Goal: Task Accomplishment & Management: Manage account settings

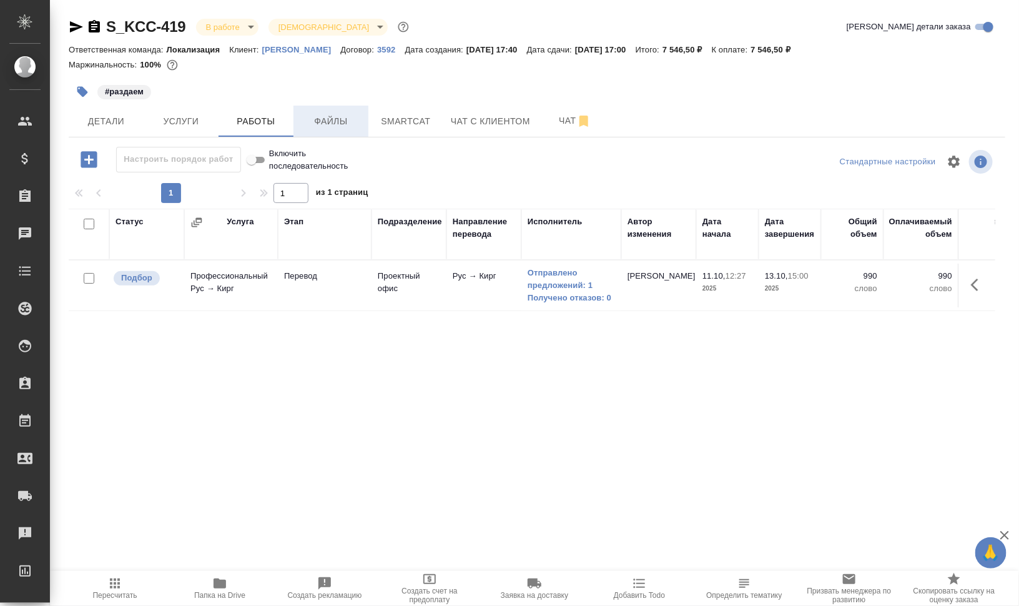
click at [338, 112] on button "Файлы" at bounding box center [331, 121] width 75 height 31
click at [262, 117] on span "Работы" at bounding box center [256, 122] width 60 height 16
click at [986, 287] on icon "button" at bounding box center [978, 284] width 15 height 15
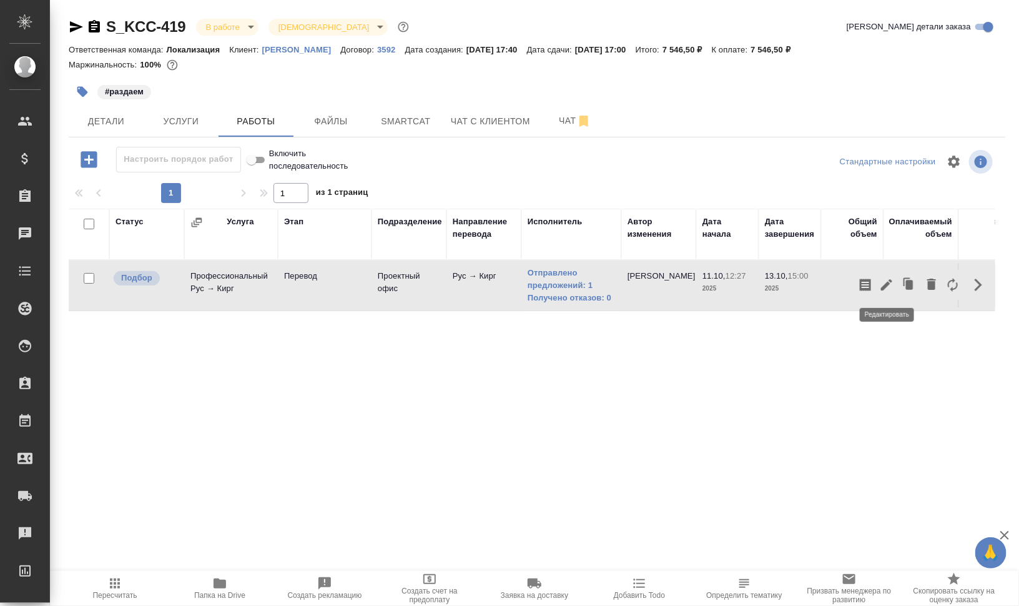
click at [892, 282] on icon "button" at bounding box center [886, 284] width 15 height 15
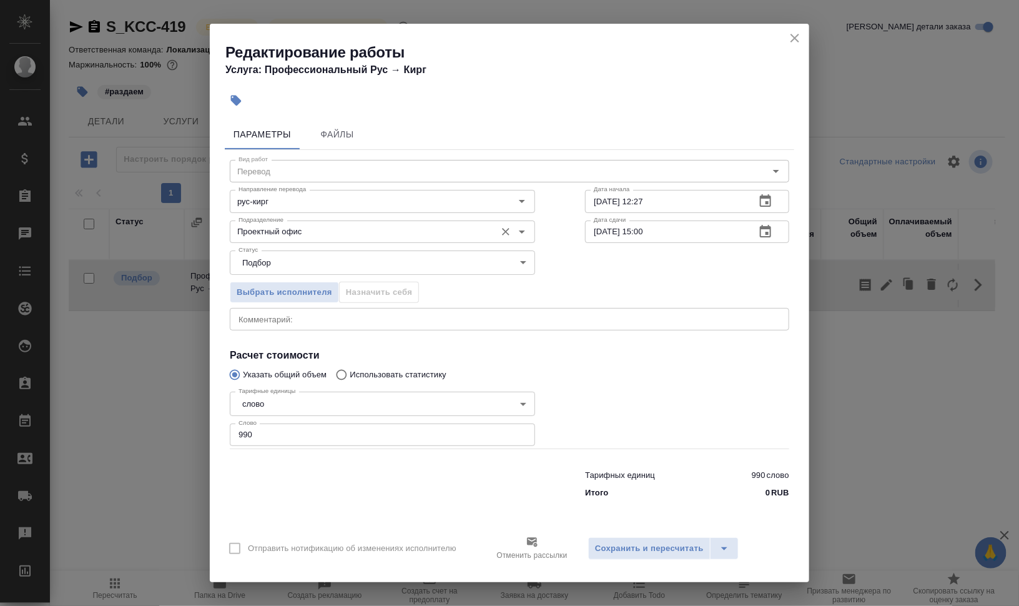
click at [379, 235] on input "Проектный офис" at bounding box center [362, 231] width 256 height 15
click at [796, 32] on icon "close" at bounding box center [795, 38] width 15 height 15
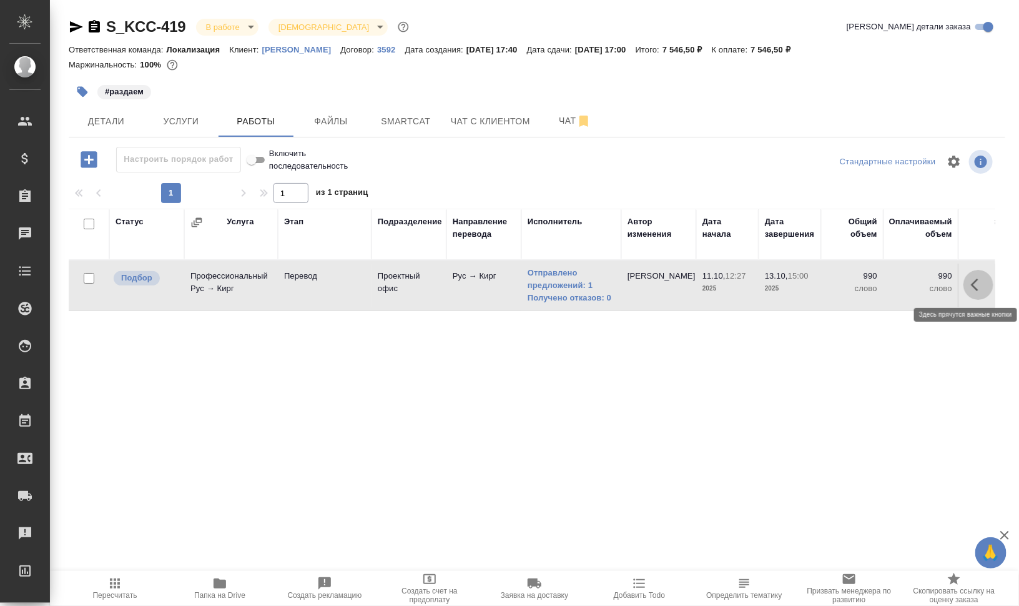
click at [974, 287] on icon "button" at bounding box center [978, 284] width 15 height 15
click at [951, 292] on button "button" at bounding box center [953, 285] width 21 height 30
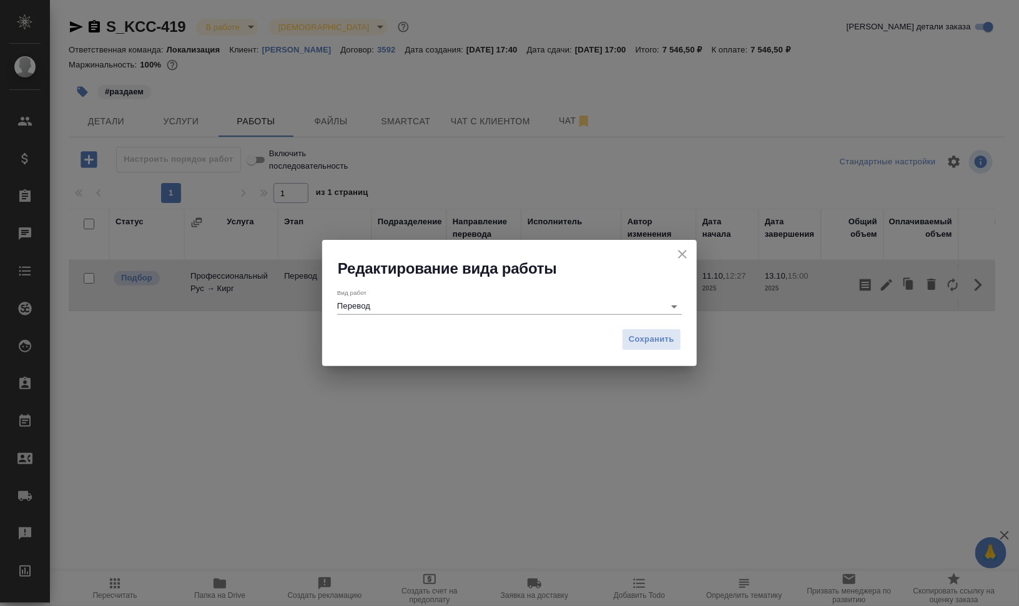
click at [567, 297] on div "Вид работ Перевод" at bounding box center [509, 302] width 345 height 26
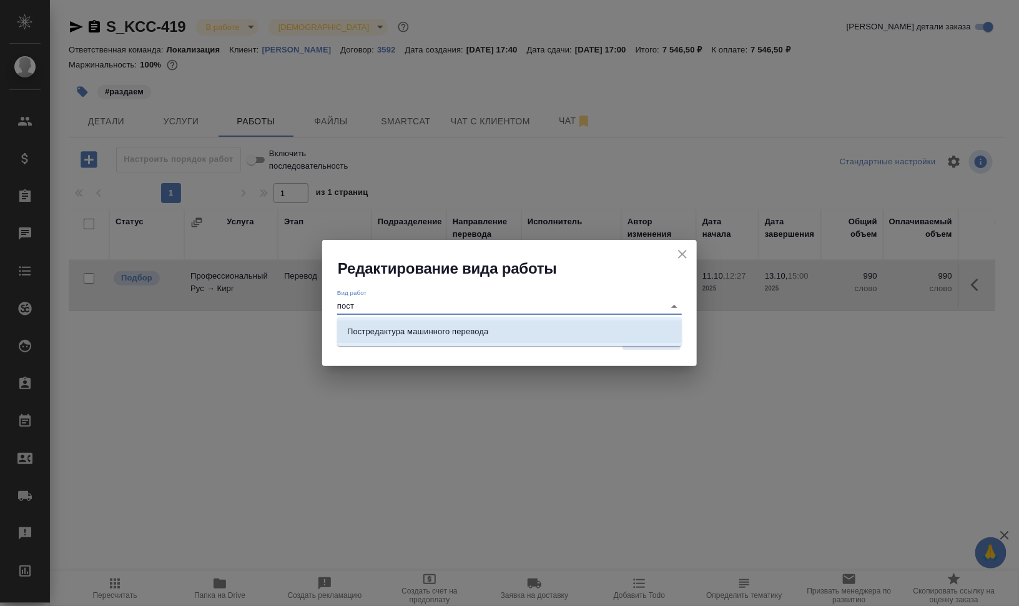
click at [568, 324] on li "Постредактура машинного перевода" at bounding box center [509, 331] width 345 height 22
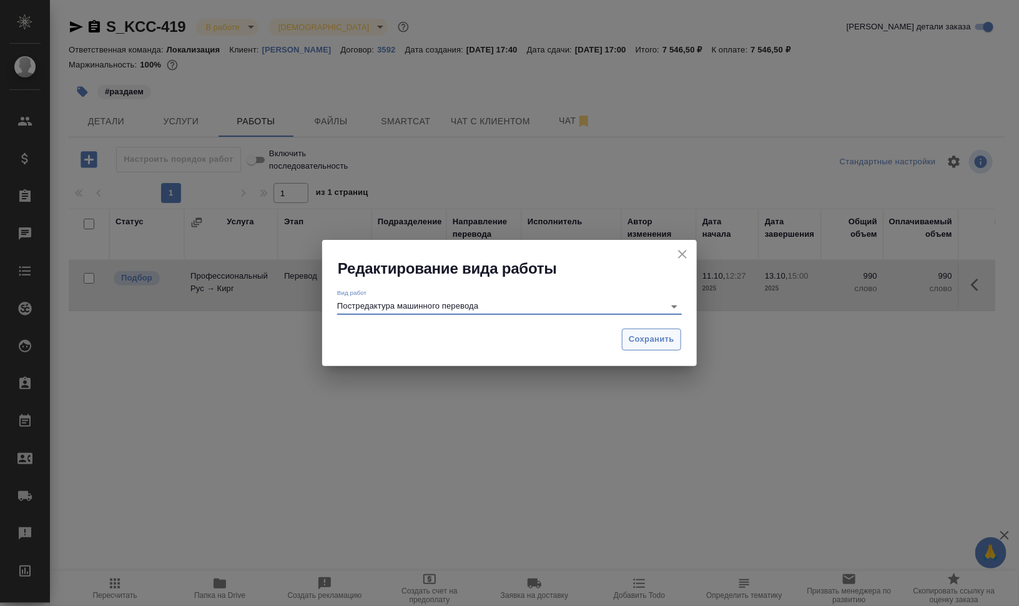
type input "Постредактура машинного перевода"
click at [658, 344] on span "Сохранить" at bounding box center [652, 339] width 46 height 14
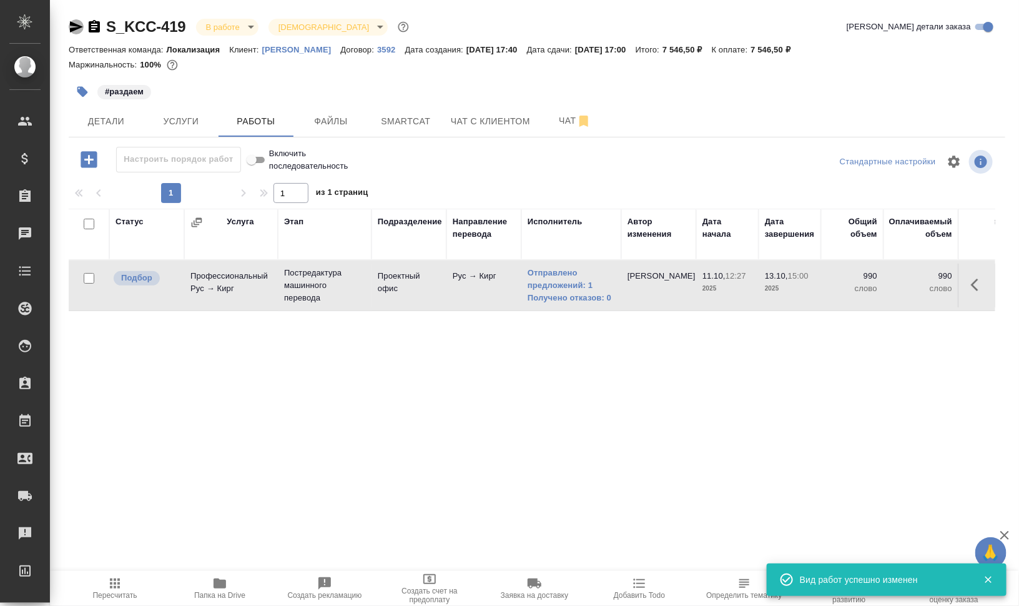
click at [72, 27] on icon "button" at bounding box center [76, 26] width 15 height 15
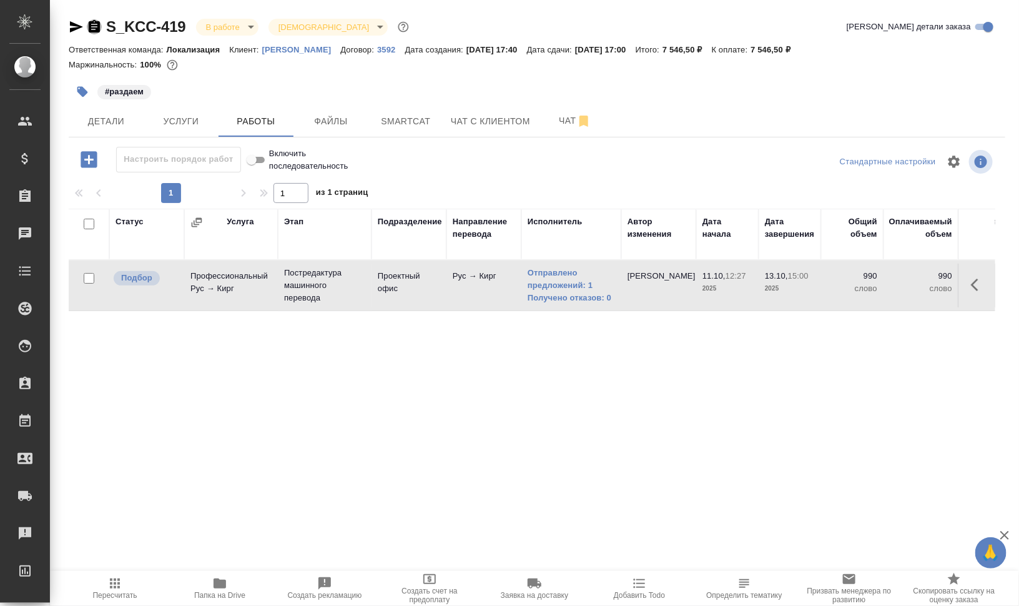
click at [91, 22] on icon "button" at bounding box center [94, 26] width 11 height 12
click at [981, 282] on icon "button" at bounding box center [978, 284] width 15 height 15
click at [883, 281] on icon "button" at bounding box center [886, 284] width 15 height 15
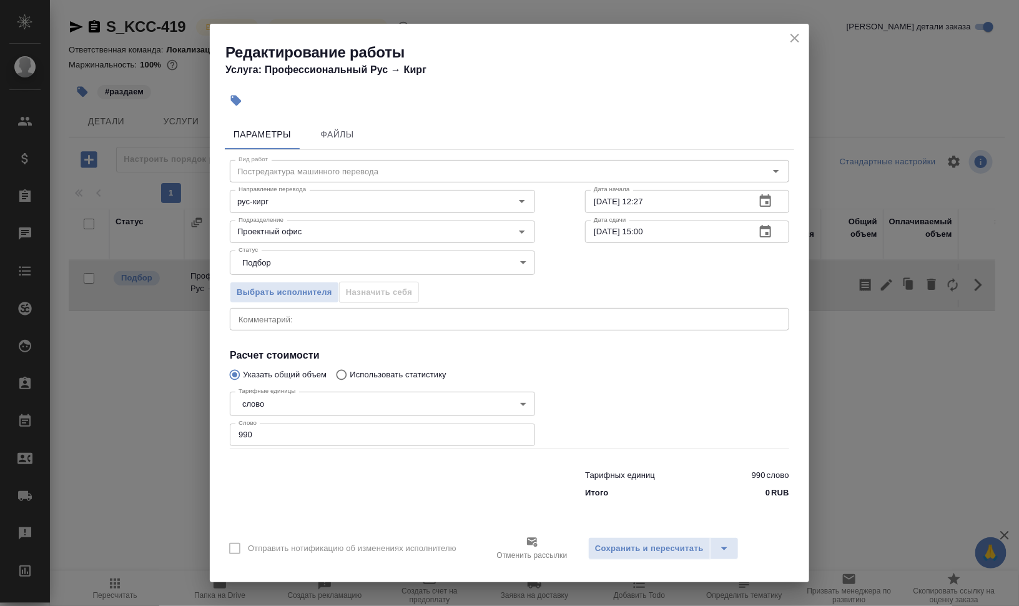
click at [795, 39] on icon "close" at bounding box center [795, 38] width 9 height 9
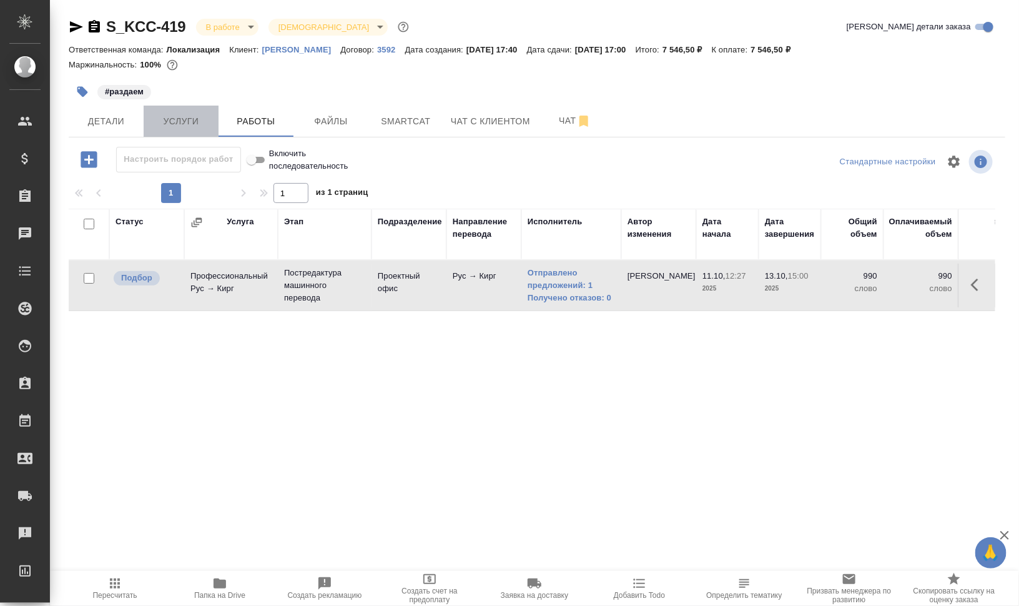
click at [163, 114] on span "Услуги" at bounding box center [181, 122] width 60 height 16
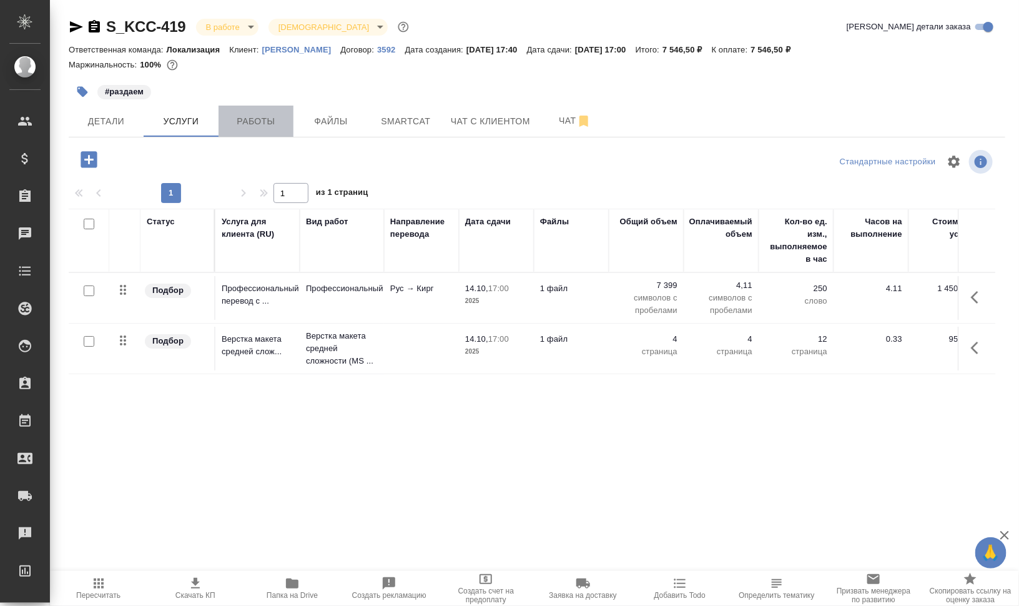
click at [244, 119] on span "Работы" at bounding box center [256, 122] width 60 height 16
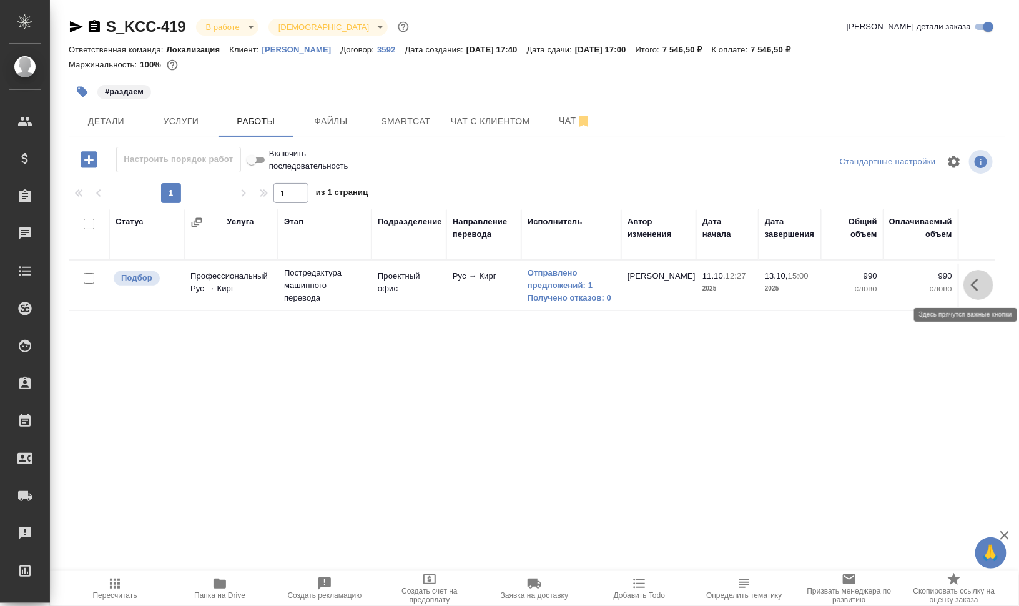
click at [986, 284] on icon "button" at bounding box center [978, 284] width 15 height 15
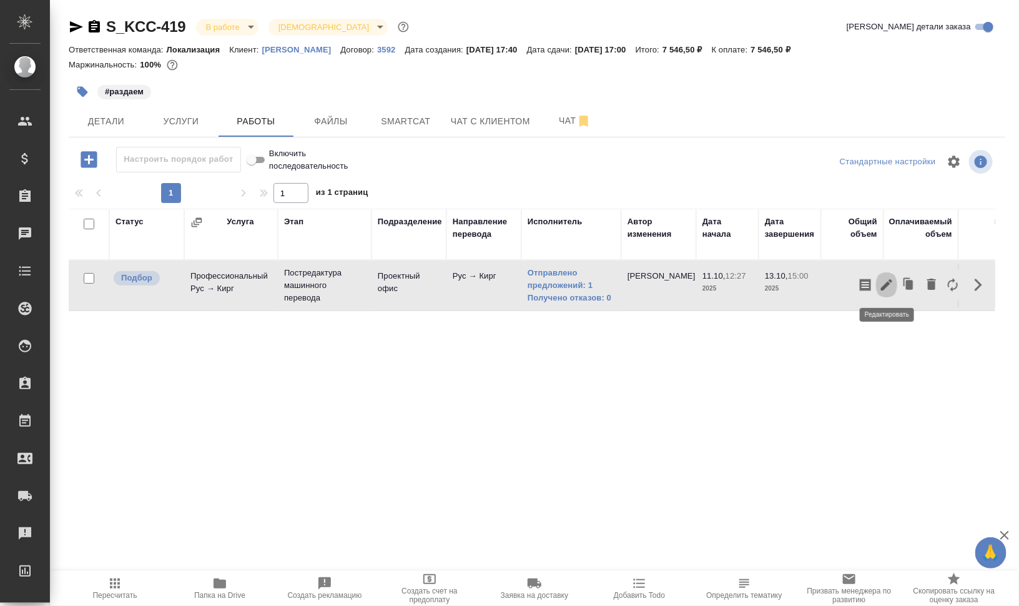
click at [884, 280] on icon "button" at bounding box center [886, 284] width 15 height 15
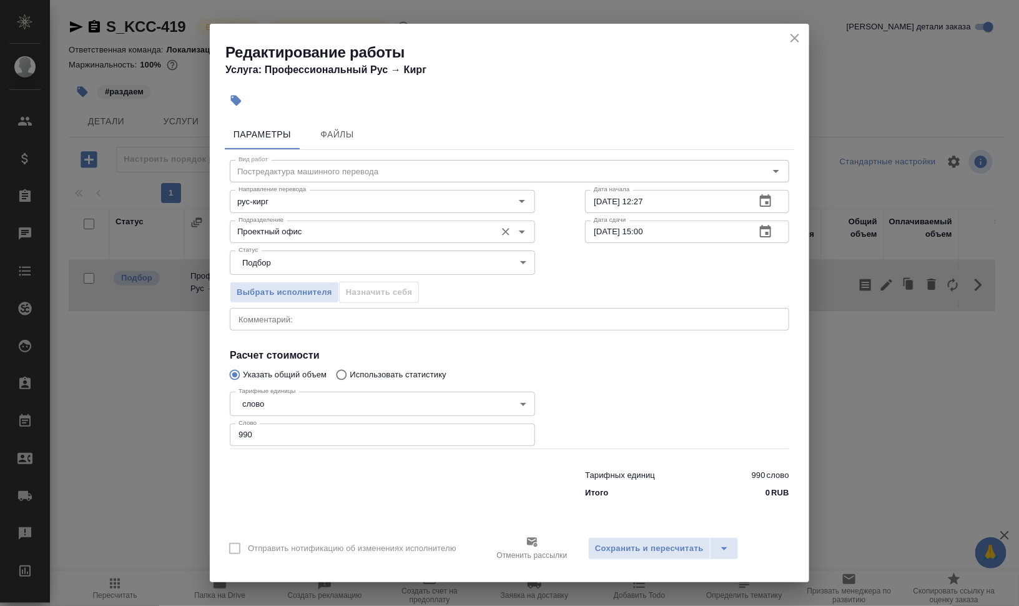
click at [340, 237] on input "Проектный офис" at bounding box center [362, 231] width 256 height 15
click at [599, 203] on input "11.10.2025 12:27" at bounding box center [665, 201] width 161 height 22
drag, startPoint x: 641, startPoint y: 199, endPoint x: 722, endPoint y: 201, distance: 80.6
click at [721, 201] on input "12.10.2025 12:27" at bounding box center [665, 201] width 161 height 22
type input "12.10.2025 14:11"
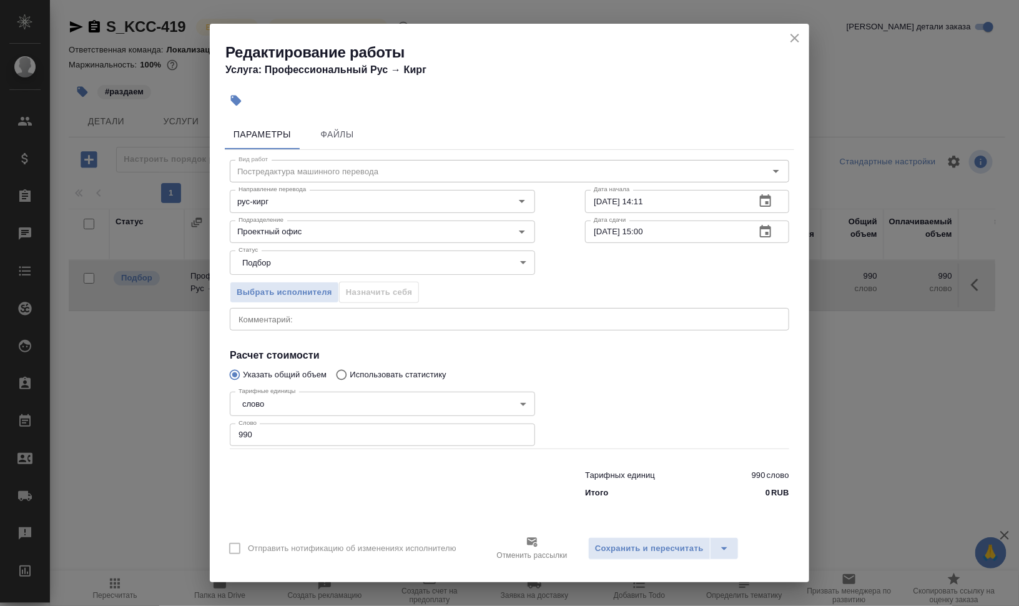
click at [633, 284] on div "Выбрать исполнителя Назначить себя" at bounding box center [510, 290] width 610 height 76
click at [598, 229] on input "13.10.2025 15:00" at bounding box center [665, 231] width 161 height 22
click at [643, 235] on input "14.10.2025 15:00" at bounding box center [665, 231] width 161 height 22
type input "14.10.2025 11:00"
click at [639, 405] on div at bounding box center [687, 418] width 254 height 112
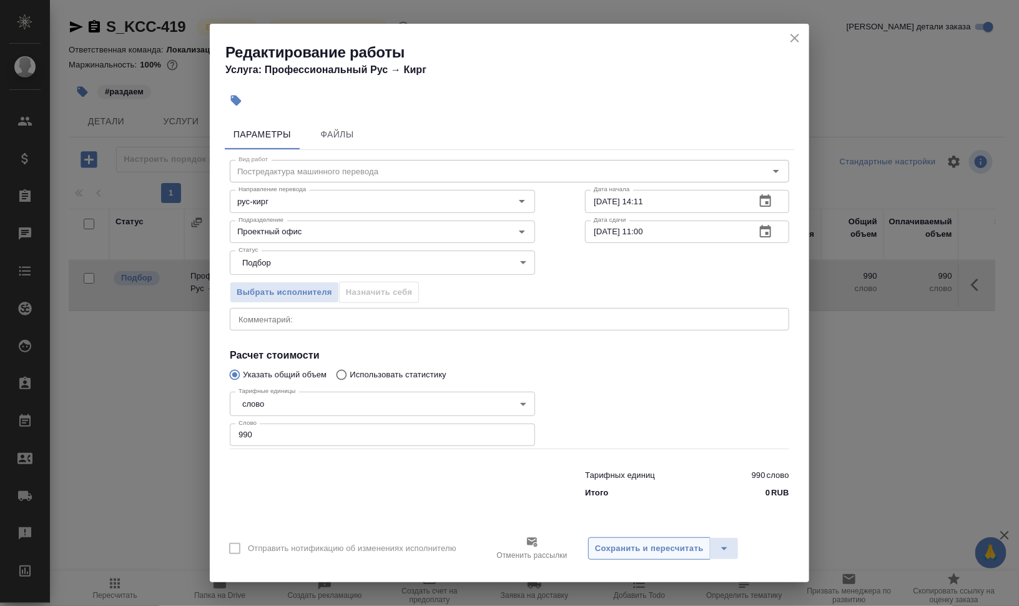
click at [650, 550] on span "Сохранить и пересчитать" at bounding box center [649, 549] width 109 height 14
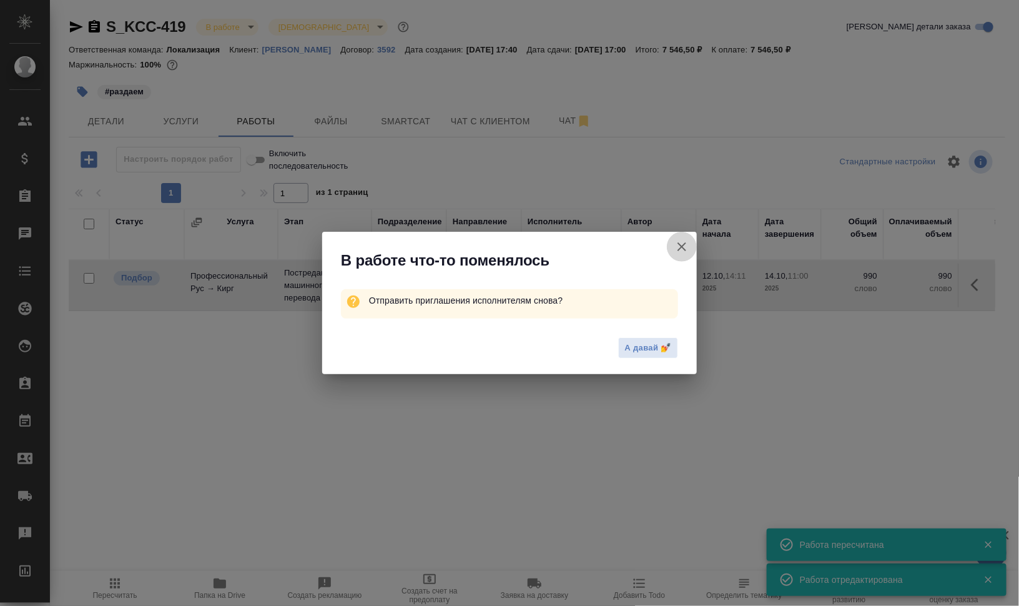
click at [682, 245] on icon "button" at bounding box center [682, 246] width 15 height 15
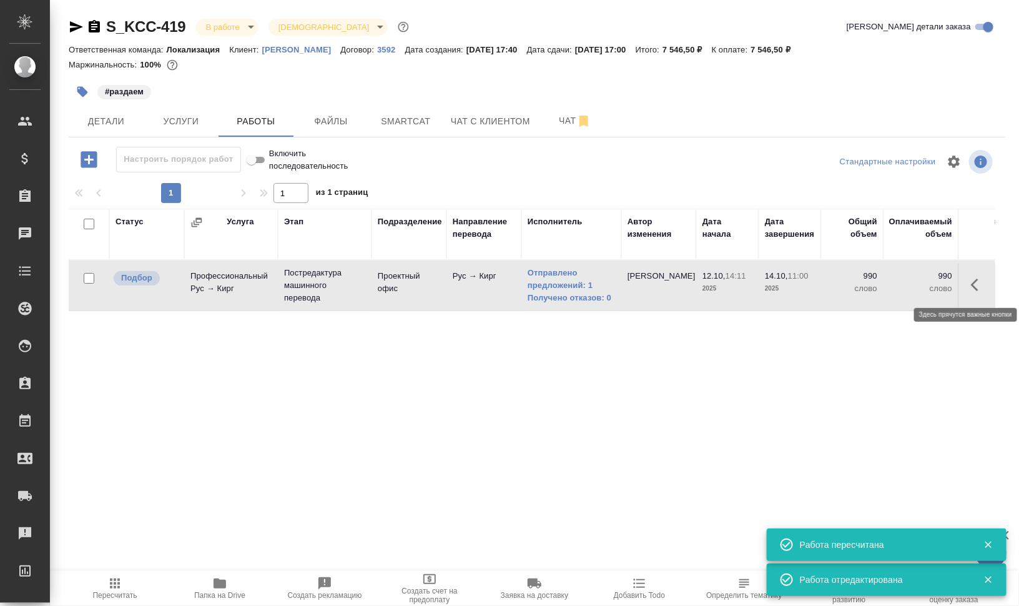
click at [979, 281] on icon "button" at bounding box center [978, 284] width 15 height 15
click at [883, 281] on icon "button" at bounding box center [886, 284] width 15 height 15
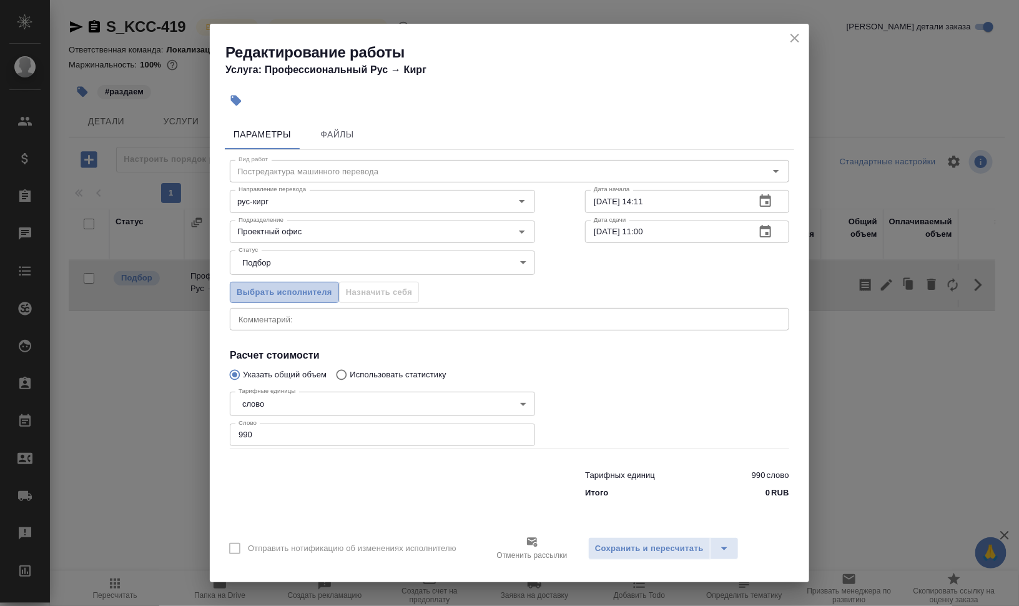
click at [330, 287] on span "Выбрать исполнителя" at bounding box center [285, 292] width 96 height 14
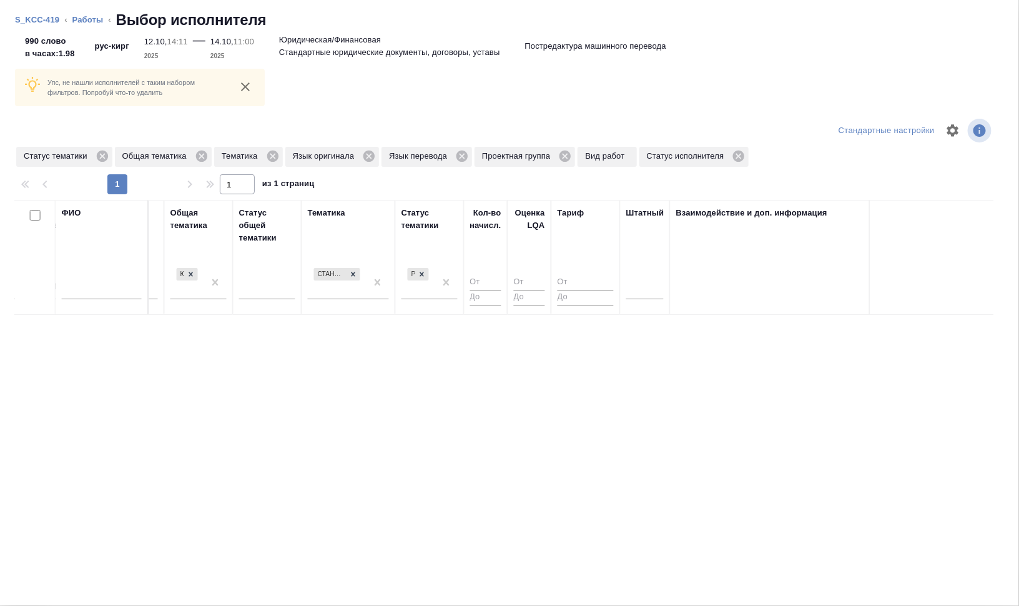
scroll to position [0, 834]
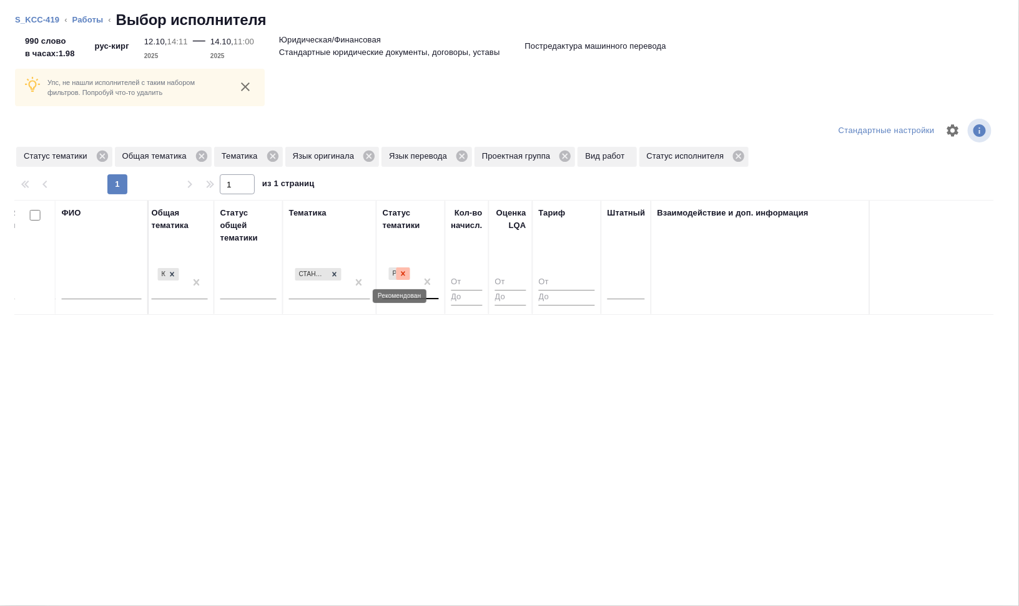
click at [401, 275] on icon at bounding box center [403, 273] width 9 height 9
click at [335, 272] on icon at bounding box center [335, 273] width 4 height 4
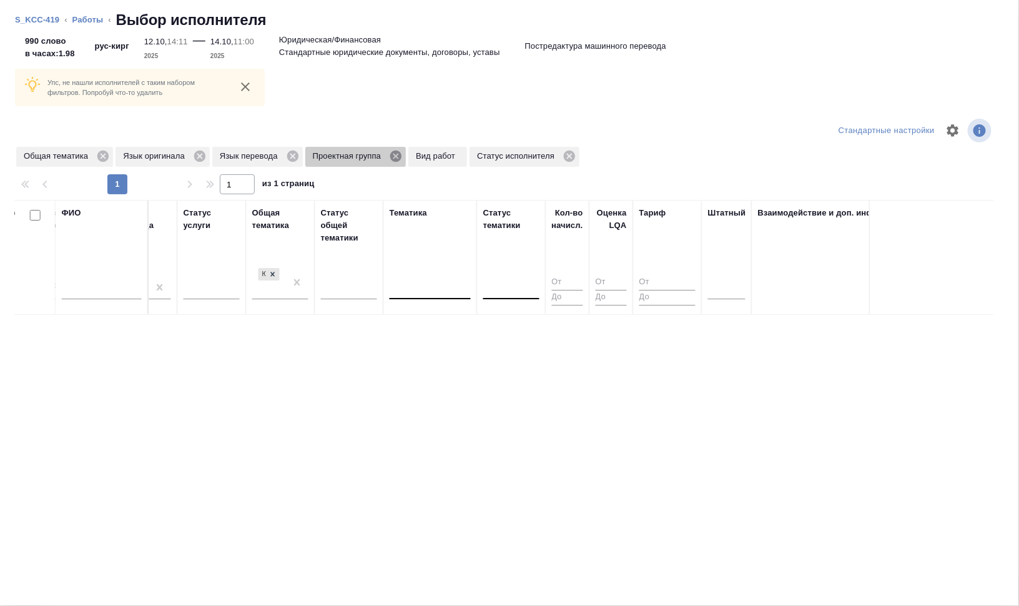
click at [397, 156] on icon at bounding box center [395, 156] width 11 height 11
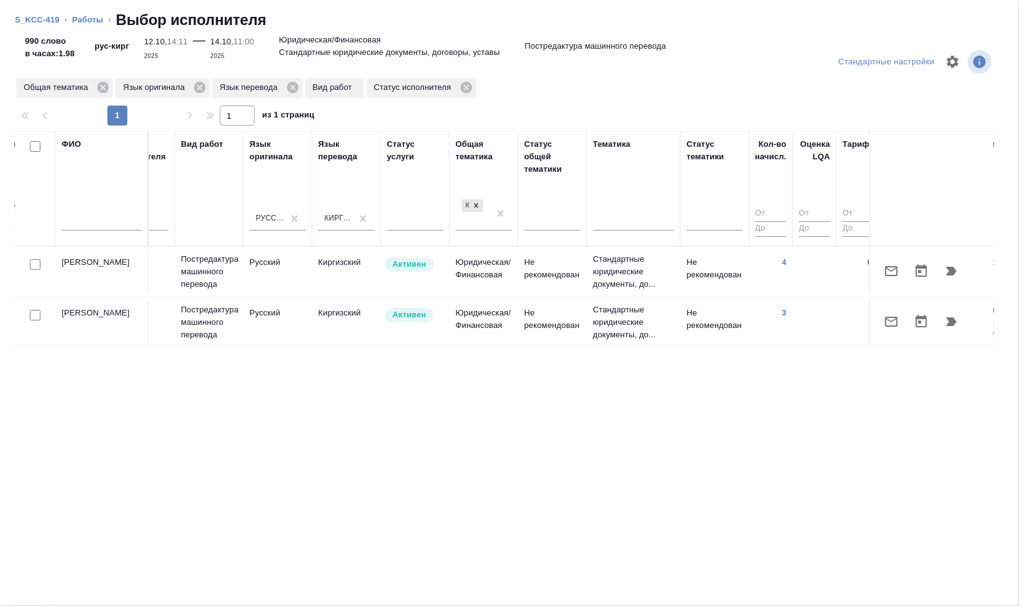
scroll to position [0, 457]
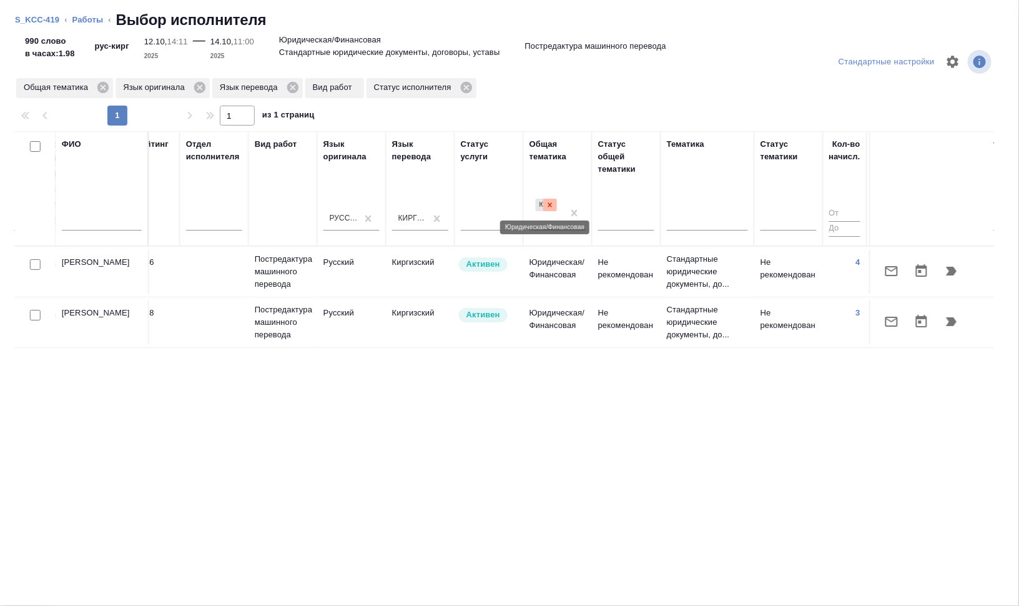
click at [547, 202] on icon at bounding box center [550, 204] width 9 height 9
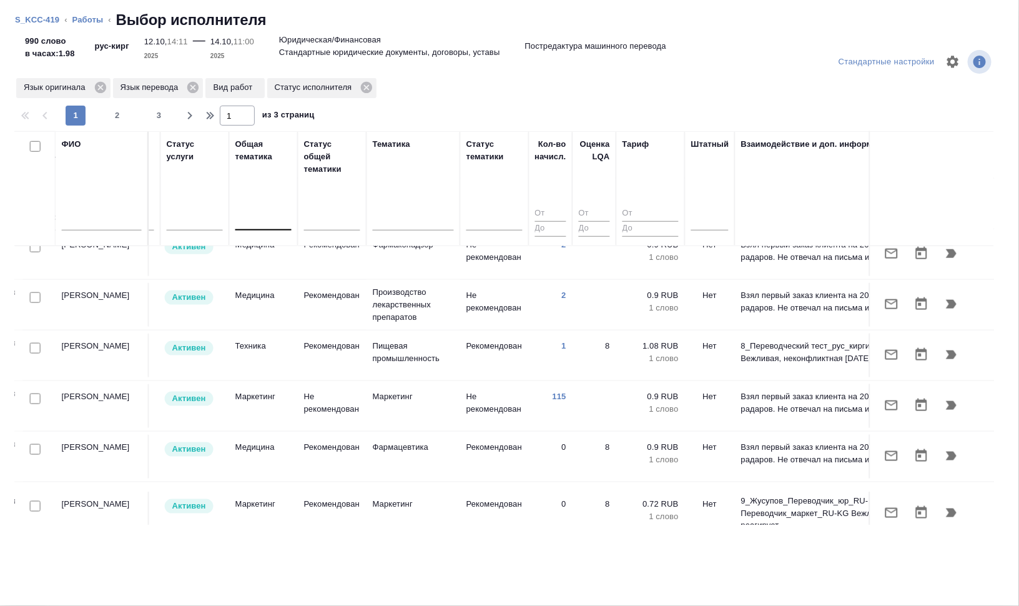
scroll to position [625, 750]
click at [203, 358] on td "Активен" at bounding box center [196, 356] width 69 height 44
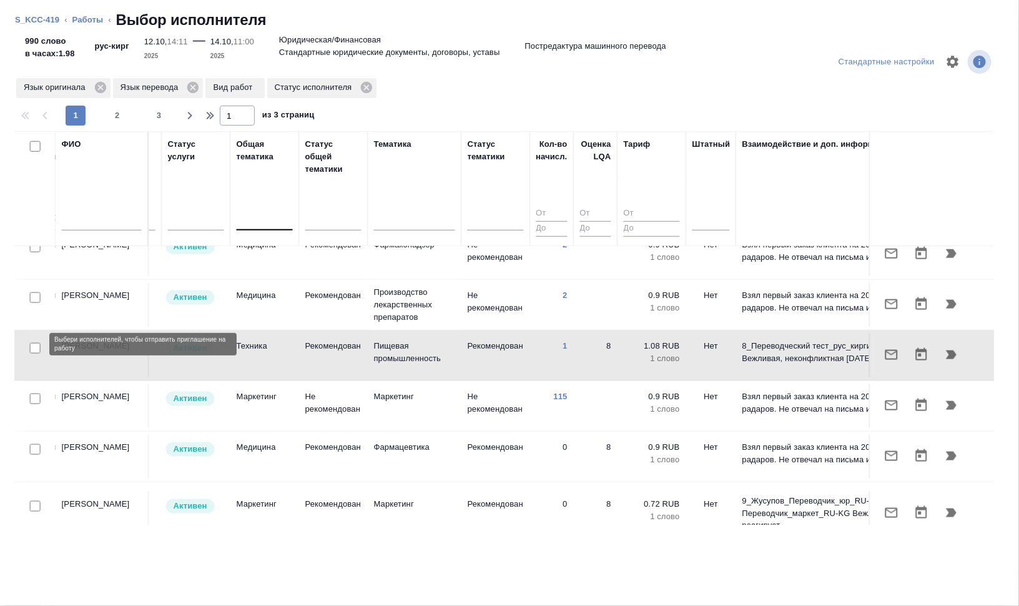
click at [38, 343] on input "checkbox" at bounding box center [35, 348] width 11 height 11
checkbox input "true"
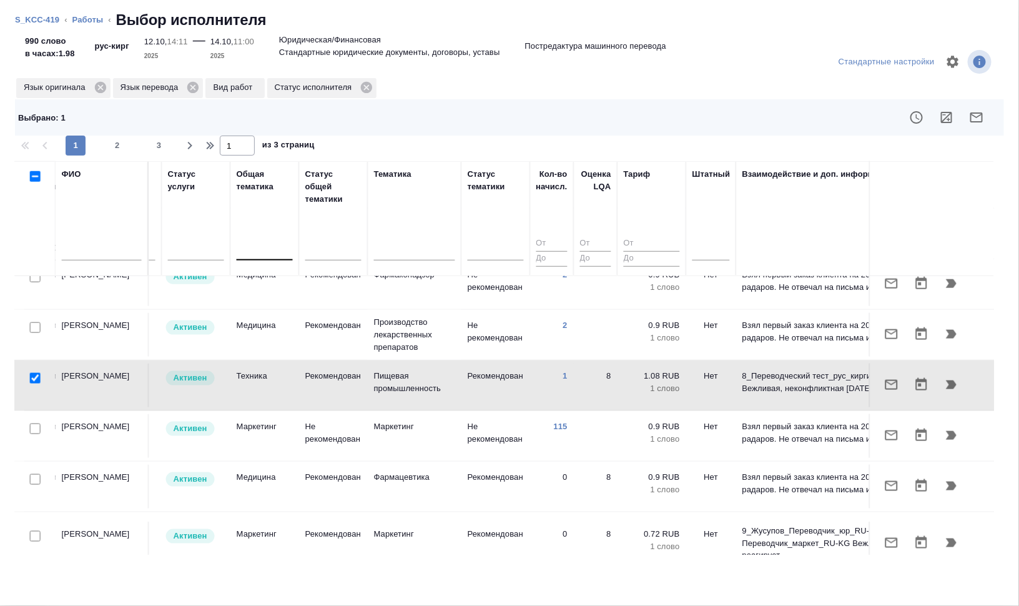
scroll to position [703, 750]
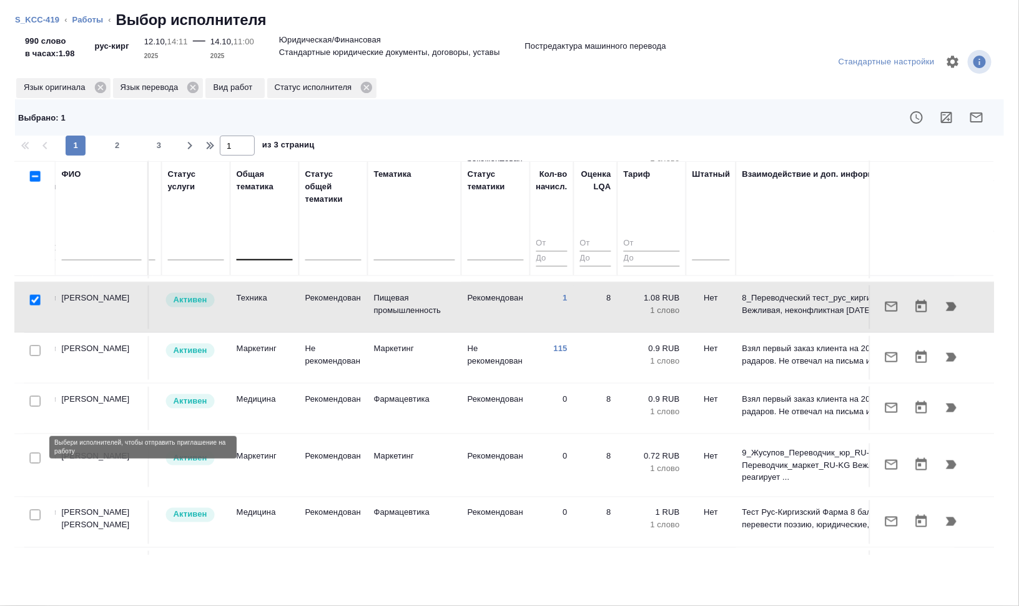
click at [33, 453] on input "checkbox" at bounding box center [35, 458] width 11 height 11
checkbox input "true"
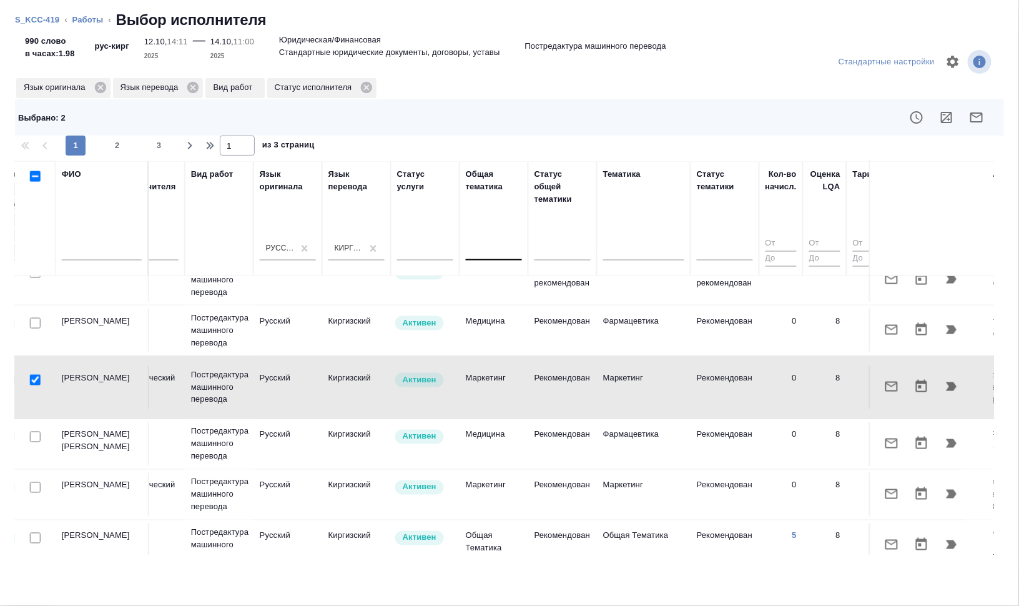
scroll to position [781, 533]
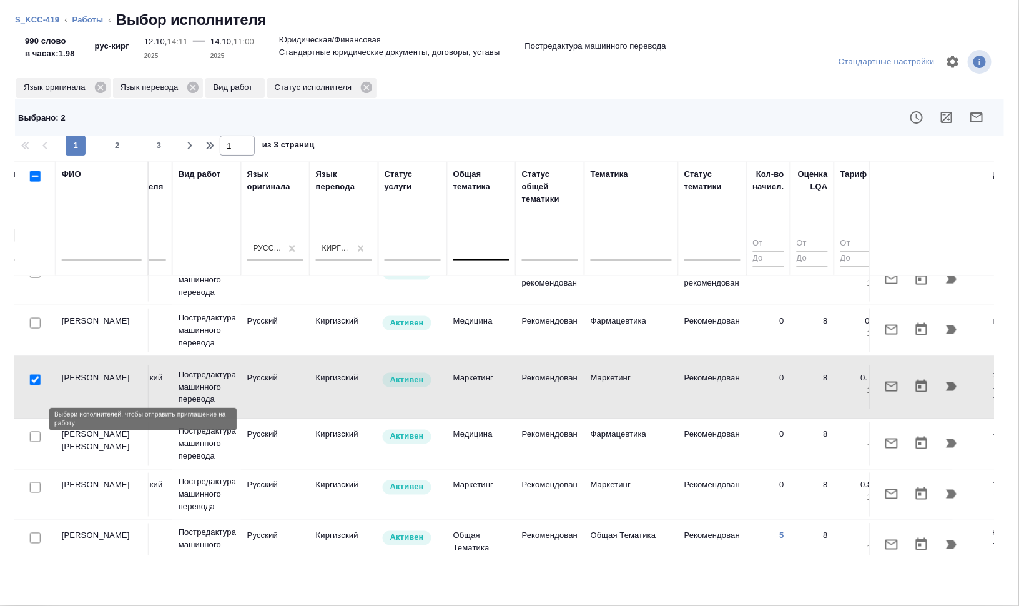
click at [35, 432] on input "checkbox" at bounding box center [35, 437] width 11 height 11
checkbox input "true"
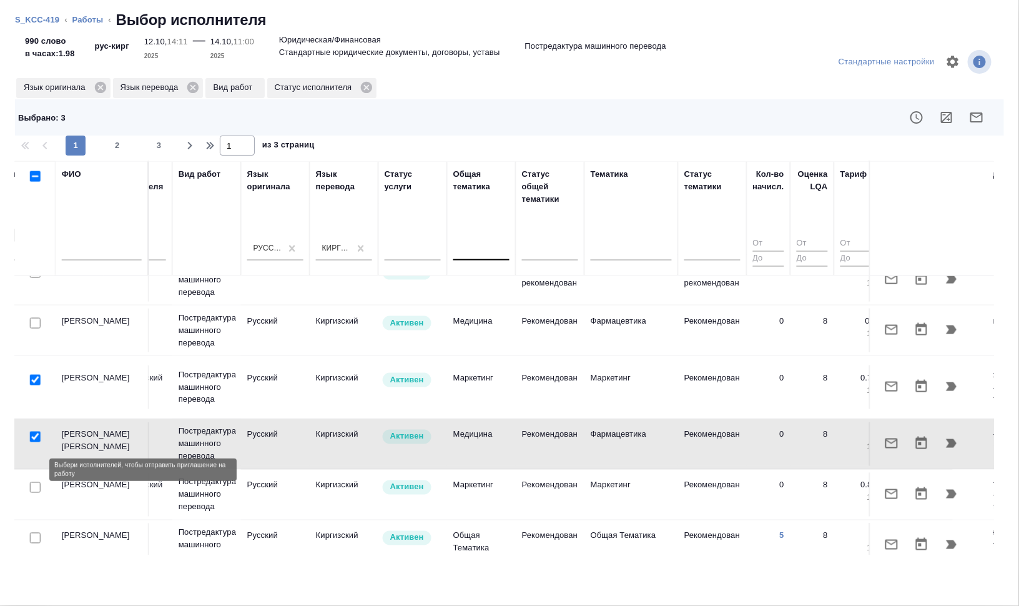
click at [36, 482] on input "checkbox" at bounding box center [35, 487] width 11 height 11
checkbox input "true"
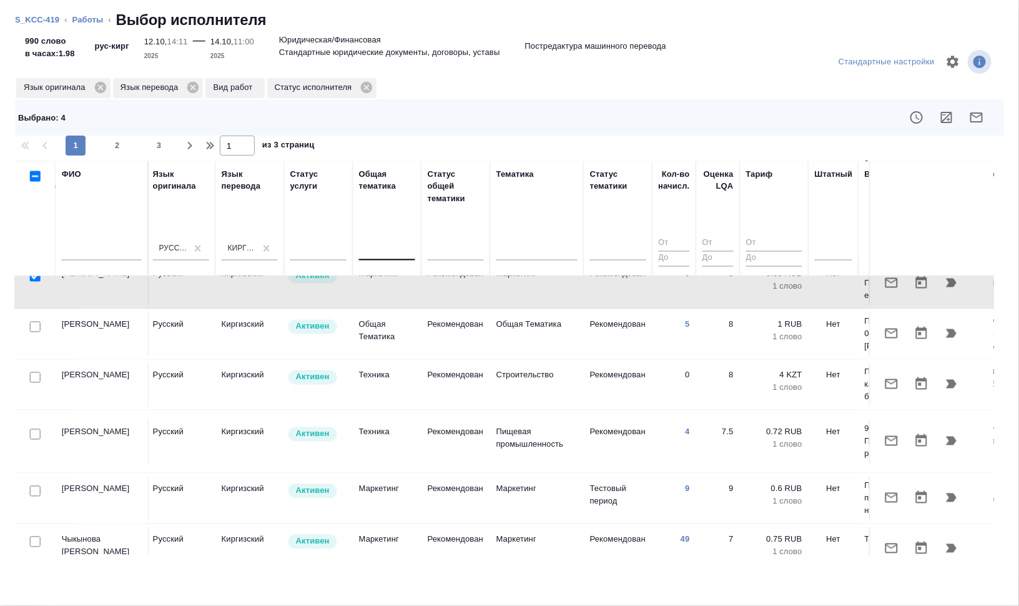
scroll to position [992, 605]
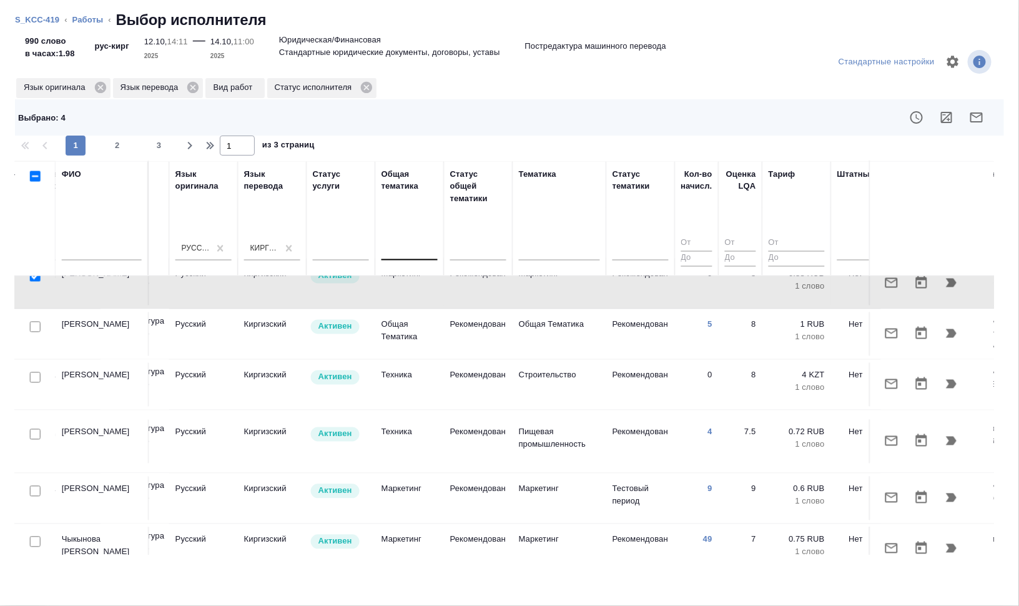
click at [547, 477] on td "Маркетинг" at bounding box center [560, 499] width 94 height 44
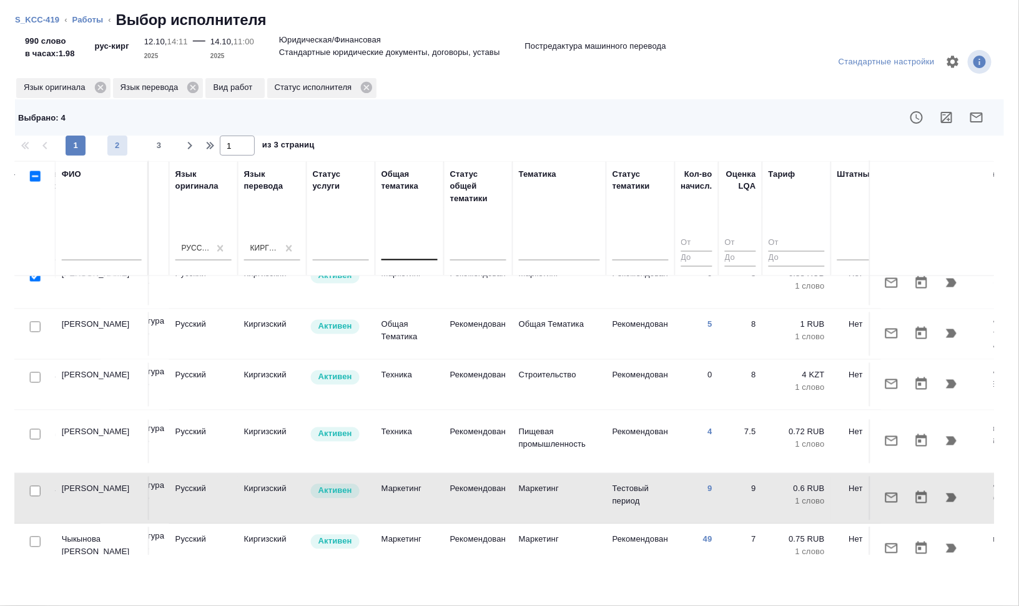
click at [116, 151] on span "2" at bounding box center [117, 145] width 20 height 12
type input "2"
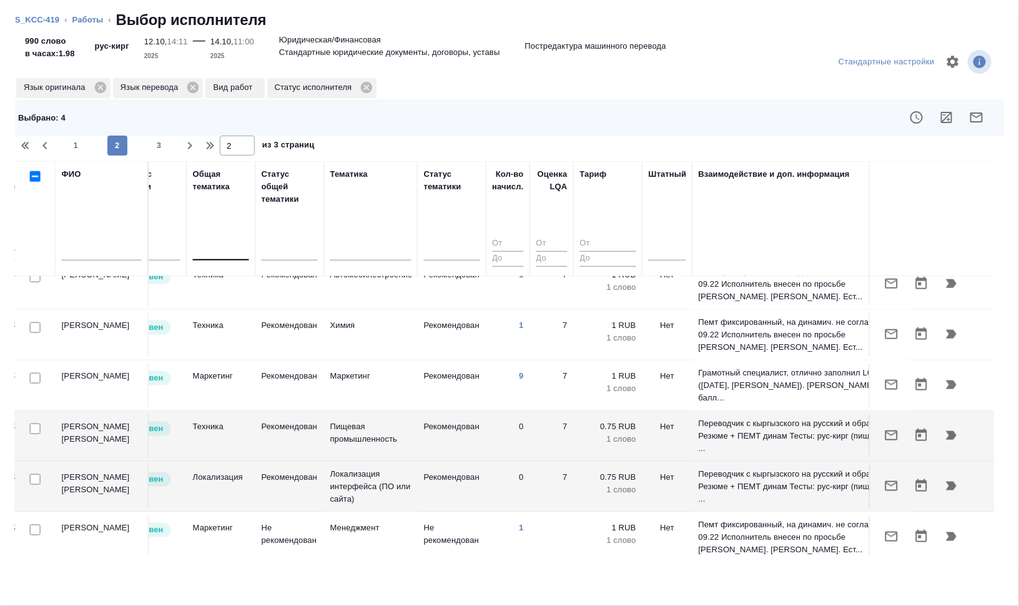
scroll to position [625, 846]
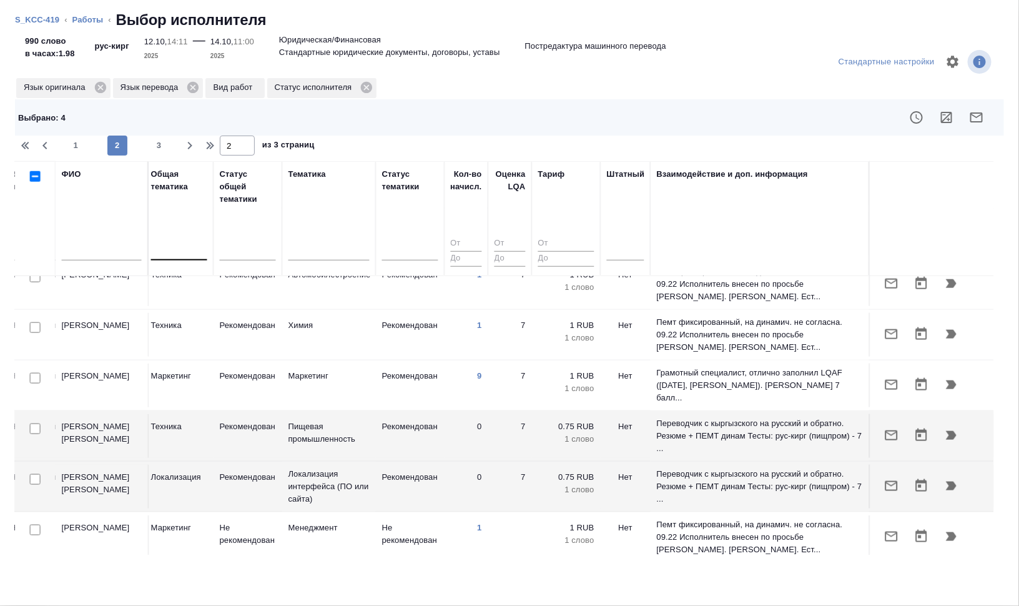
click at [282, 394] on td "Маркетинг" at bounding box center [329, 386] width 94 height 44
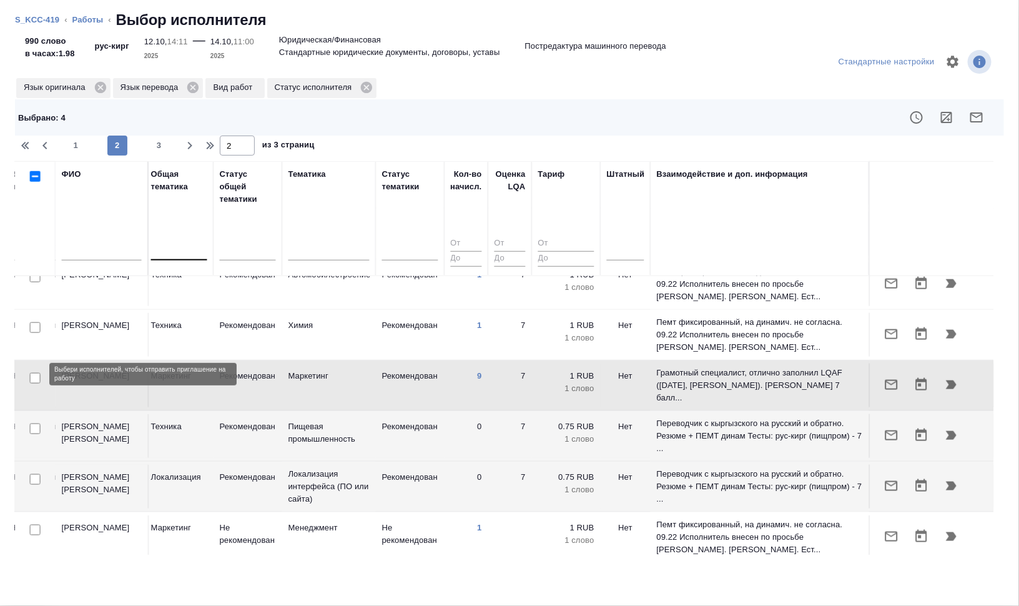
click at [34, 373] on input "checkbox" at bounding box center [35, 378] width 11 height 11
checkbox input "true"
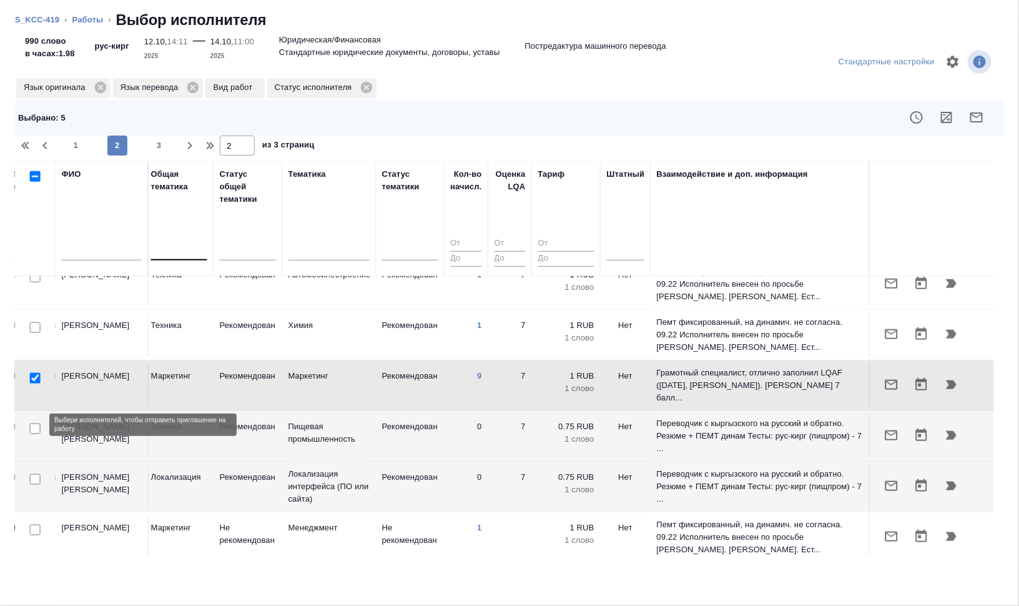
click at [33, 423] on input "checkbox" at bounding box center [35, 428] width 11 height 11
checkbox input "true"
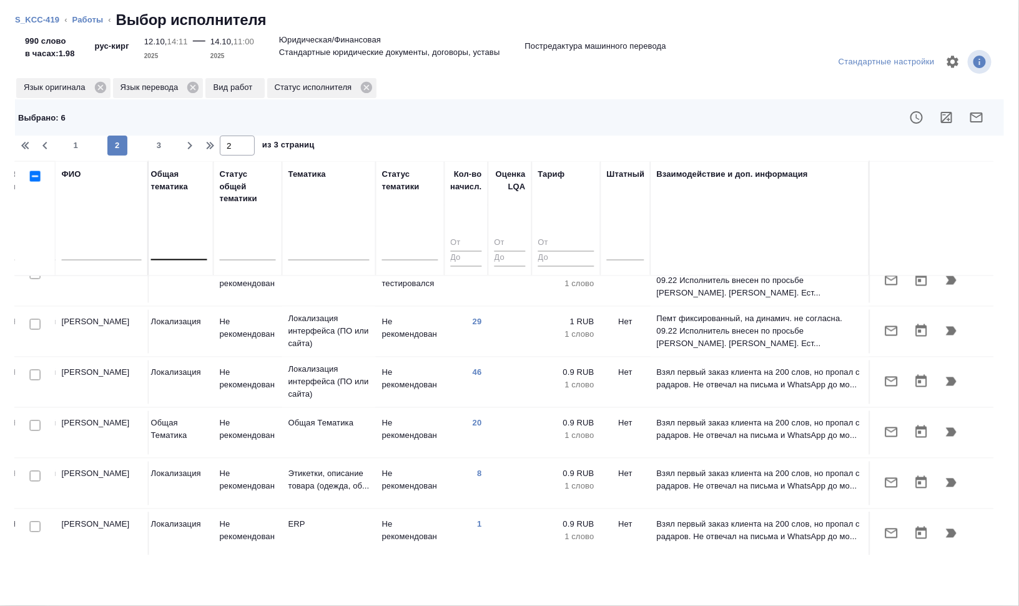
scroll to position [992, 846]
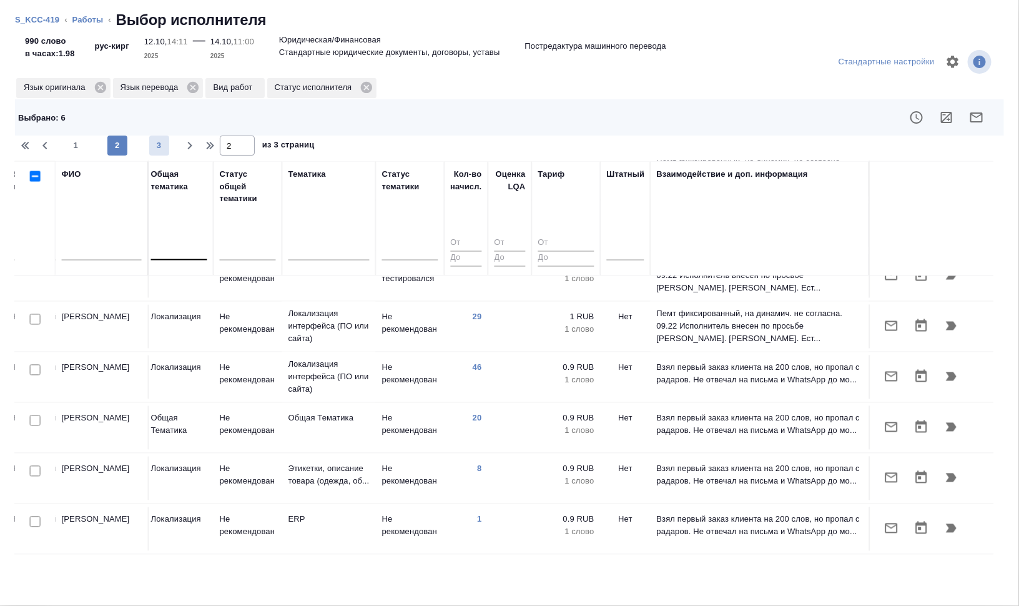
click at [153, 146] on span "3" at bounding box center [159, 145] width 20 height 12
type input "3"
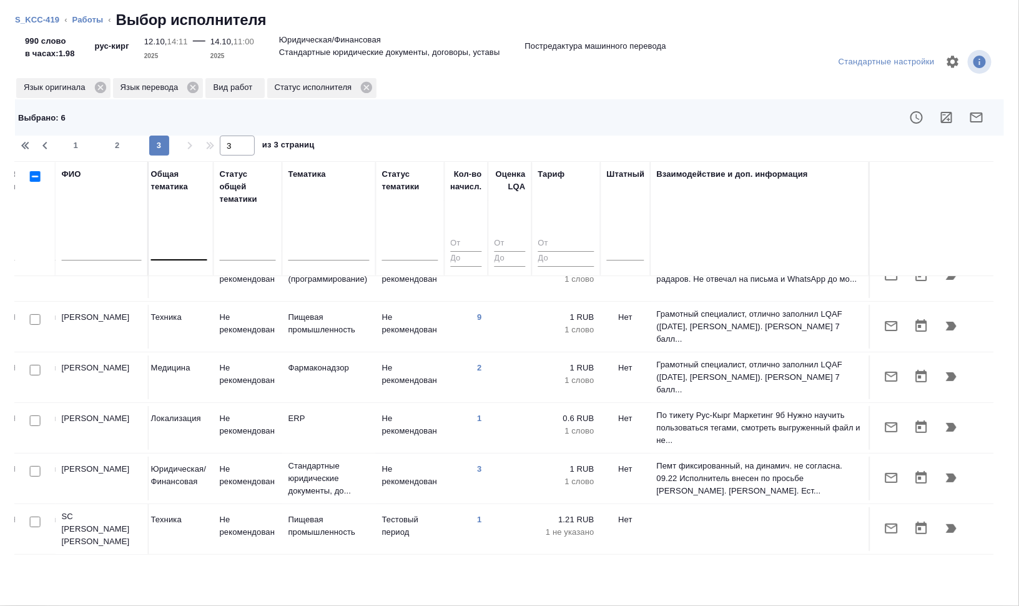
scroll to position [85, 846]
click at [984, 117] on icon "button" at bounding box center [976, 117] width 15 height 15
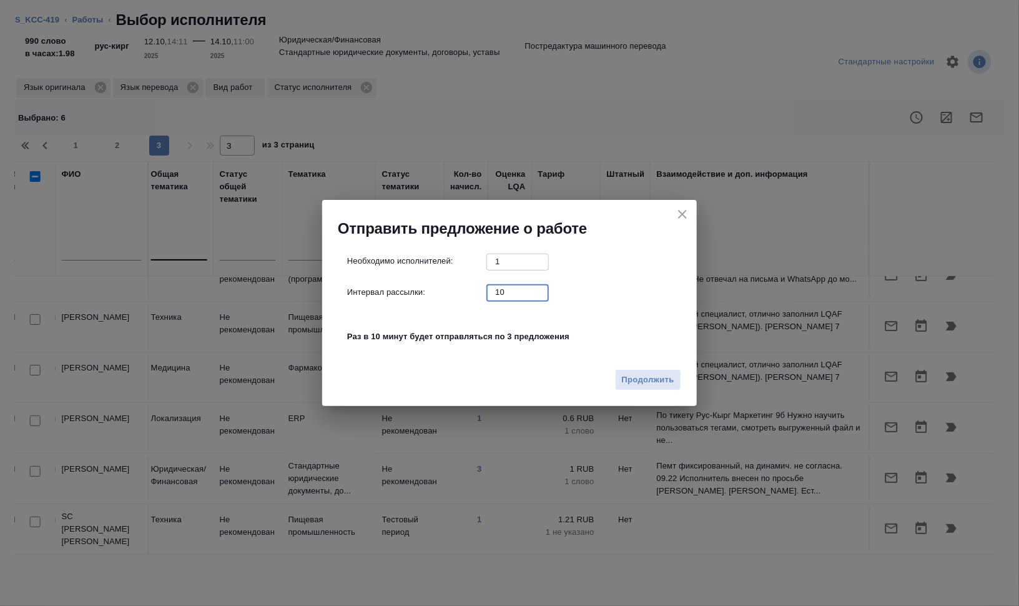
drag, startPoint x: 512, startPoint y: 290, endPoint x: 472, endPoint y: 294, distance: 40.2
click at [472, 294] on div "Интервал рассылки: 10 ​" at bounding box center [514, 292] width 335 height 16
type input "0"
drag, startPoint x: 440, startPoint y: 381, endPoint x: 475, endPoint y: 384, distance: 34.5
click at [440, 381] on div "Продолжить" at bounding box center [509, 385] width 375 height 44
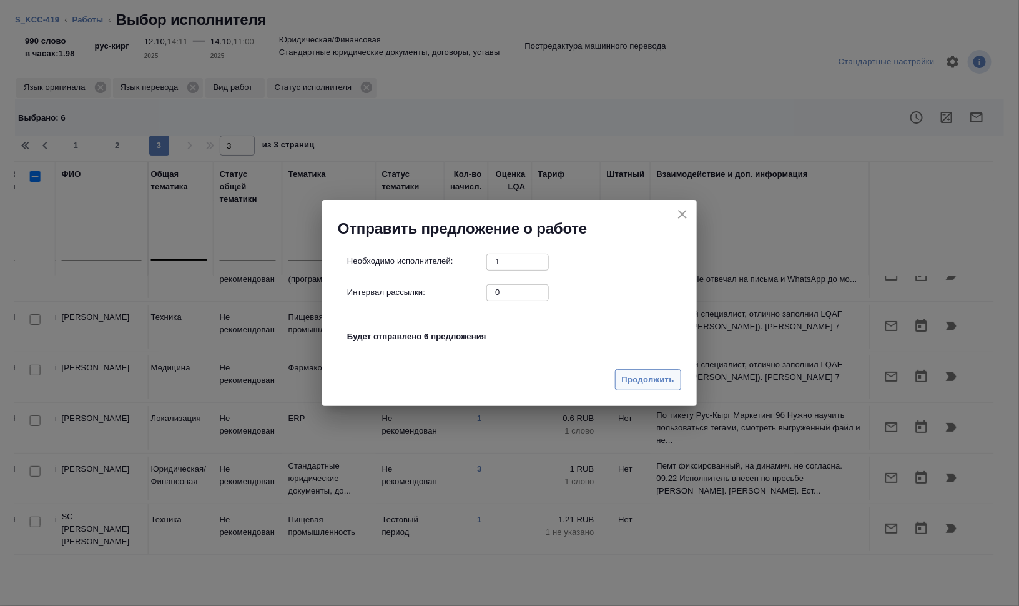
click at [645, 383] on span "Продолжить" at bounding box center [648, 380] width 52 height 14
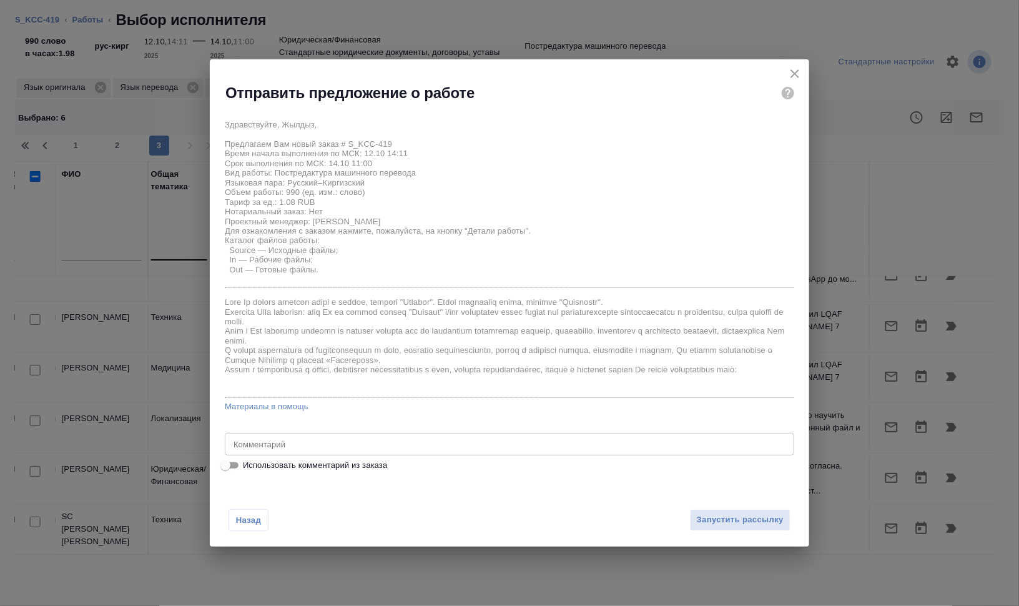
click at [319, 448] on textarea at bounding box center [510, 444] width 552 height 9
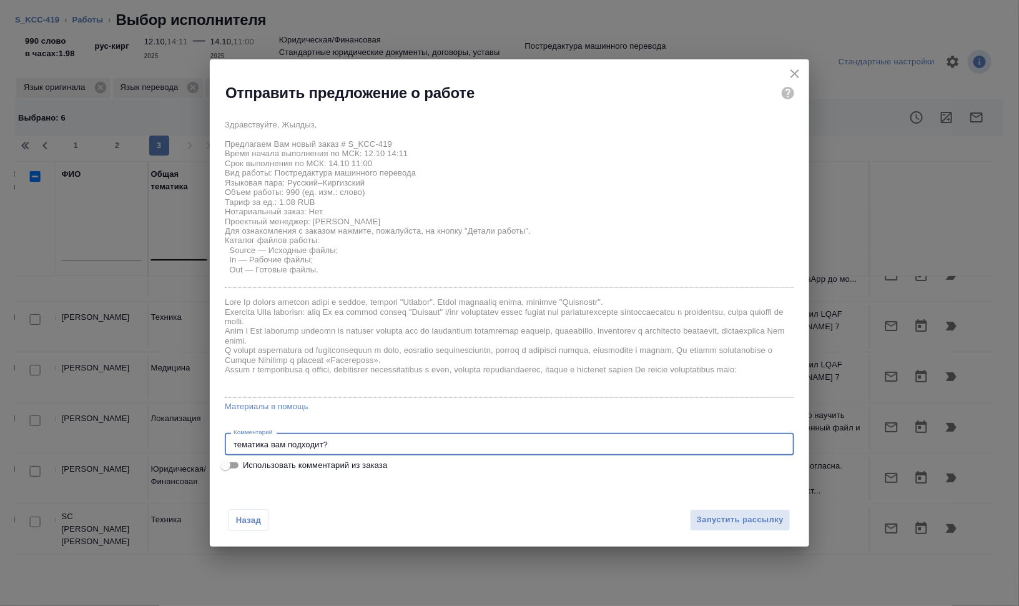
paste textarea "оригинал по ссылке - https://drive.awatera.com/s/docDgoMgZxeCtZb"
type textarea "тематика вам подходит? оригинал по ссылке - https://drive.awatera.com/s/docDgoM…"
click at [767, 519] on span "Запустить рассылку" at bounding box center [740, 520] width 87 height 14
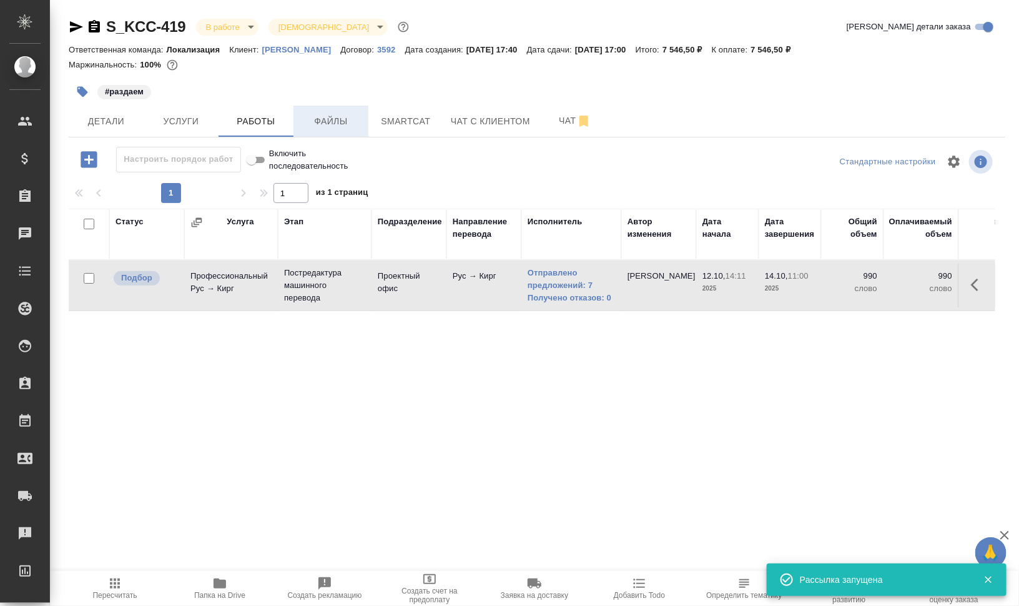
click at [312, 129] on button "Файлы" at bounding box center [331, 121] width 75 height 31
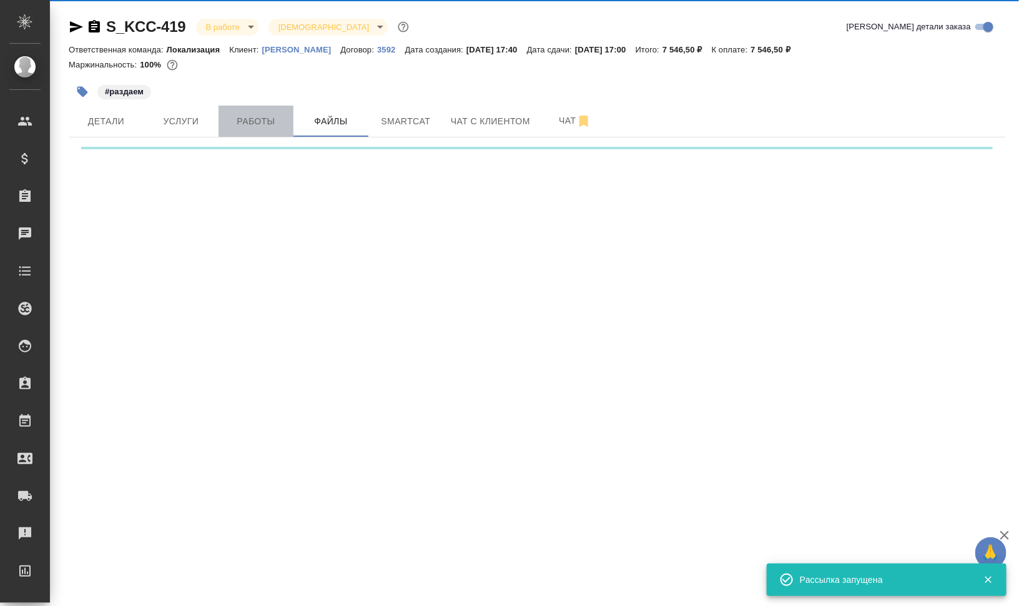
click at [244, 124] on span "Работы" at bounding box center [256, 122] width 60 height 16
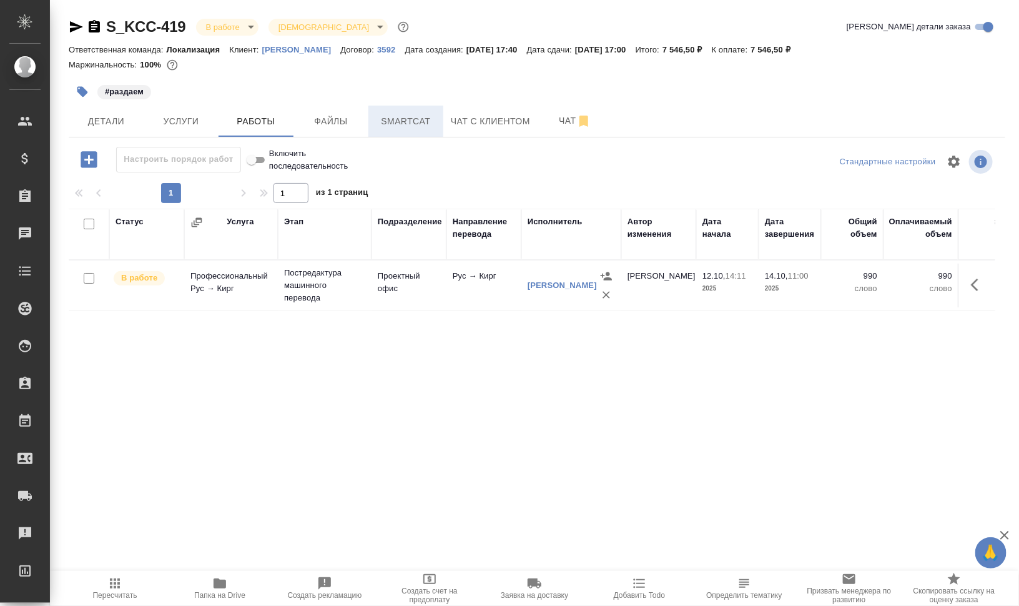
click at [401, 126] on span "Smartcat" at bounding box center [406, 122] width 60 height 16
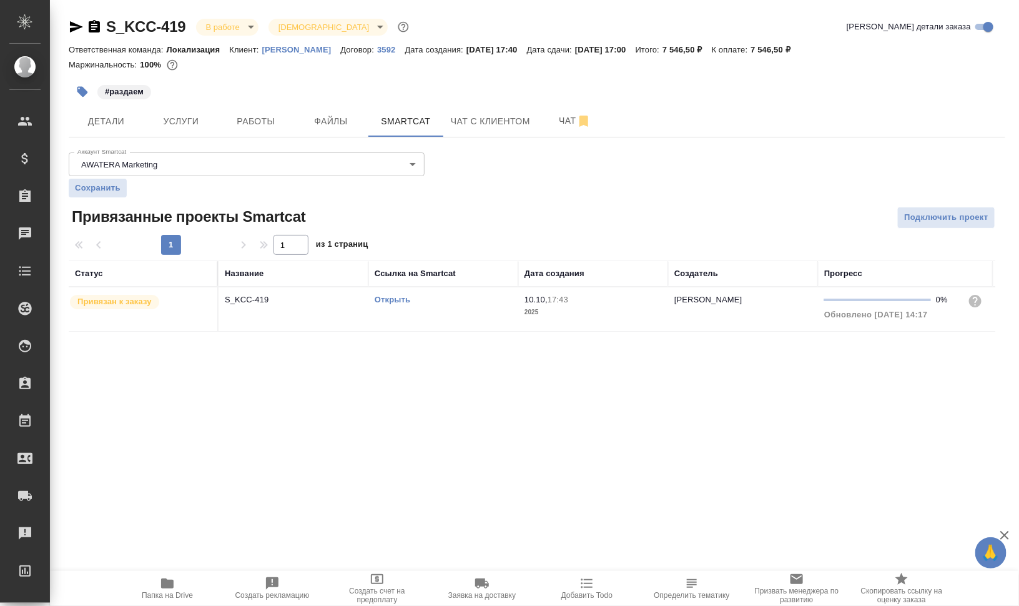
click at [395, 300] on link "Открыть" at bounding box center [393, 299] width 36 height 9
click at [391, 299] on link "Открыть" at bounding box center [393, 299] width 36 height 9
click at [392, 321] on td "Открыть" at bounding box center [444, 309] width 150 height 44
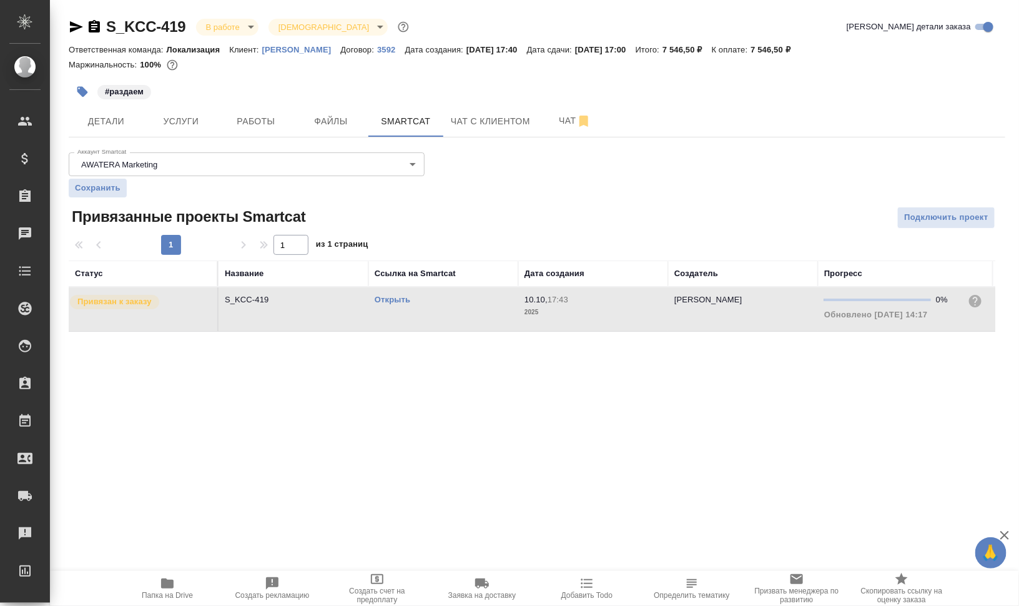
click at [392, 321] on td "Открыть" at bounding box center [444, 309] width 150 height 44
click at [254, 132] on button "Работы" at bounding box center [256, 121] width 75 height 31
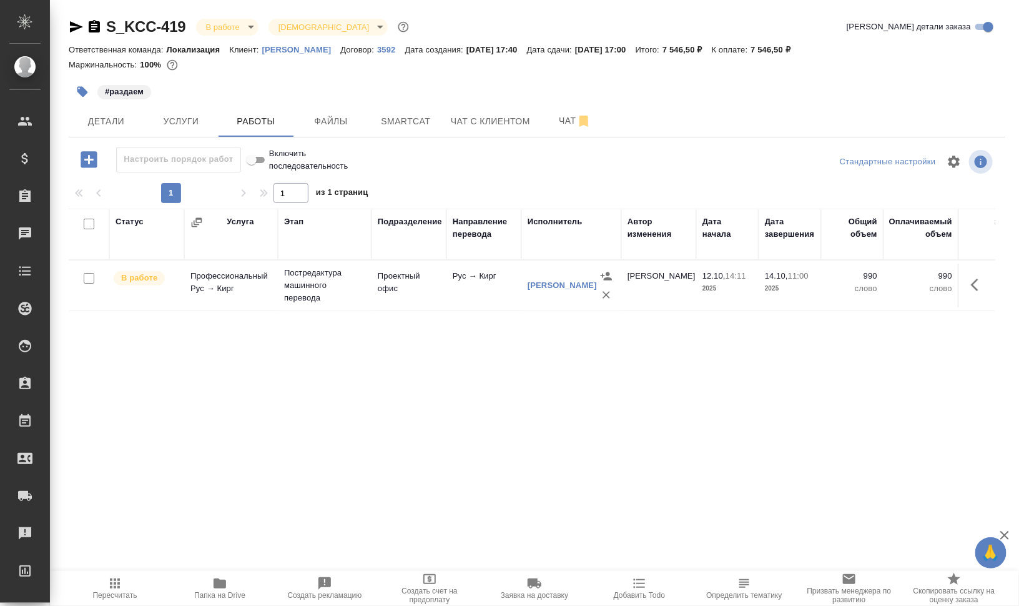
click at [89, 159] on icon "button" at bounding box center [89, 160] width 22 height 22
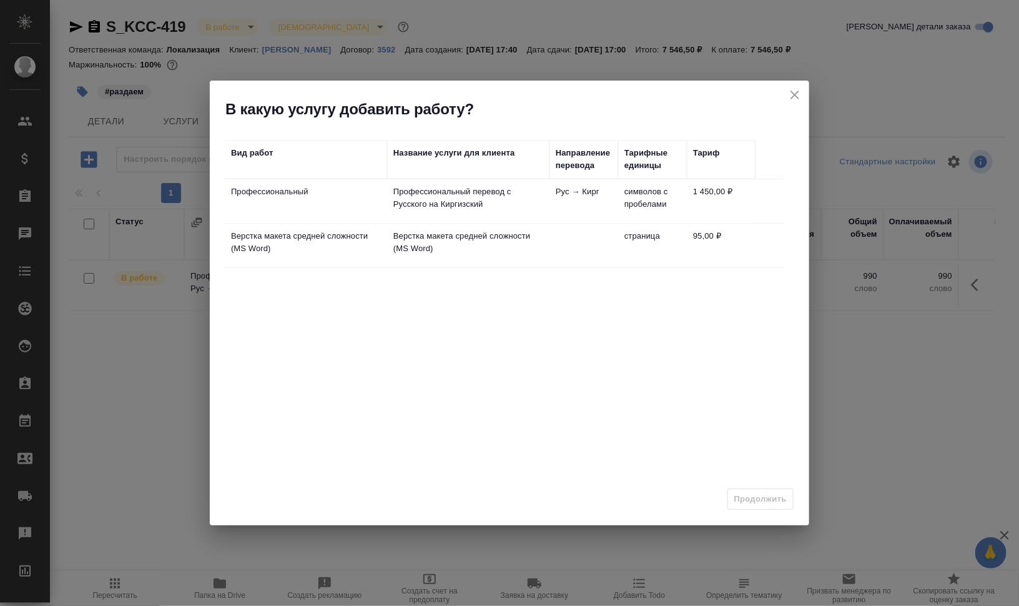
click at [794, 89] on icon "close" at bounding box center [795, 94] width 15 height 15
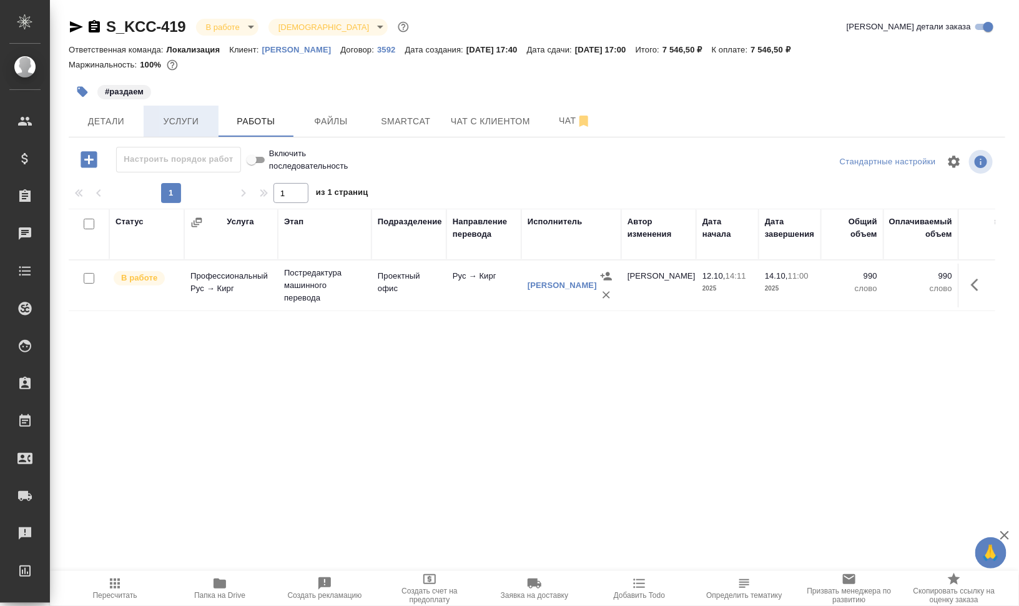
click at [216, 121] on button "Услуги" at bounding box center [181, 121] width 75 height 31
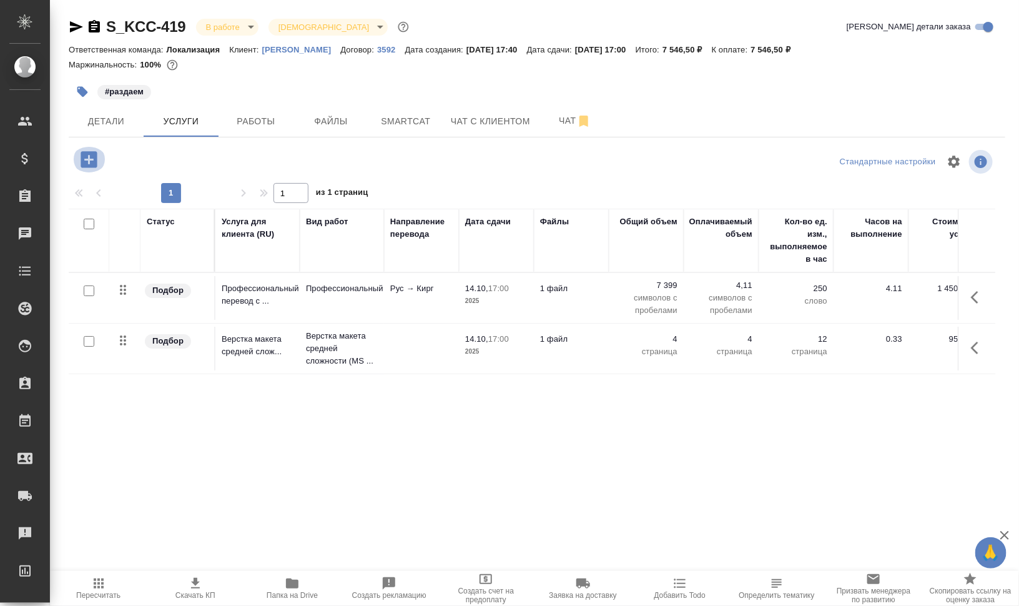
click at [99, 156] on icon "button" at bounding box center [89, 160] width 22 height 22
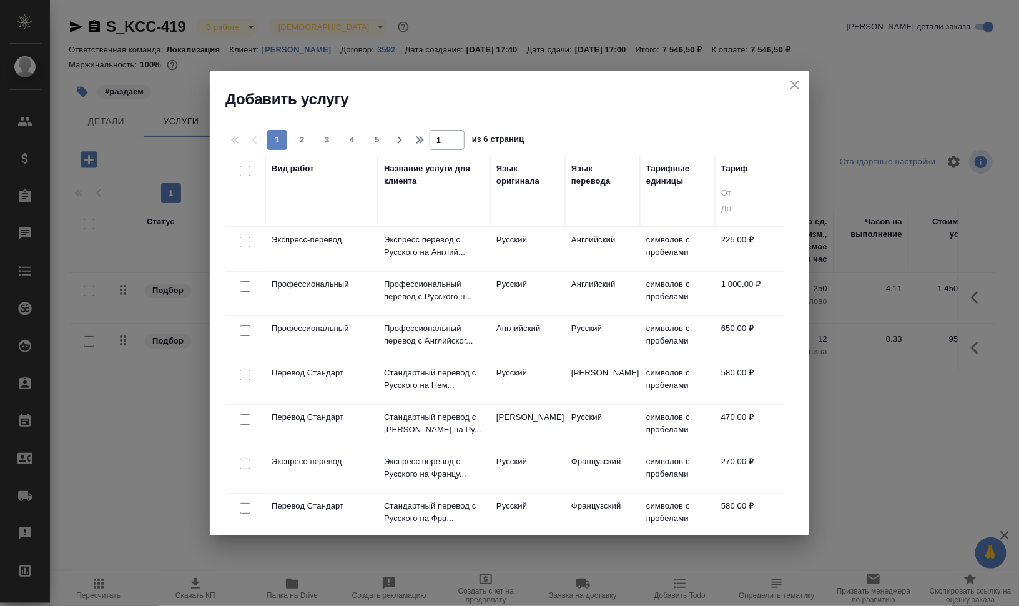
click at [412, 207] on input "text" at bounding box center [434, 204] width 100 height 16
click at [322, 202] on div at bounding box center [322, 198] width 100 height 18
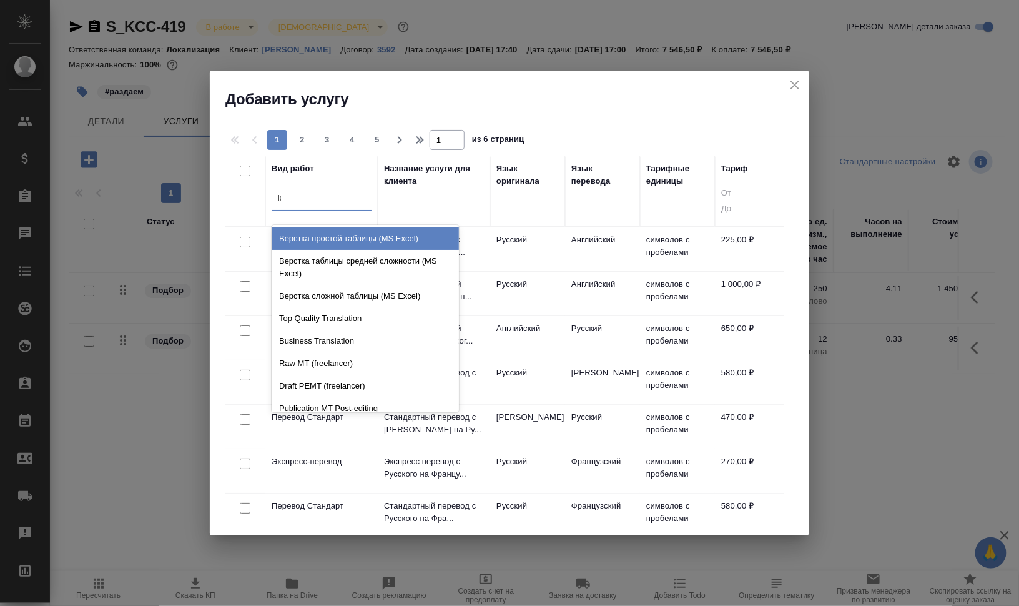
type input "lqa"
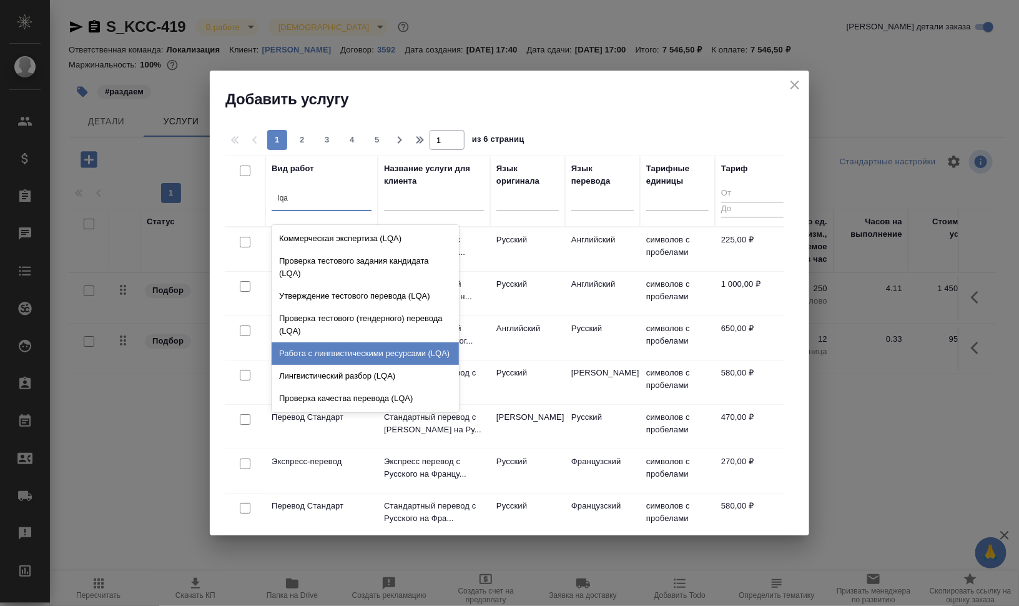
scroll to position [35, 0]
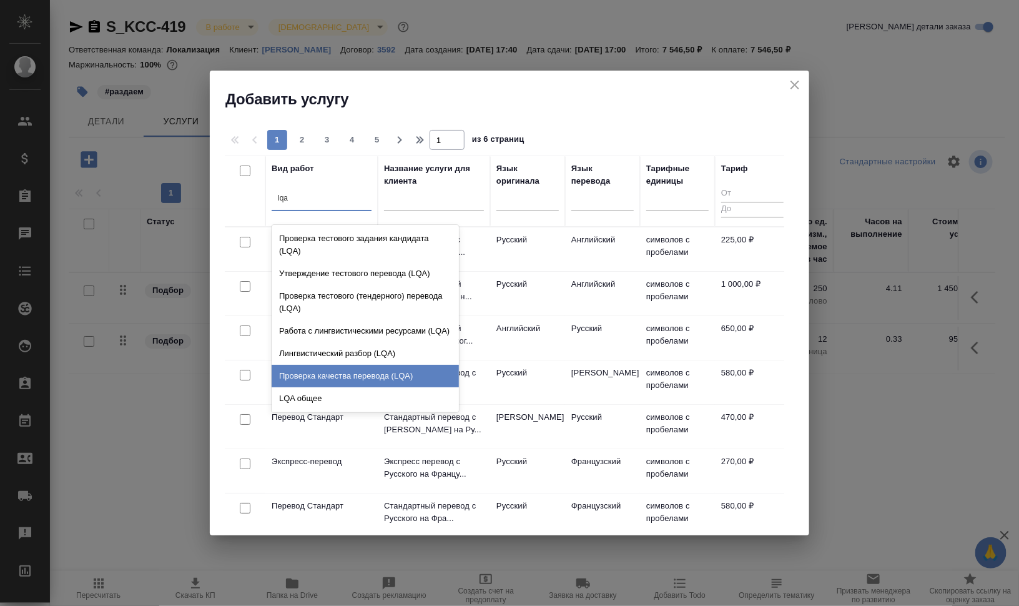
click at [388, 375] on div "Проверка качества перевода (LQA)" at bounding box center [365, 376] width 187 height 22
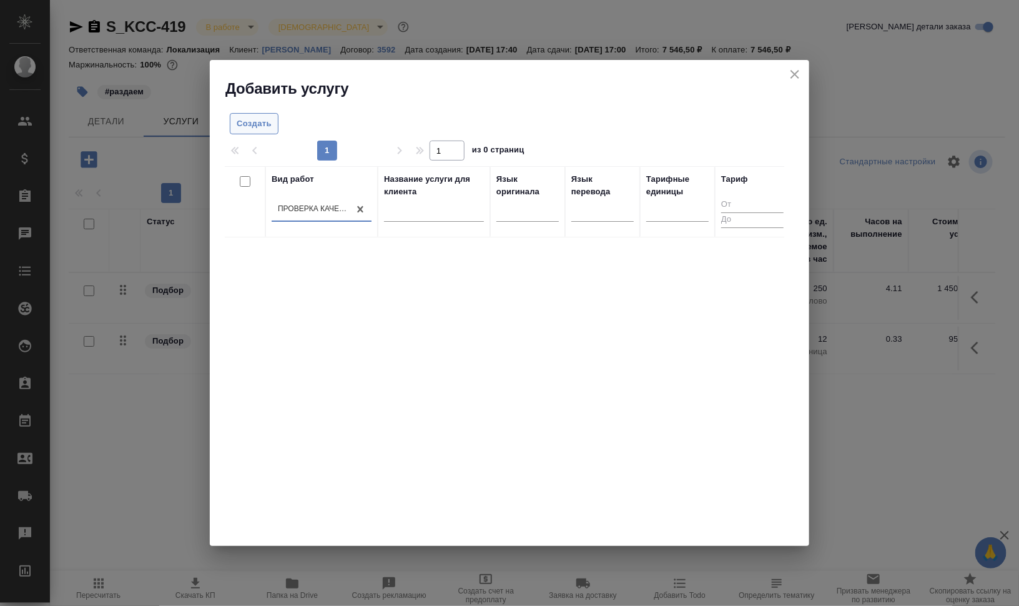
click at [242, 122] on span "Создать" at bounding box center [254, 124] width 35 height 14
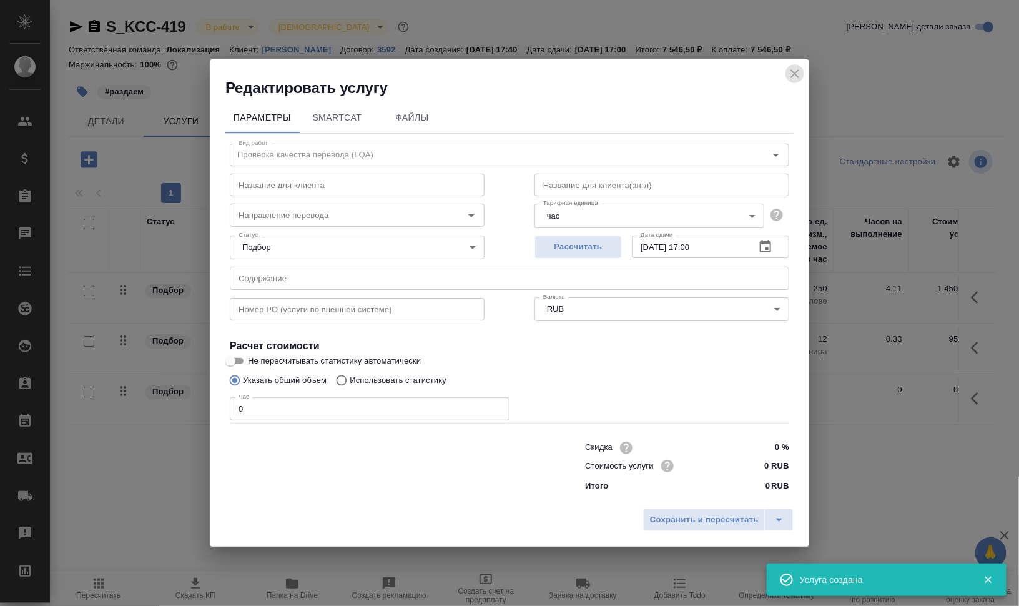
click at [795, 74] on icon "close" at bounding box center [795, 73] width 9 height 9
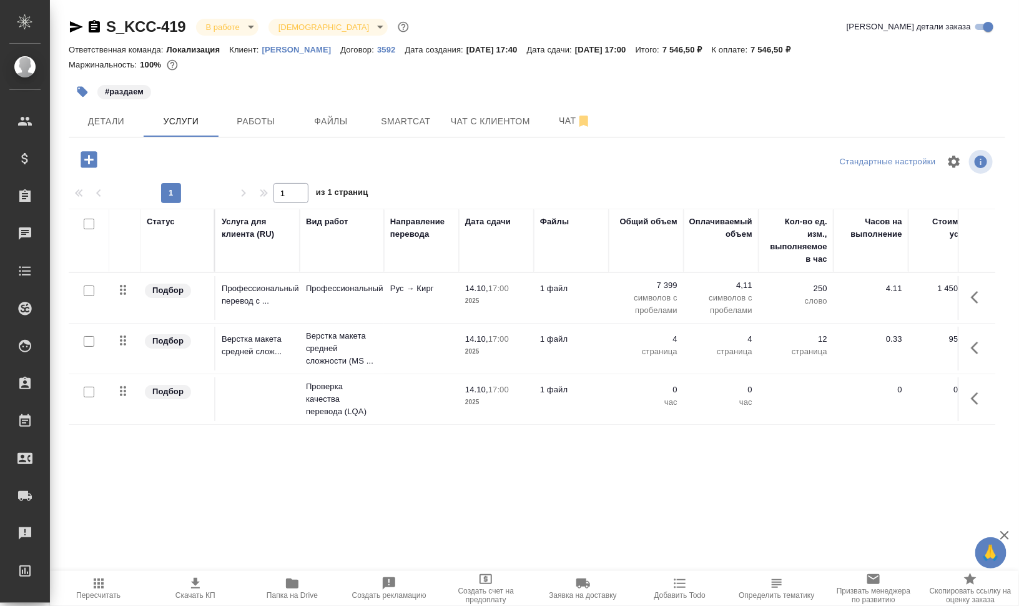
click at [983, 400] on icon "button" at bounding box center [978, 398] width 15 height 15
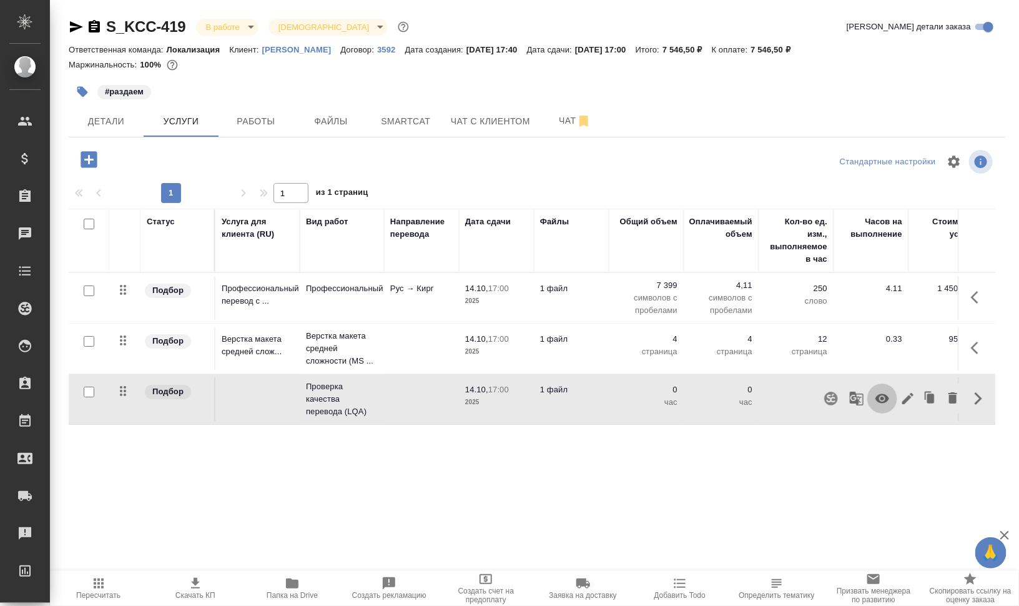
click at [878, 397] on icon "button" at bounding box center [883, 398] width 14 height 9
click at [252, 121] on span "Работы" at bounding box center [256, 122] width 60 height 16
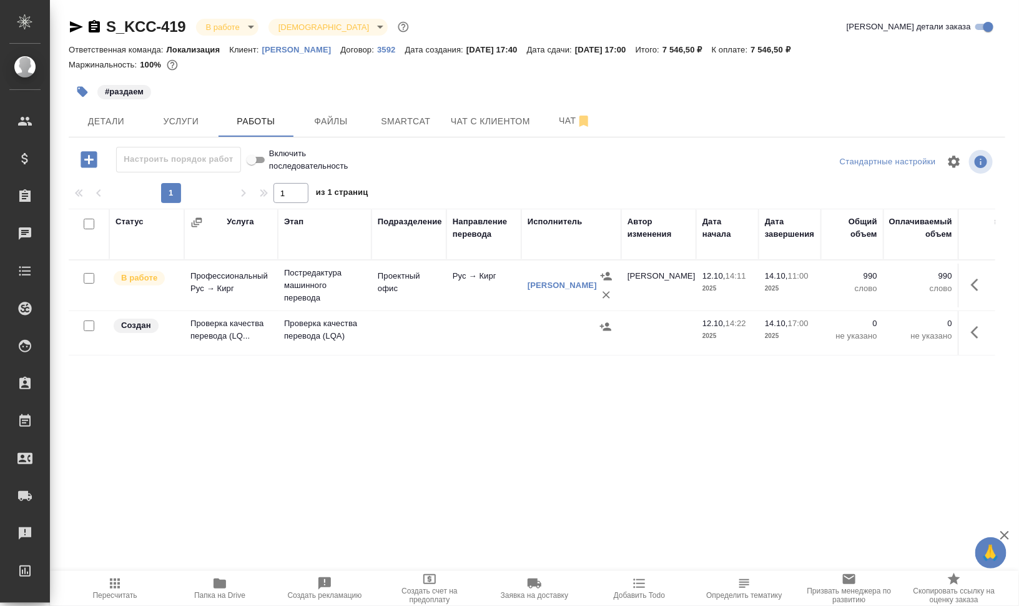
click at [979, 334] on icon "button" at bounding box center [978, 332] width 15 height 15
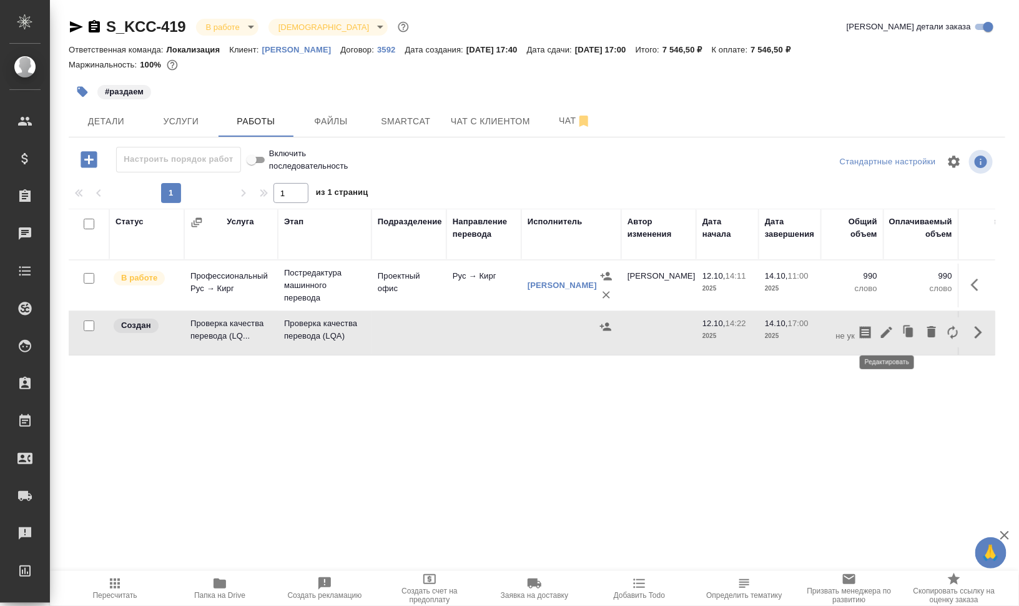
click at [884, 327] on icon "button" at bounding box center [886, 332] width 15 height 15
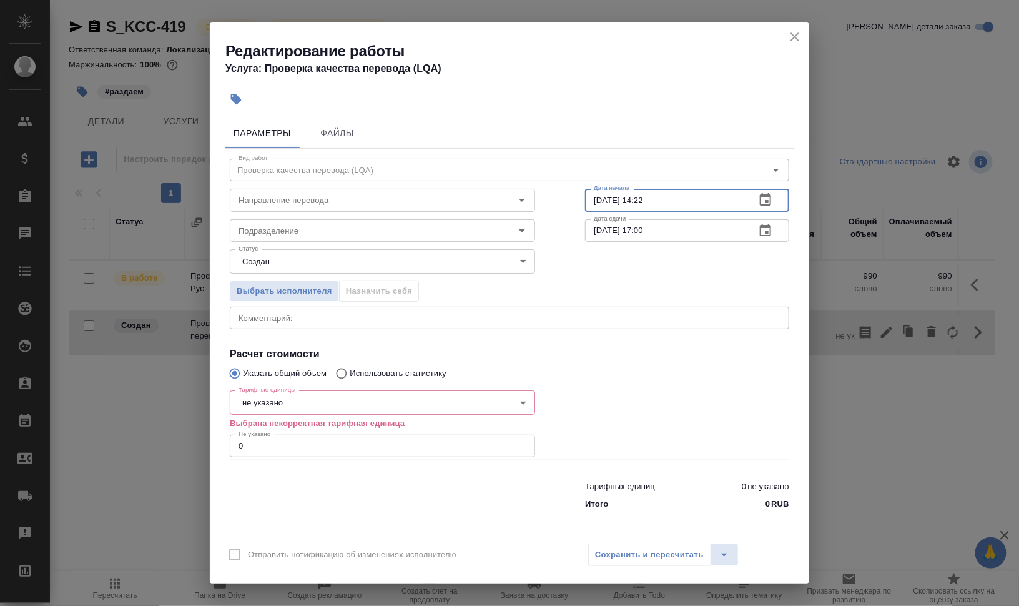
click at [600, 195] on input "12.10.2025 14:22" at bounding box center [665, 200] width 161 height 22
drag, startPoint x: 643, startPoint y: 196, endPoint x: 683, endPoint y: 197, distance: 40.0
click at [683, 197] on input "14.10.2025 14:22" at bounding box center [665, 200] width 161 height 22
type input "14.10.2025 10:00"
click at [645, 232] on input "14.10.2025 17:00" at bounding box center [665, 230] width 161 height 22
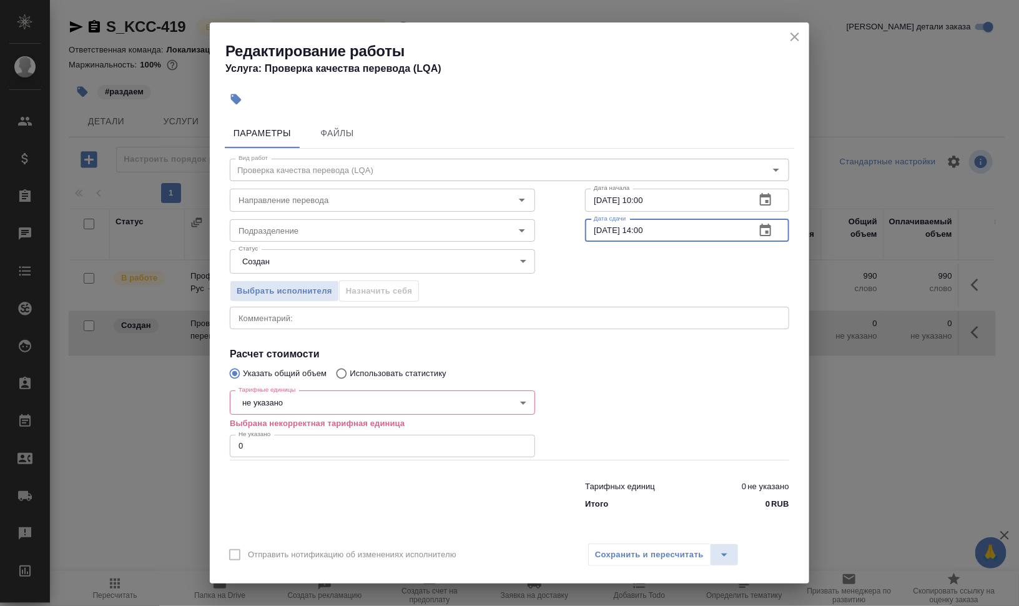
type input "14.10.2025 14:00"
click at [361, 403] on body "🙏 .cls-1 fill:#fff; AWATERA Валеев Динар Клиенты Спецификации Заказы 0 Чаты Tod…" at bounding box center [509, 303] width 1019 height 606
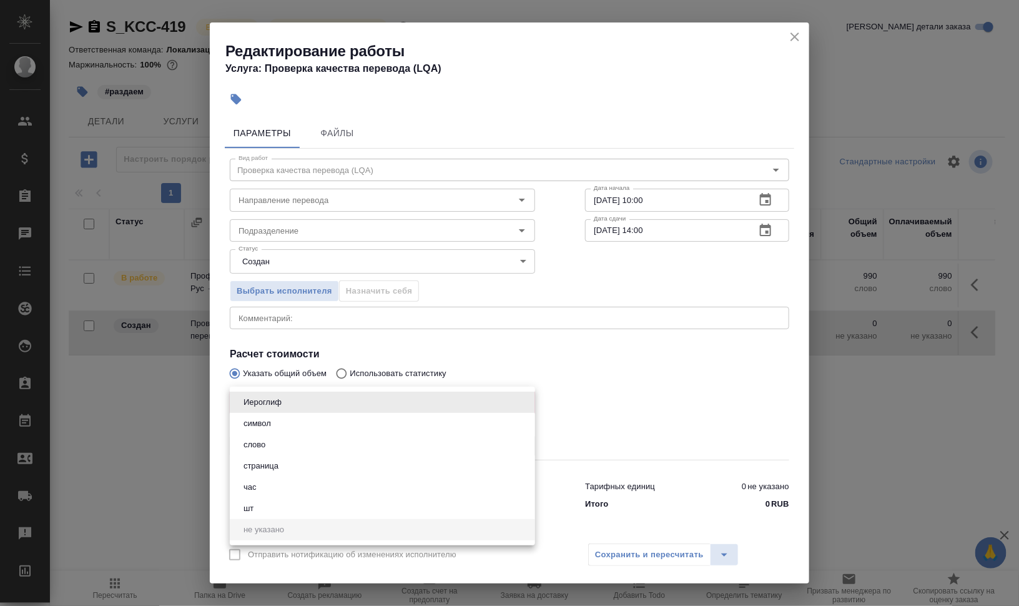
click at [337, 493] on li "час" at bounding box center [382, 487] width 305 height 21
type input "5a8b1489cc6b4906c91bfd93"
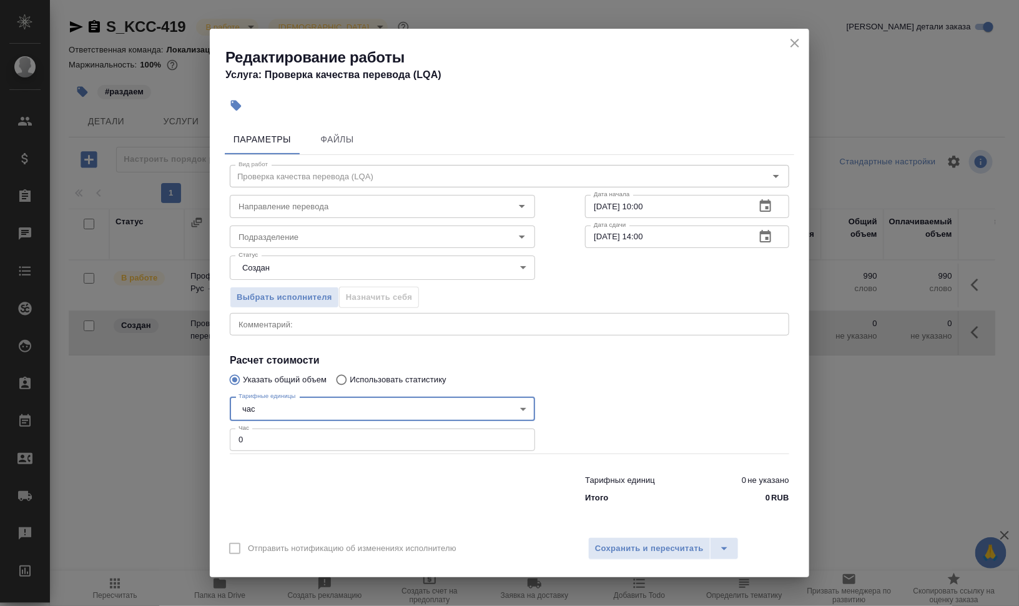
click at [678, 391] on div at bounding box center [687, 423] width 254 height 112
click at [291, 201] on input "Направление перевода" at bounding box center [362, 206] width 256 height 15
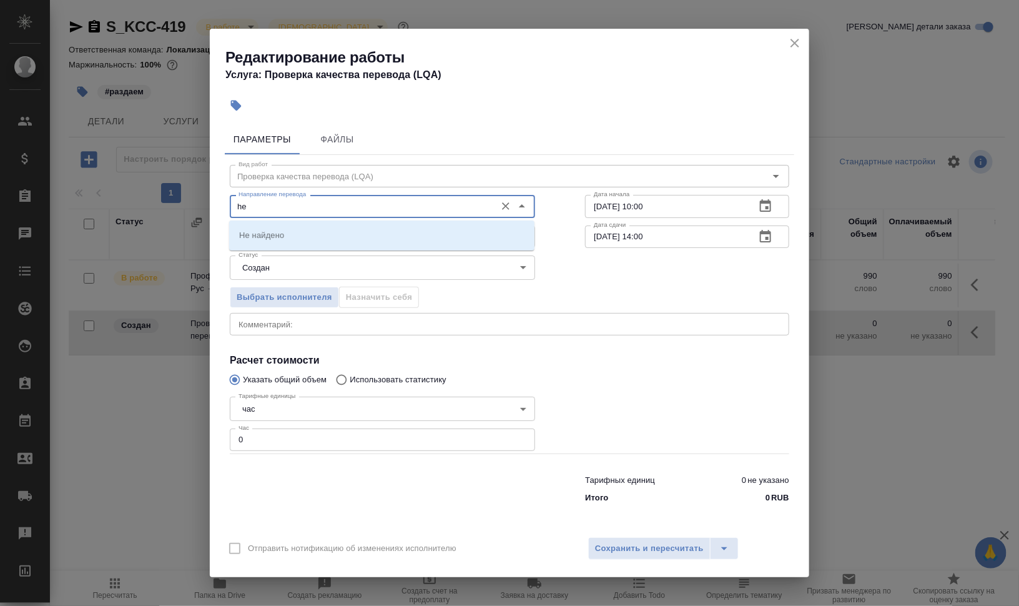
type input "h"
click at [310, 233] on li "рус-кирг" at bounding box center [381, 235] width 305 height 22
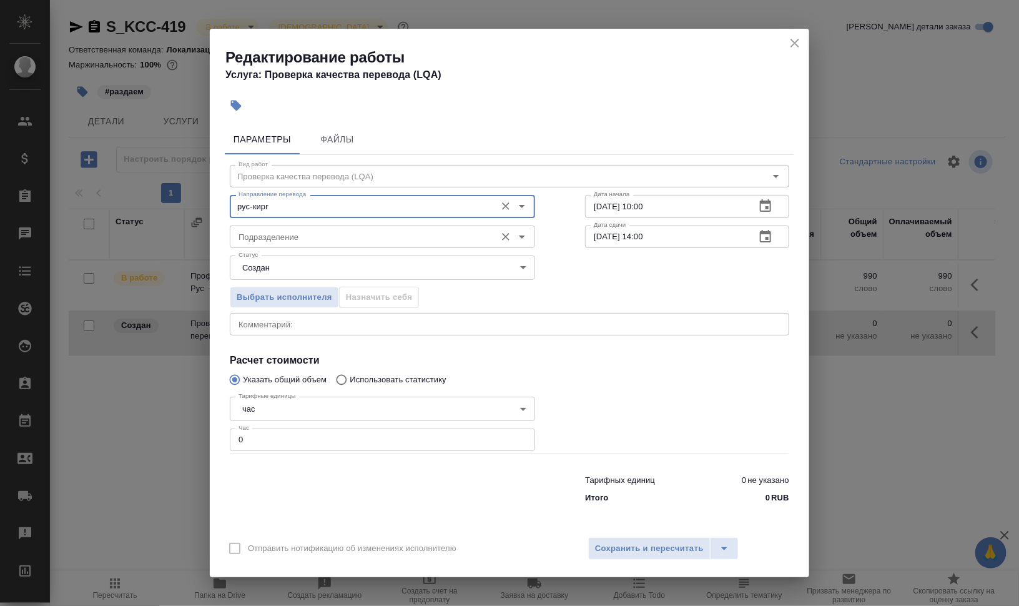
type input "рус-кирг"
click at [309, 238] on input "Подразделение" at bounding box center [362, 236] width 256 height 15
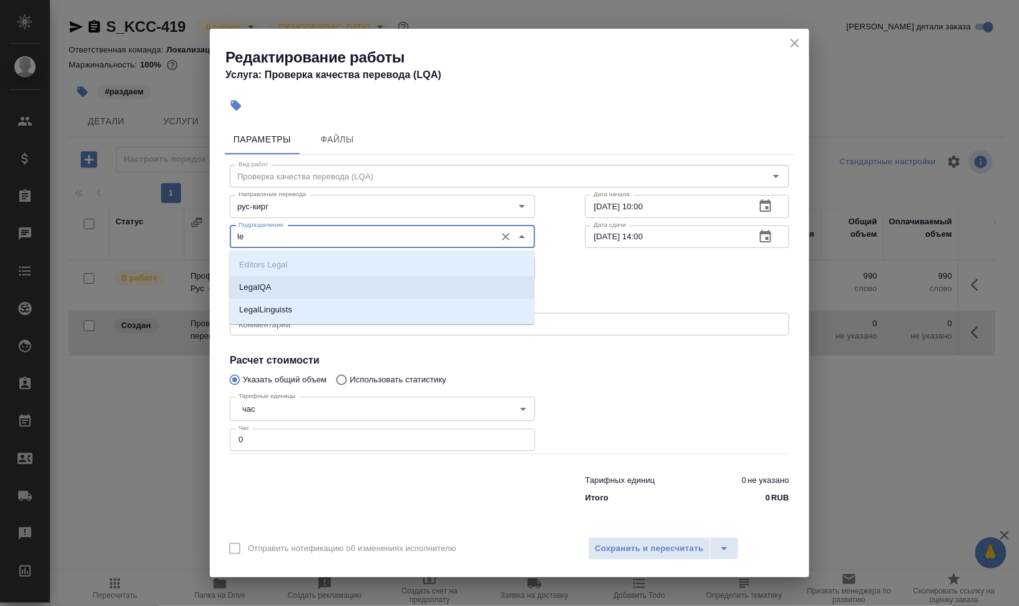
click at [325, 294] on li "LegalQA" at bounding box center [381, 287] width 305 height 22
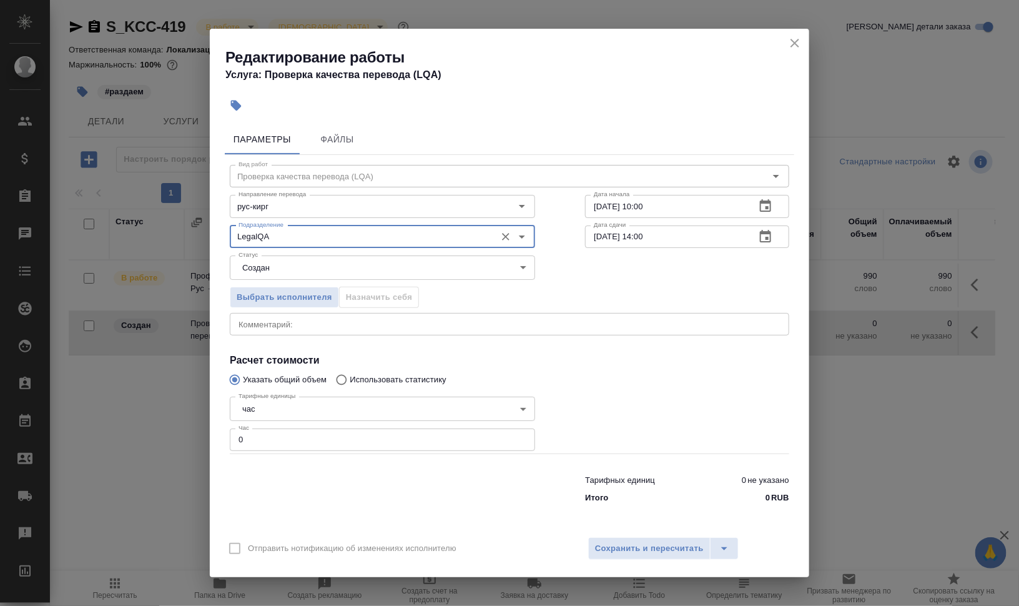
type input "LegalQA"
click at [315, 266] on body "🙏 .cls-1 fill:#fff; AWATERA Валеев Динар Клиенты Спецификации Заказы 0 Чаты Tod…" at bounding box center [509, 303] width 1019 height 606
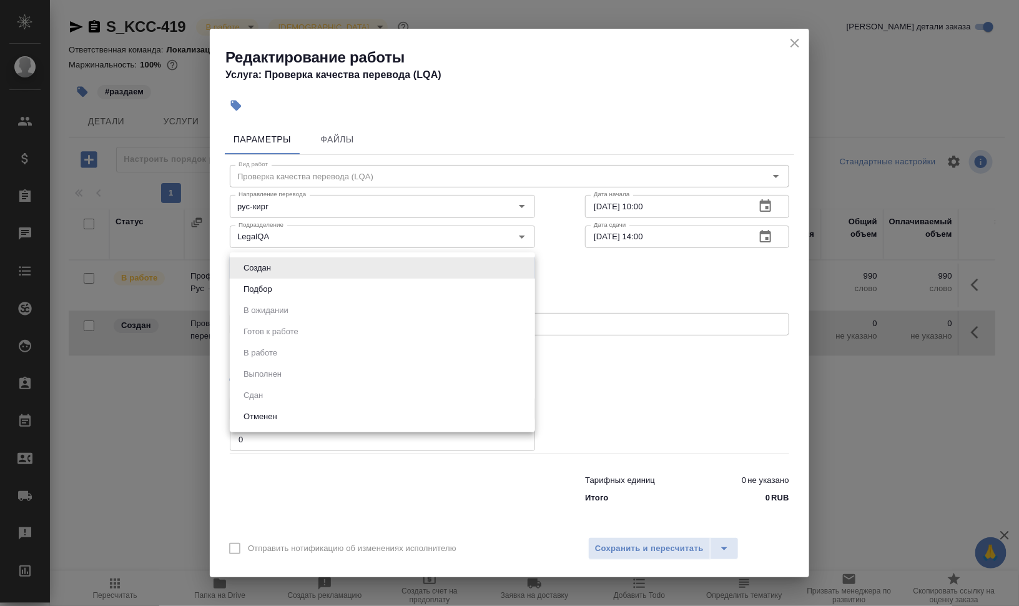
click at [317, 281] on li "Подбор" at bounding box center [382, 289] width 305 height 21
type input "recruiting"
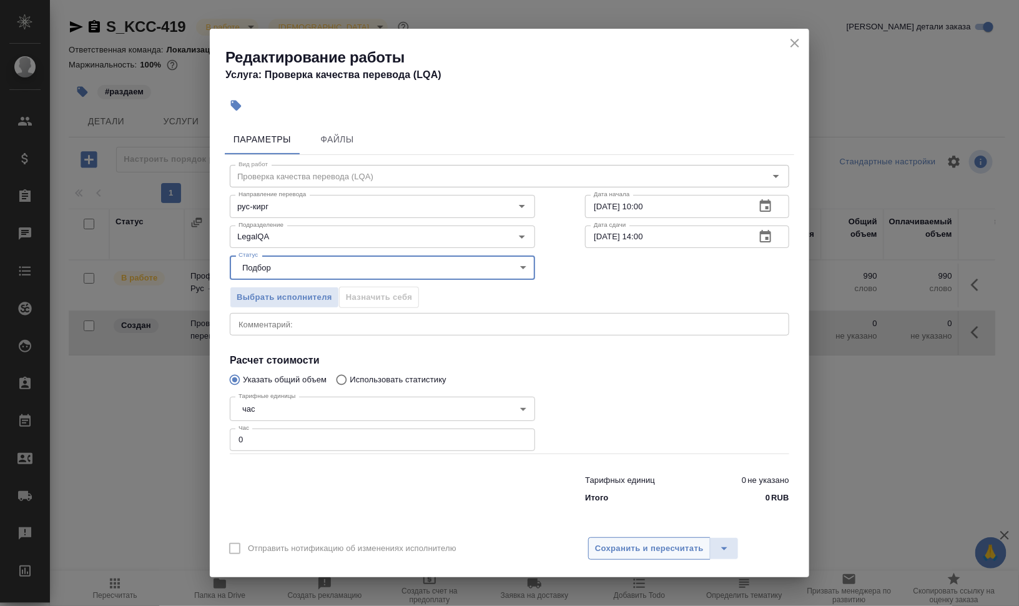
click at [650, 542] on span "Сохранить и пересчитать" at bounding box center [649, 549] width 109 height 14
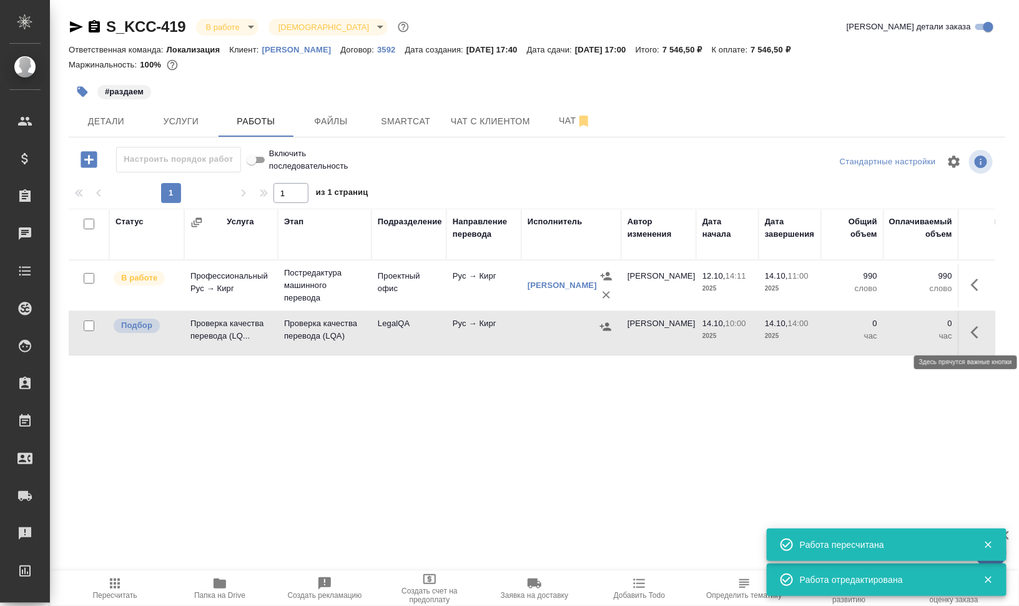
click at [981, 329] on icon "button" at bounding box center [978, 332] width 15 height 15
click at [285, 349] on td "Проверка качества перевода (LQA)" at bounding box center [325, 333] width 94 height 44
click at [83, 92] on icon "button" at bounding box center [82, 92] width 11 height 11
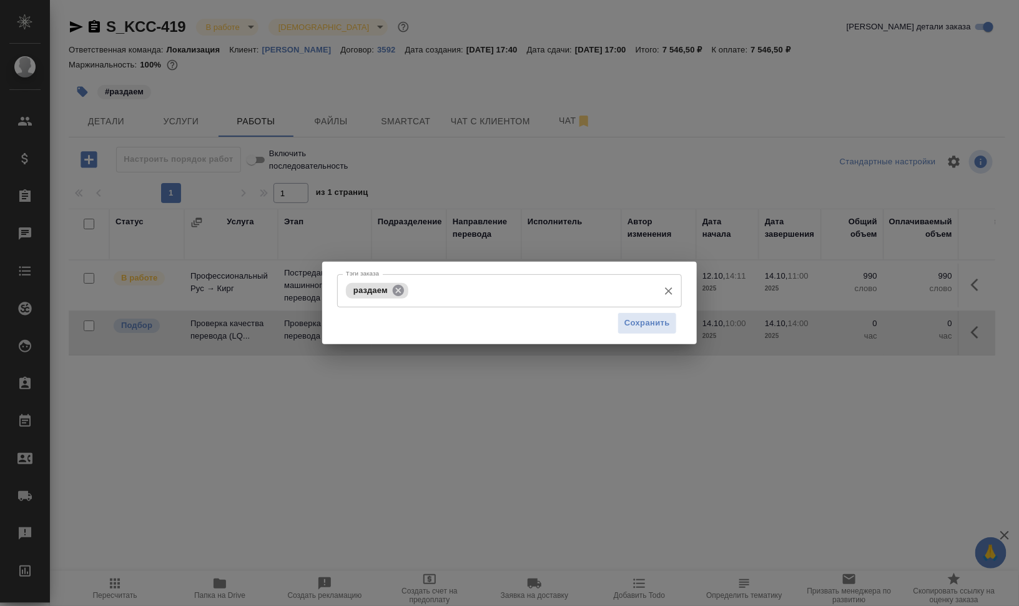
click at [397, 290] on icon at bounding box center [398, 289] width 11 height 11
click at [422, 290] on input "Тэги заказа" at bounding box center [498, 290] width 310 height 21
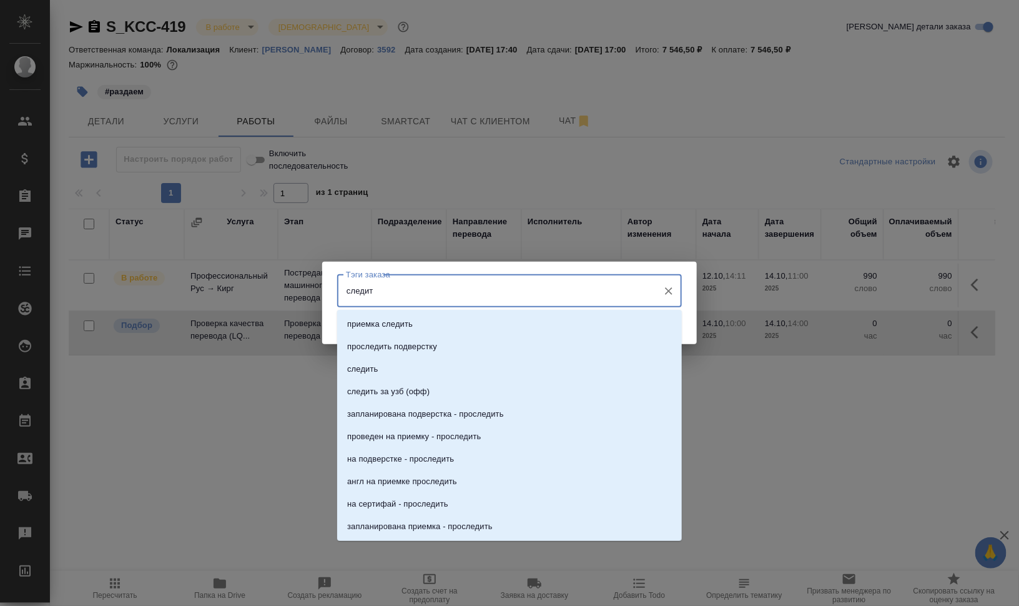
type input "следить"
click at [392, 364] on li "следить" at bounding box center [509, 369] width 345 height 22
type input "запланиро"
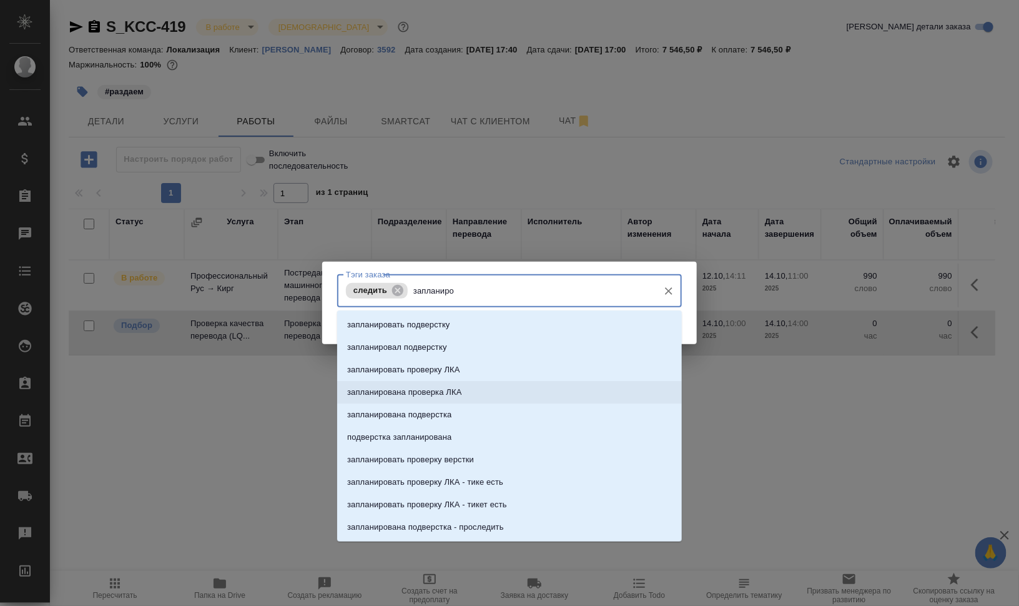
click at [478, 394] on li "запланирована проверка ЛКА" at bounding box center [509, 392] width 345 height 22
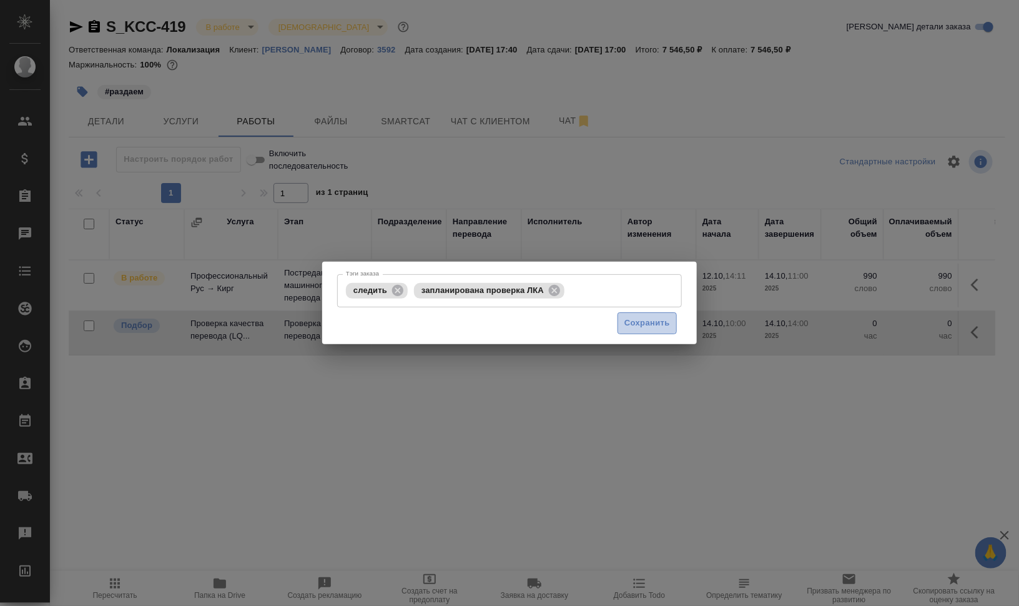
click at [645, 320] on span "Сохранить" at bounding box center [648, 323] width 46 height 14
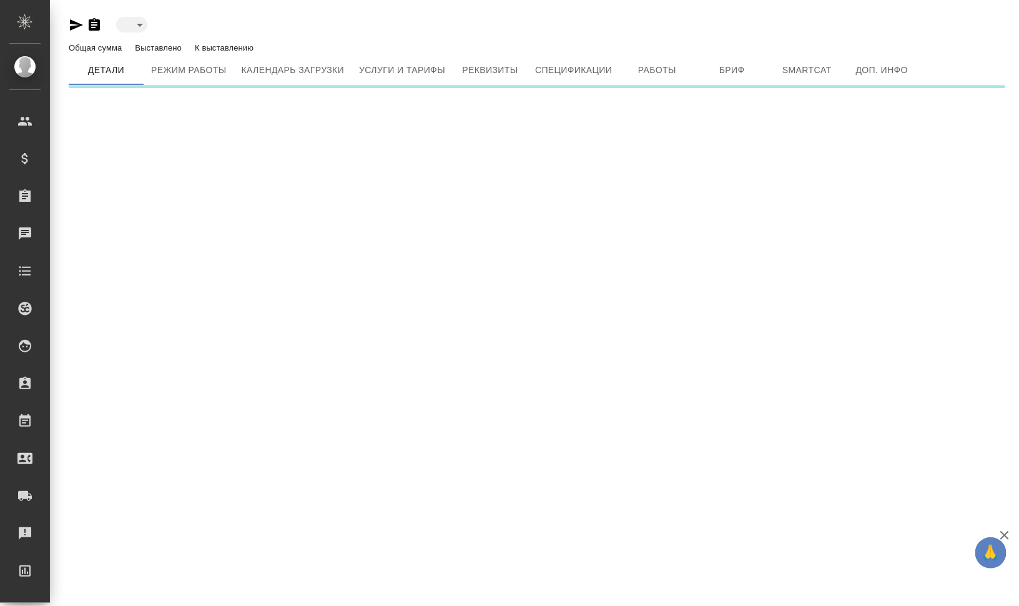
type input "active"
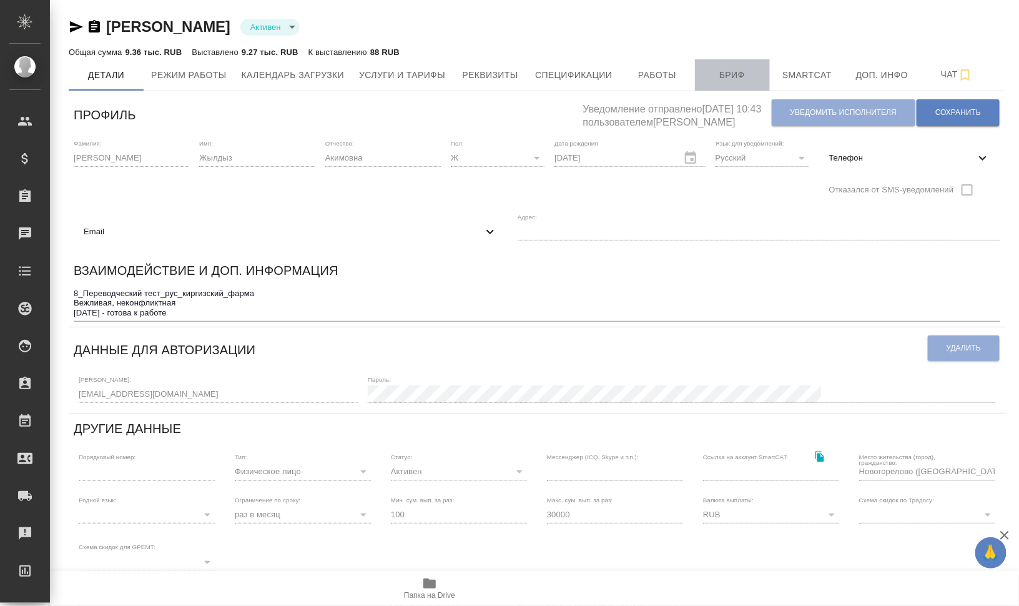
click at [715, 69] on span "Бриф" at bounding box center [733, 75] width 60 height 16
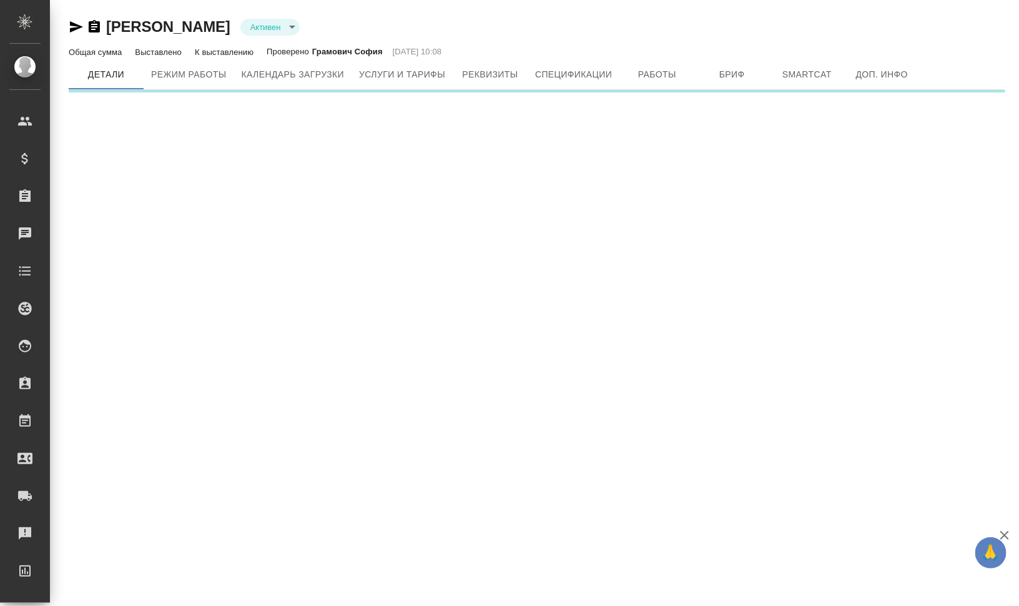
type input "active"
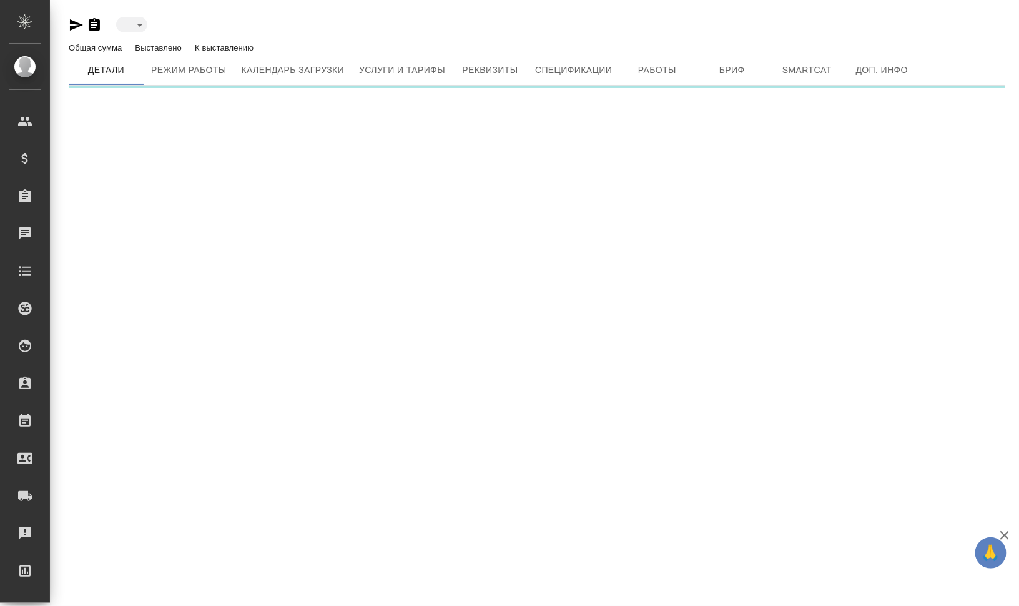
type input "active"
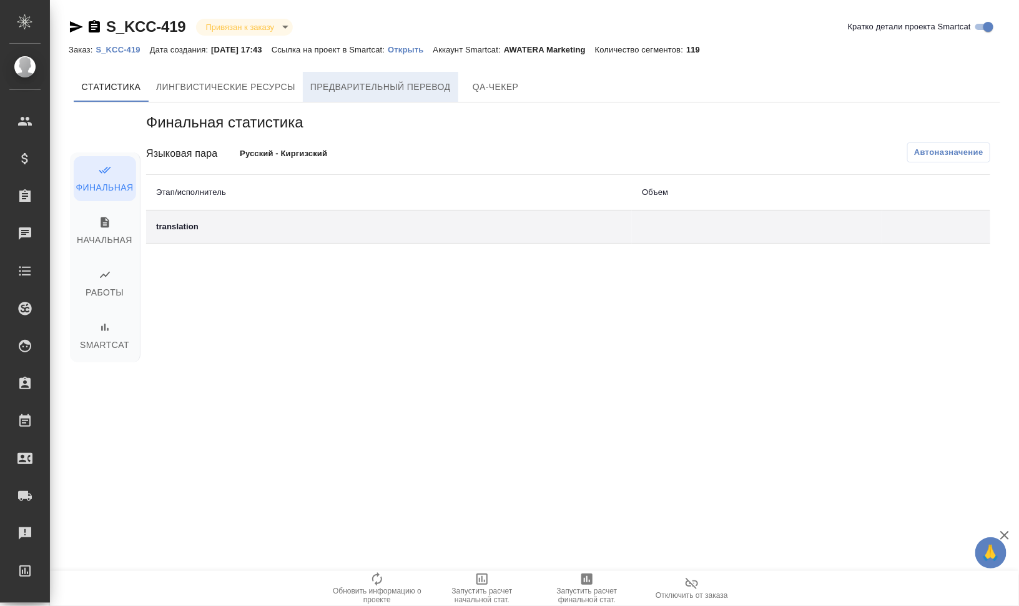
click at [367, 82] on span "Предварительный перевод" at bounding box center [380, 87] width 141 height 16
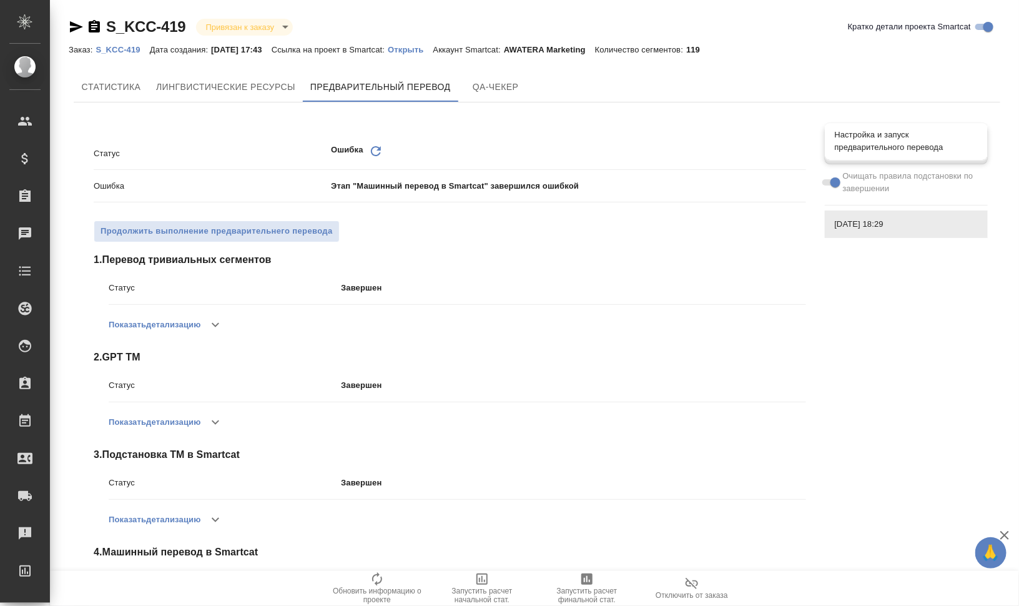
click at [890, 143] on span "Настройка и запуск предварительного перевода" at bounding box center [906, 141] width 143 height 25
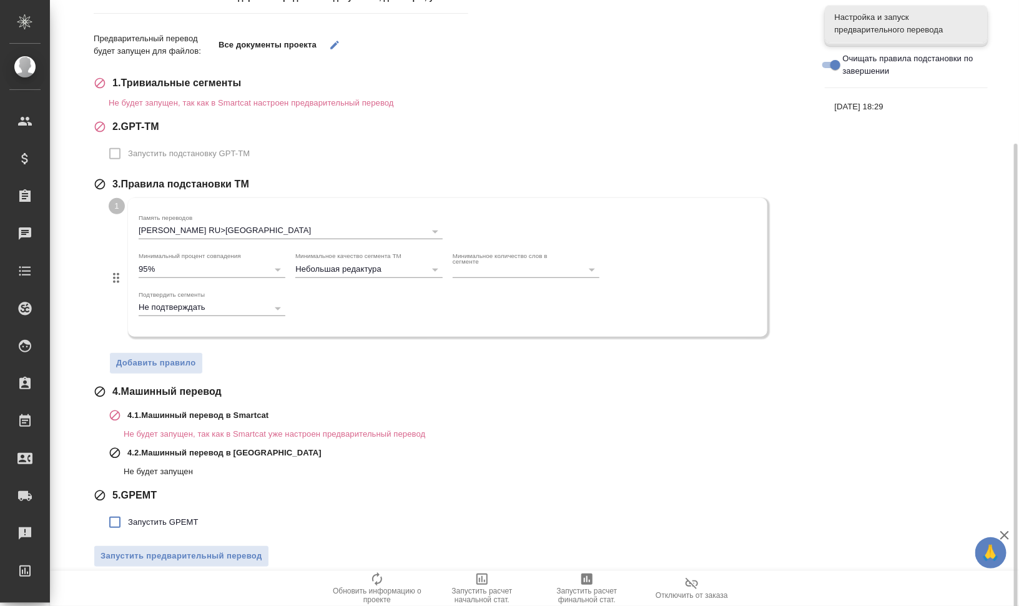
scroll to position [168, 0]
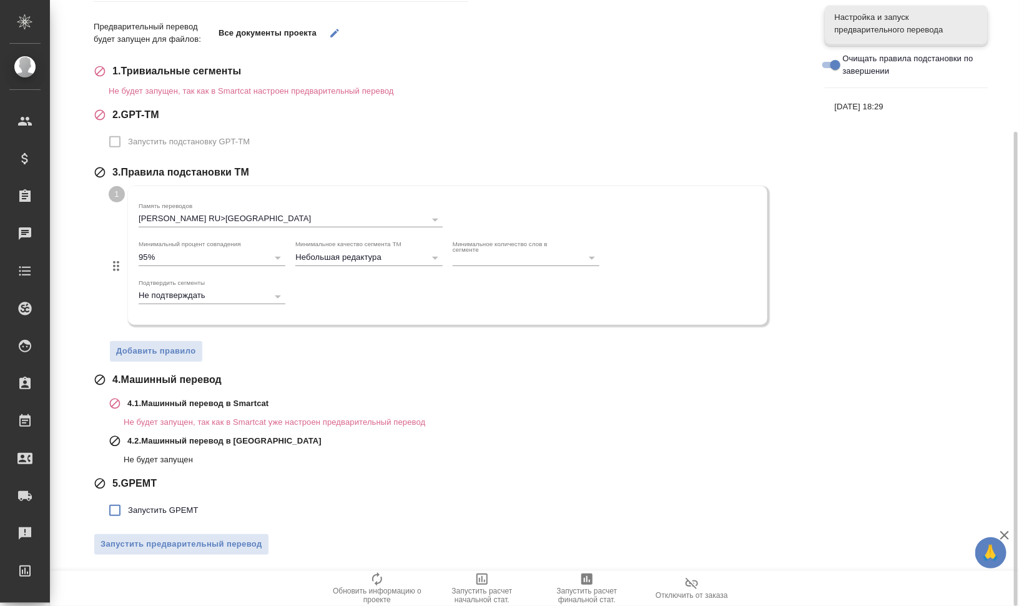
click at [134, 509] on span "Запустить GPEMT" at bounding box center [163, 510] width 71 height 12
click at [128, 509] on input "Запустить GPEMT" at bounding box center [115, 510] width 26 height 26
checkbox input "true"
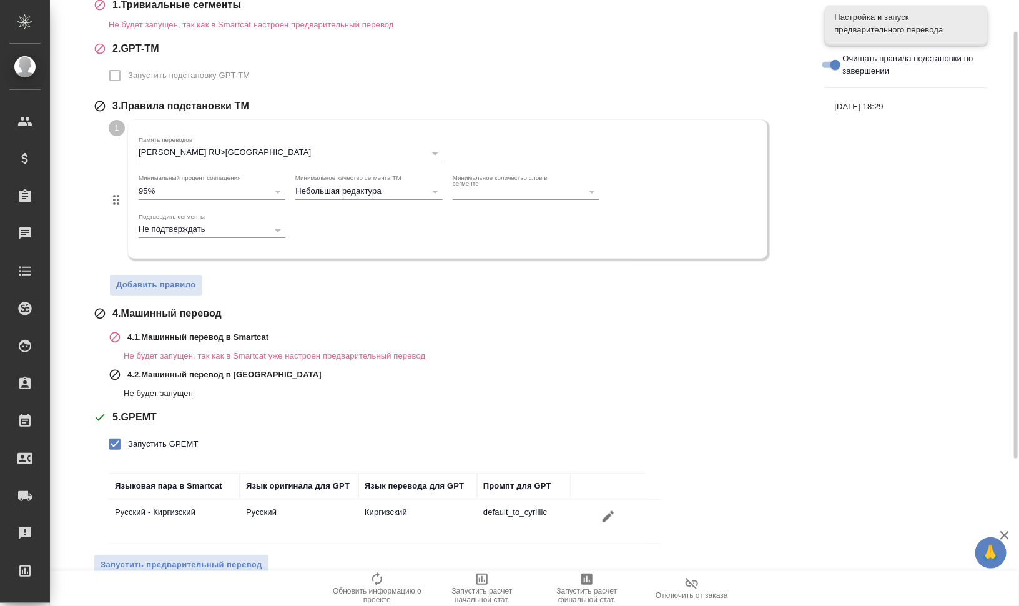
scroll to position [254, 0]
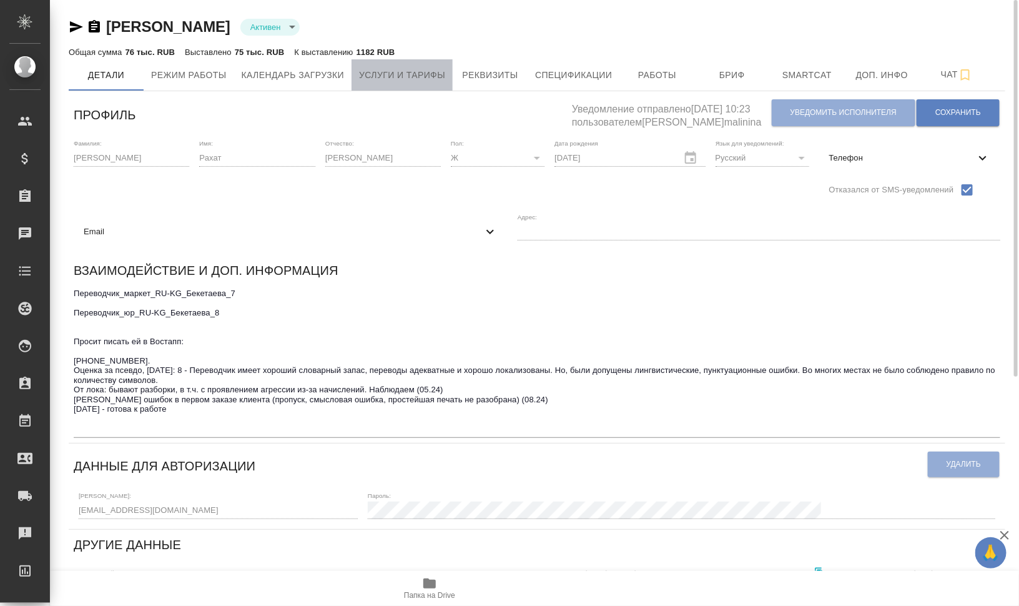
click at [411, 74] on span "Услуги и тарифы" at bounding box center [402, 75] width 86 height 16
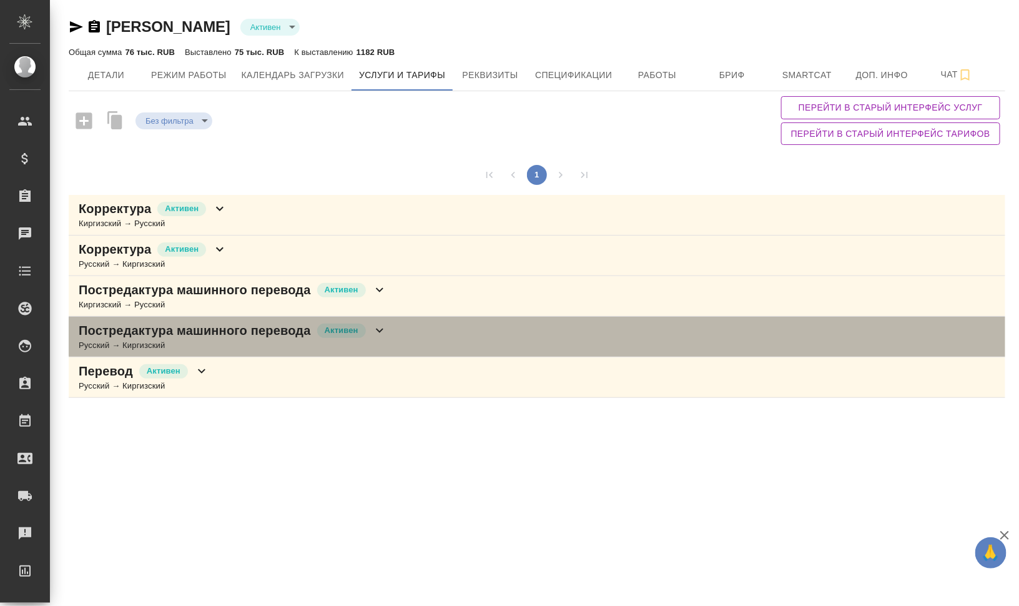
click at [196, 334] on p "Постредактура машинного перевода" at bounding box center [195, 330] width 232 height 17
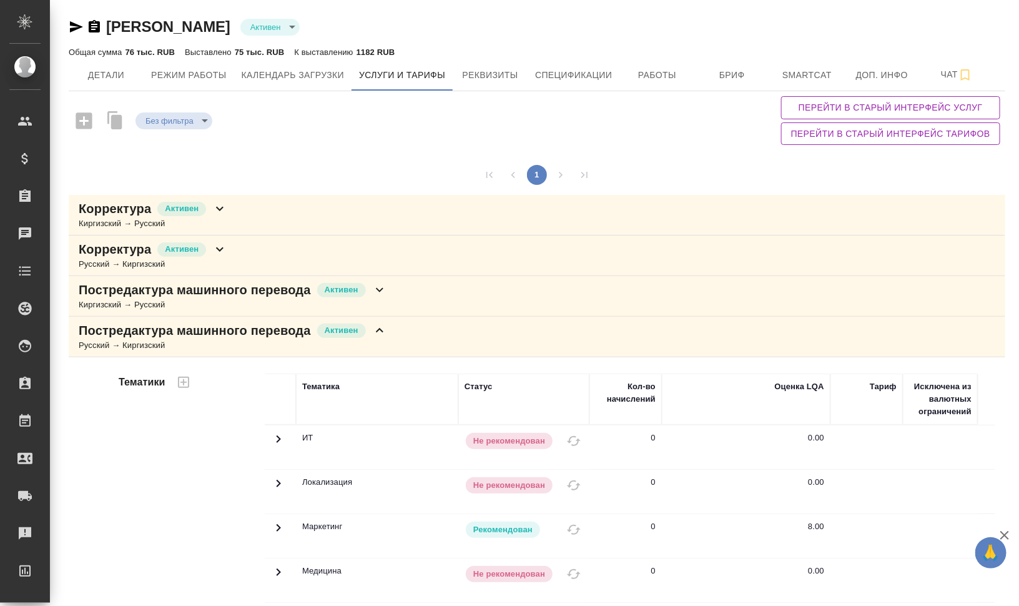
scroll to position [313, 0]
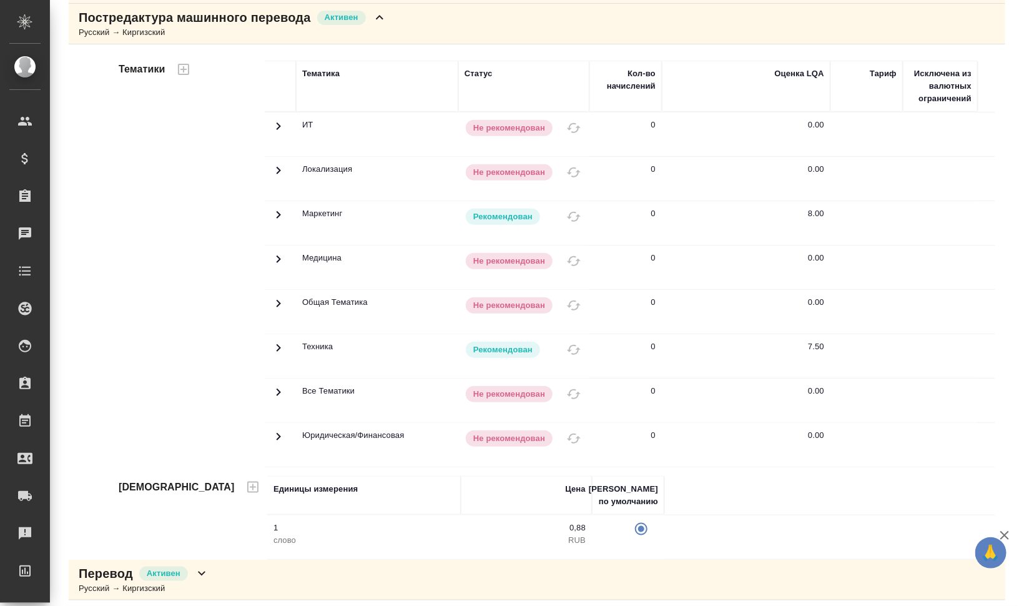
click at [241, 565] on div "Перевод Активен Русский → Киргизский" at bounding box center [537, 580] width 937 height 41
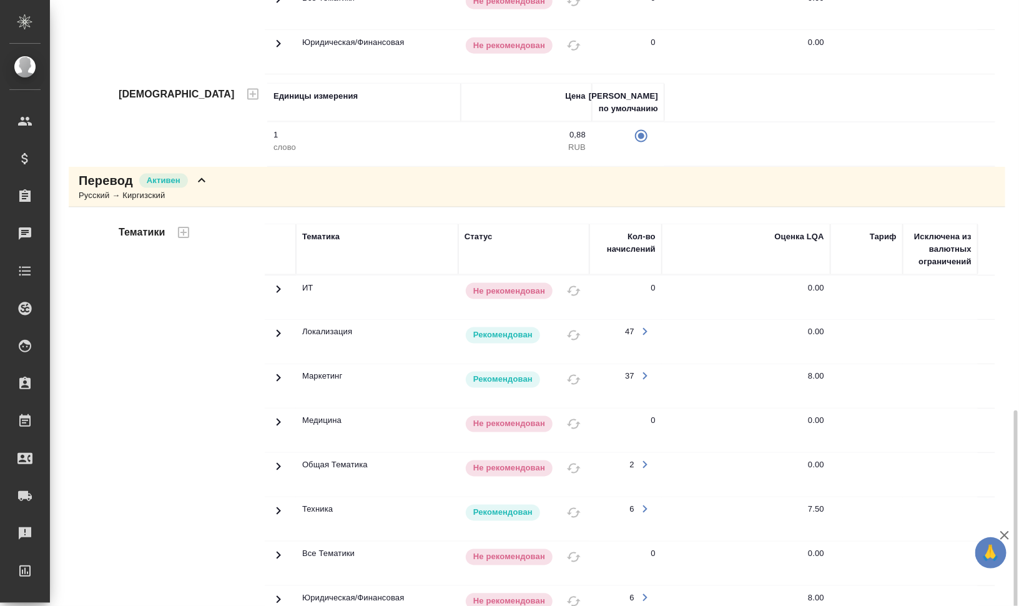
scroll to position [825, 0]
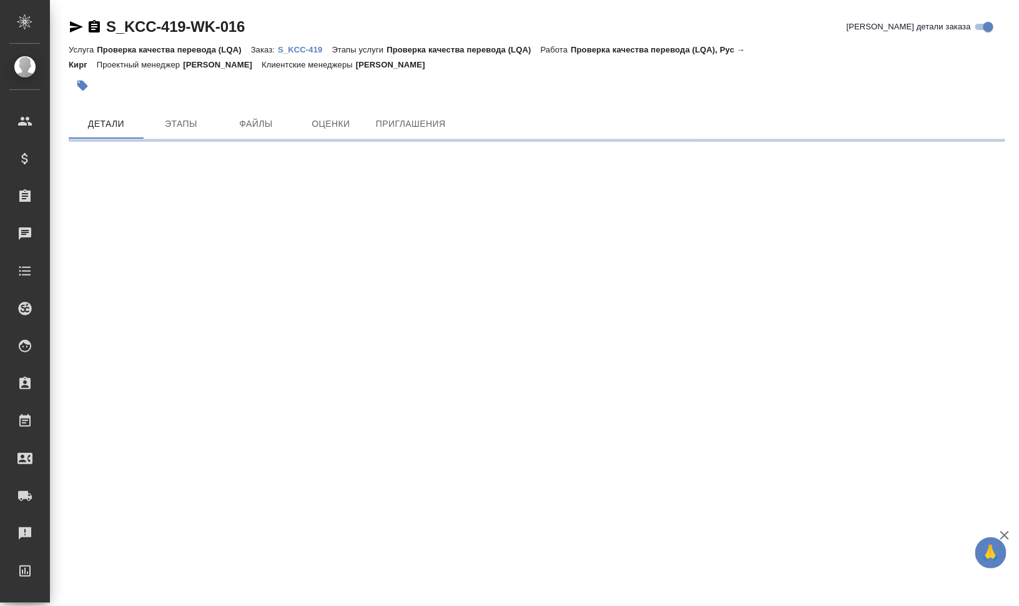
drag, startPoint x: 71, startPoint y: 27, endPoint x: 1, endPoint y: 62, distance: 78.8
click at [71, 27] on icon "button" at bounding box center [76, 26] width 15 height 15
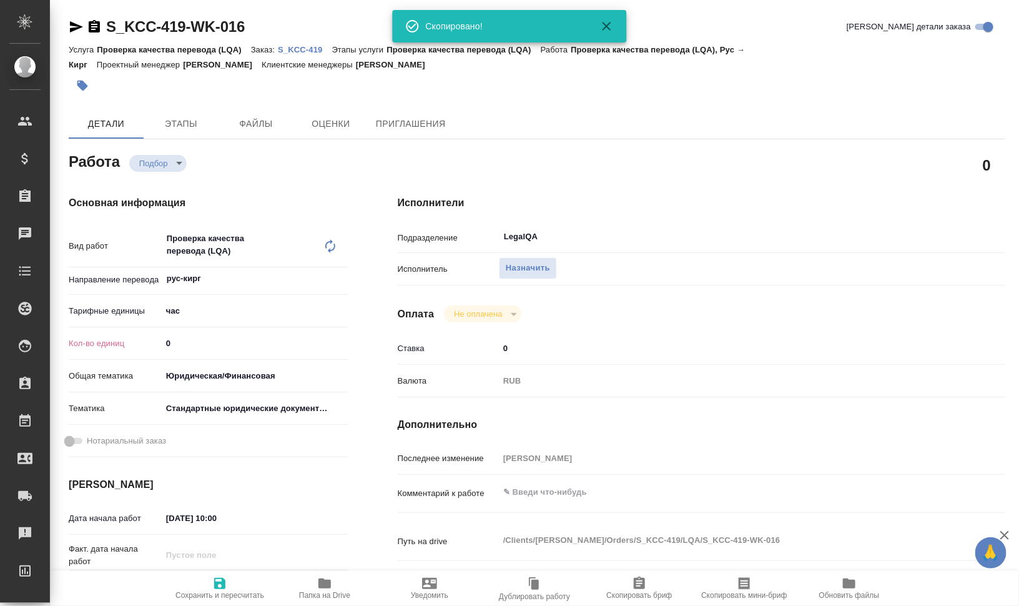
type textarea "x"
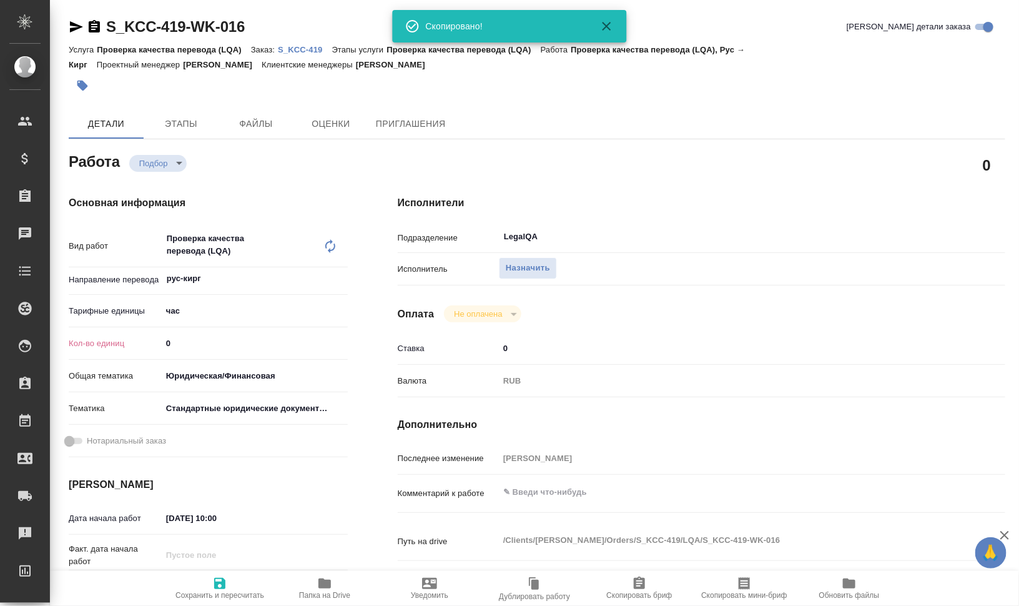
type textarea "x"
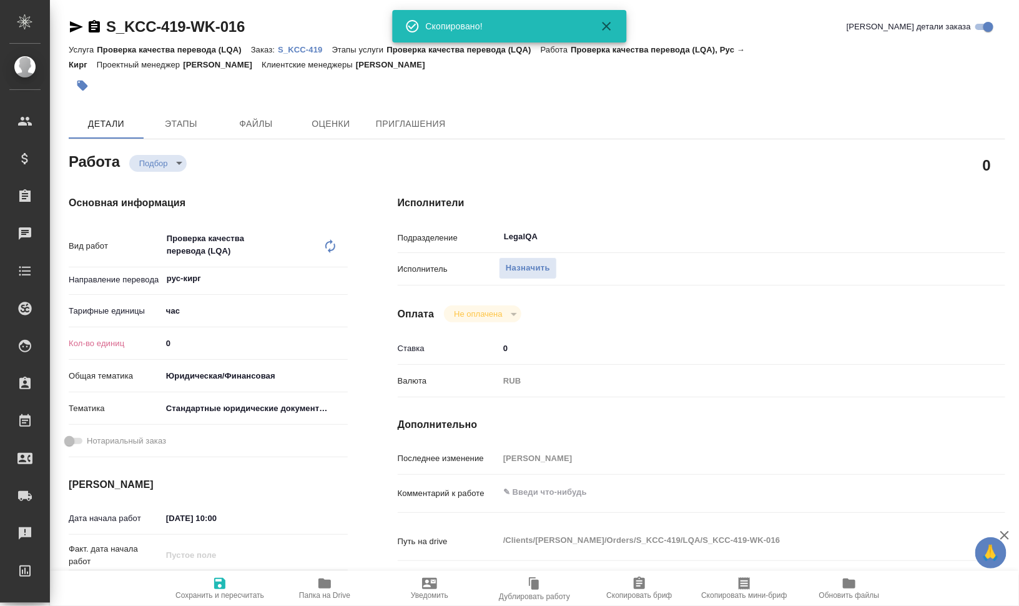
type textarea "x"
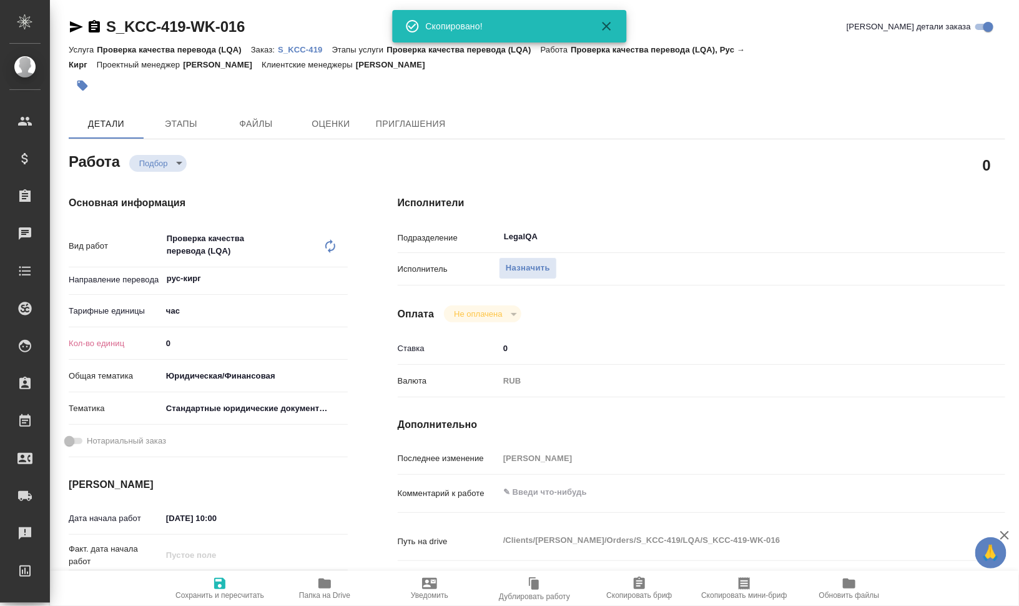
type textarea "x"
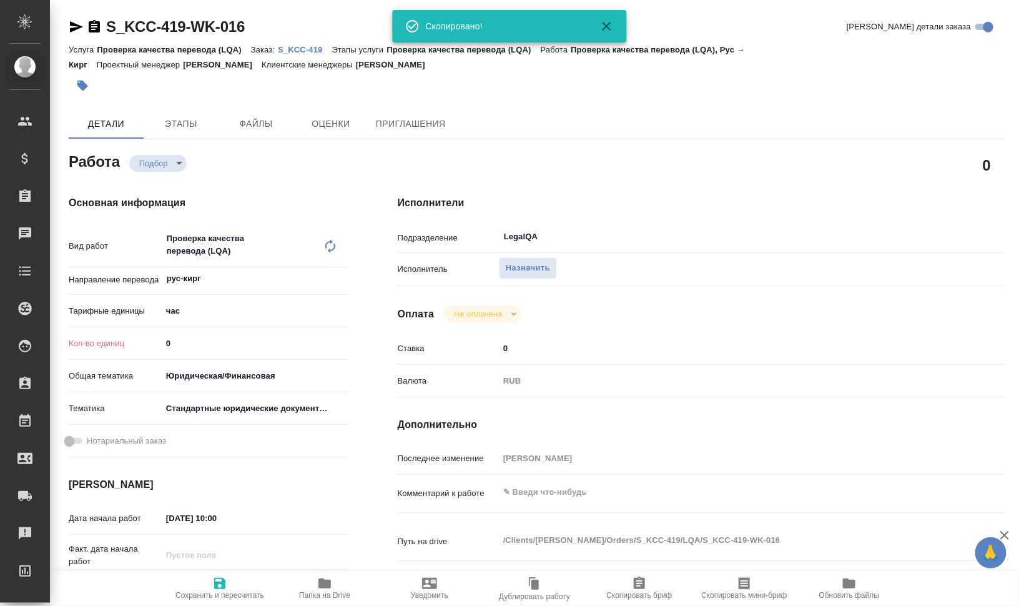
type textarea "x"
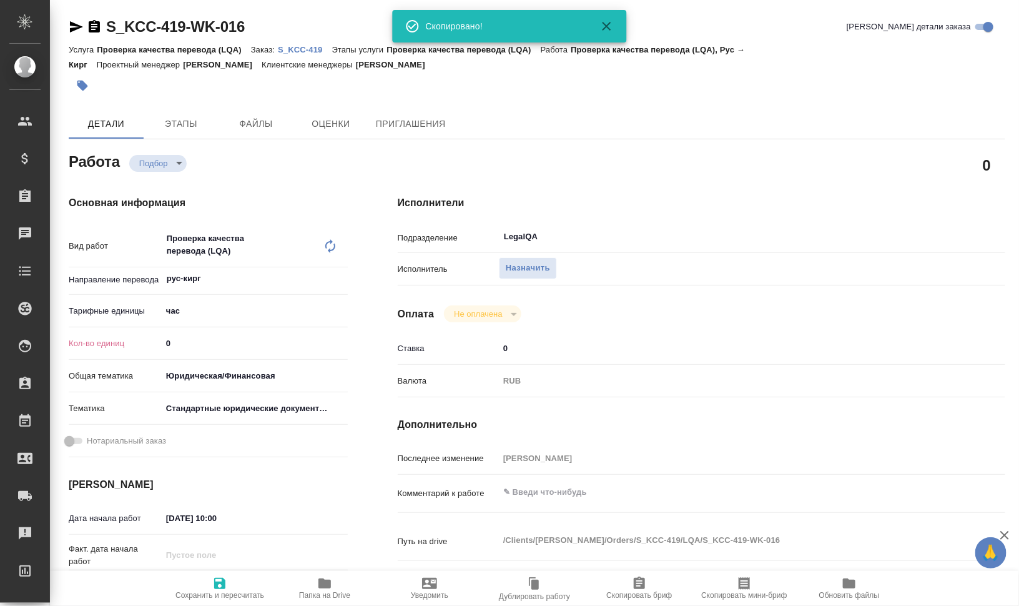
type textarea "x"
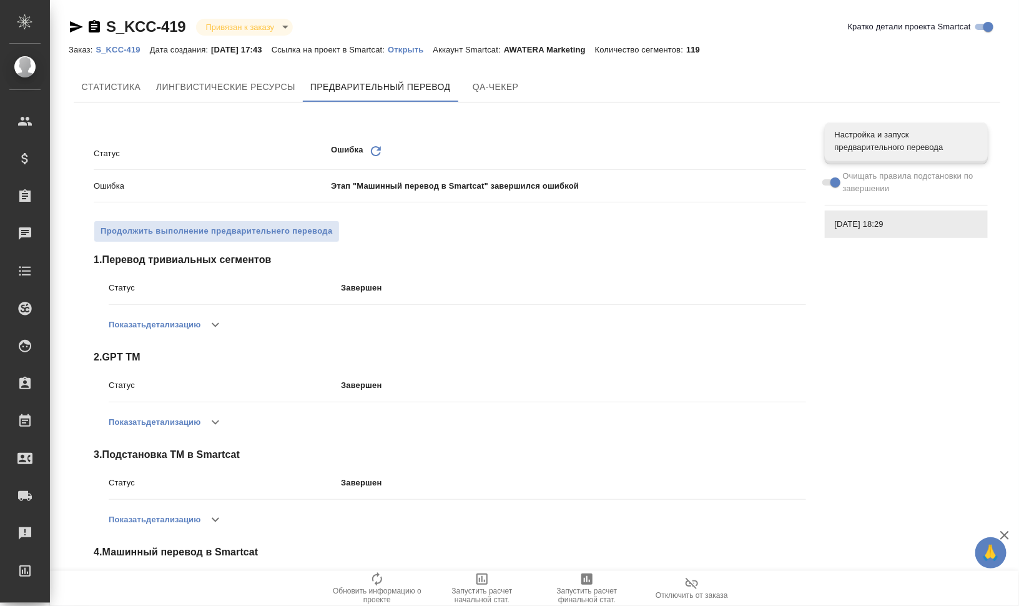
click at [375, 152] on icon "Обновить" at bounding box center [376, 151] width 15 height 15
click at [226, 227] on span "Продолжить выполнение предварительнего перевода" at bounding box center [217, 231] width 232 height 14
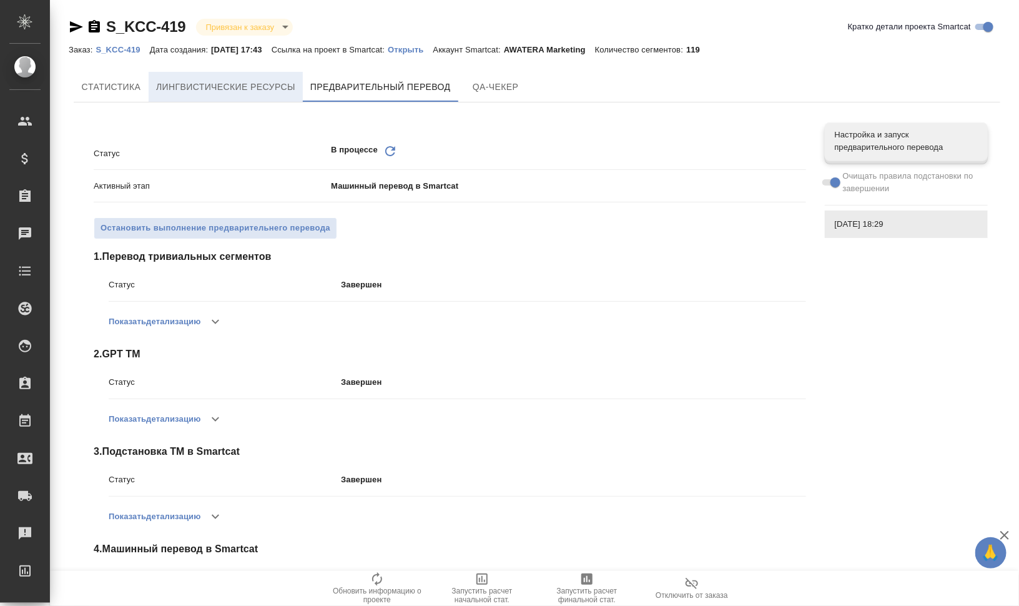
click at [217, 78] on button "Лингвистические ресурсы" at bounding box center [226, 87] width 154 height 30
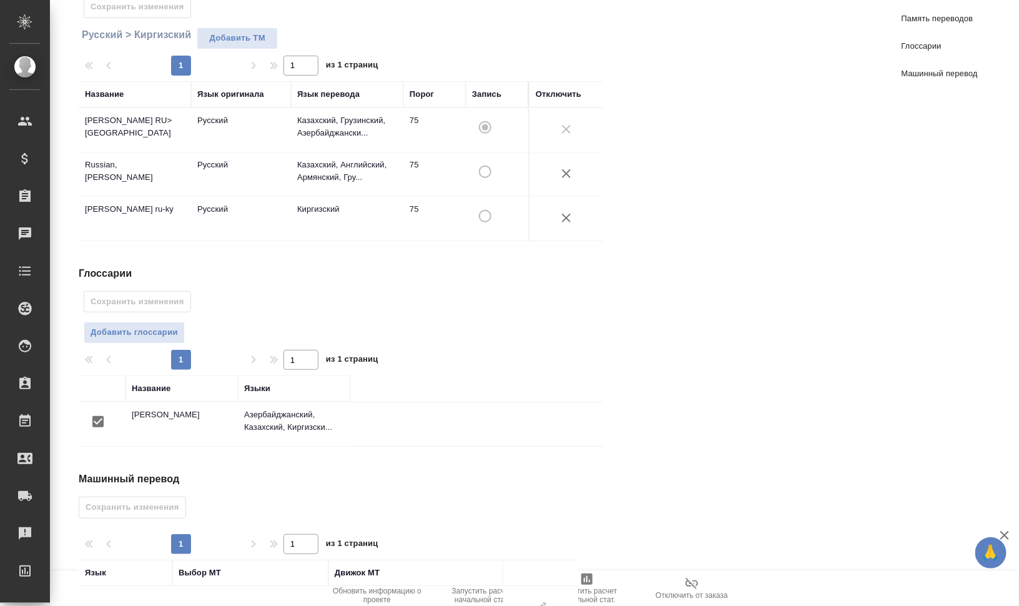
scroll to position [227, 0]
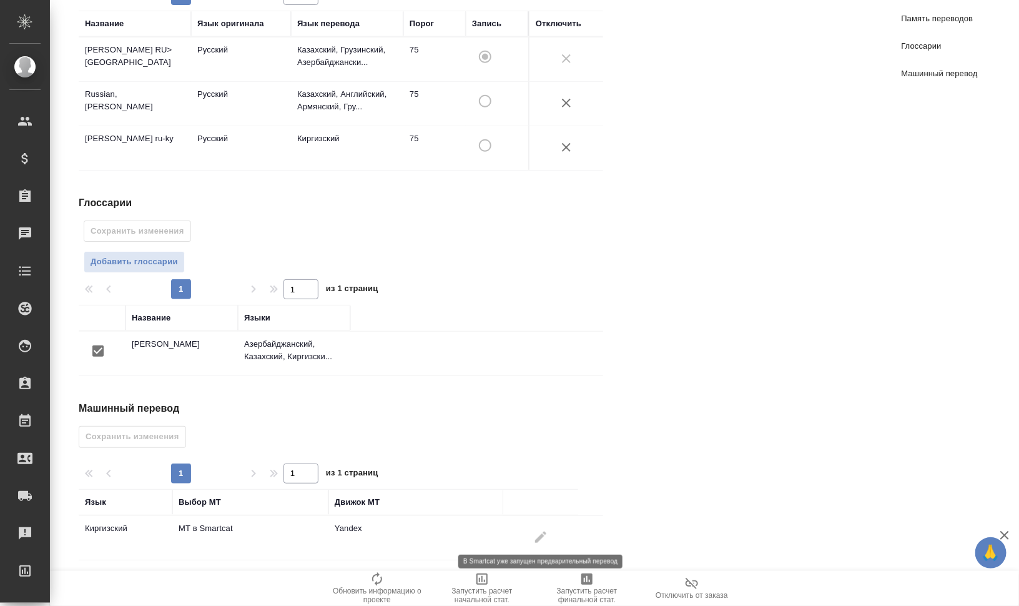
click at [545, 526] on span at bounding box center [541, 537] width 30 height 30
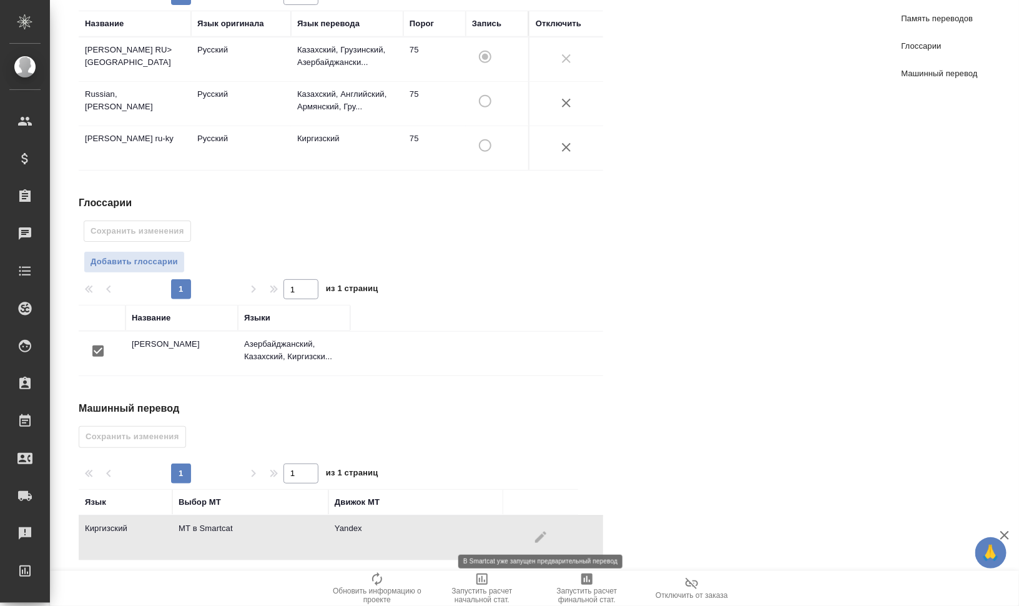
click at [543, 526] on span at bounding box center [541, 537] width 30 height 30
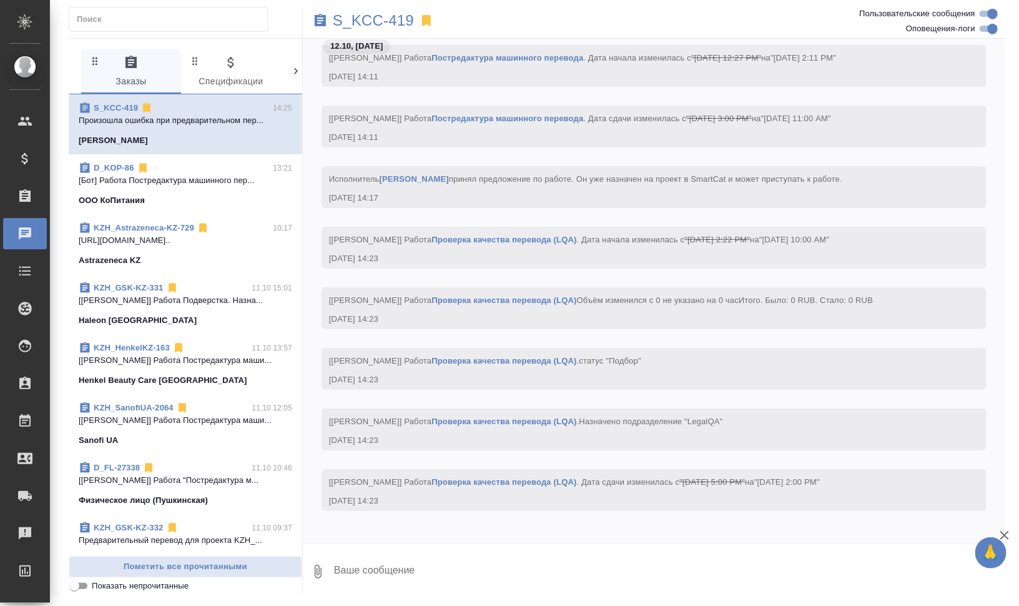
scroll to position [3170, 0]
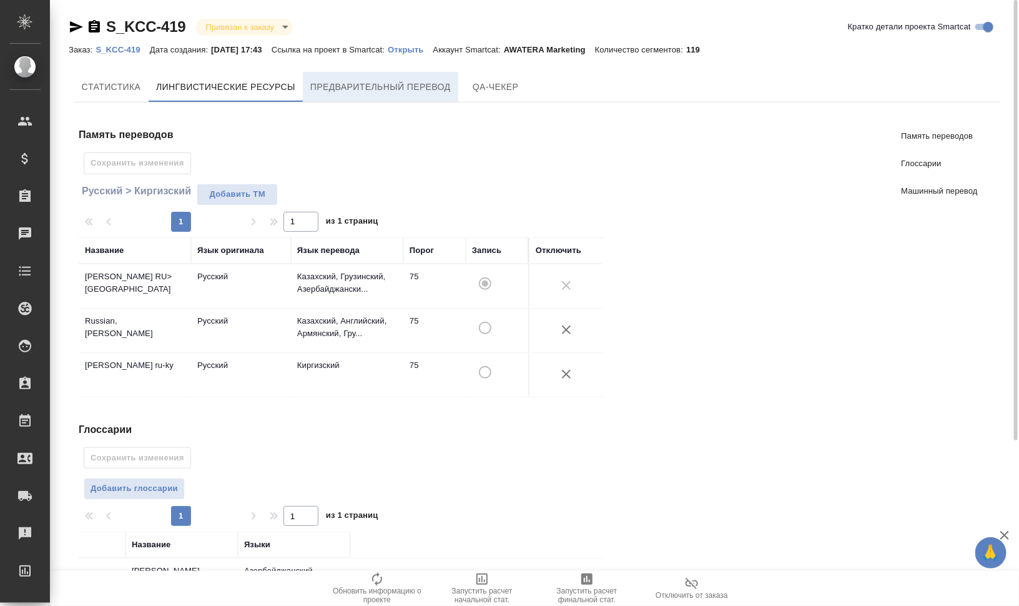
click at [350, 96] on button "Предварительный перевод" at bounding box center [381, 87] width 156 height 30
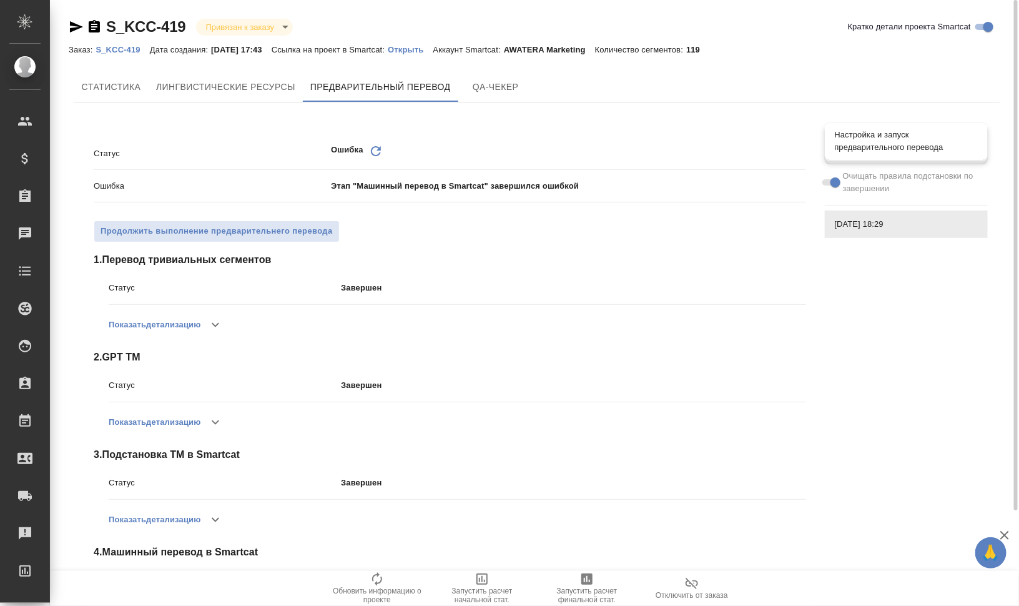
click at [938, 144] on span "Настройка и запуск предварительного перевода" at bounding box center [906, 141] width 143 height 25
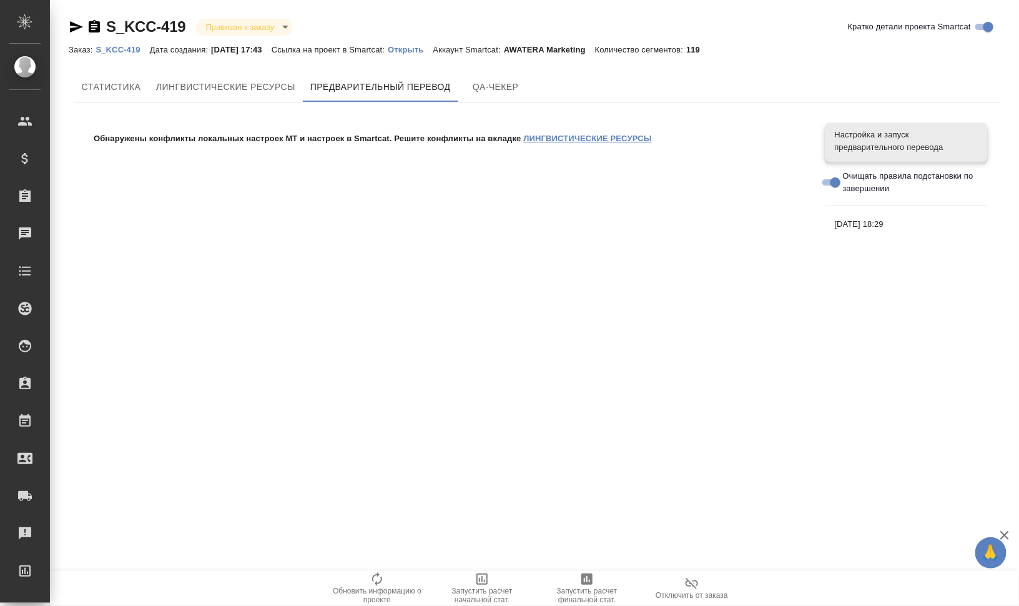
click at [601, 138] on link "ЛИНГВИСТИЧЕСКИЕ РЕСУРСЫ" at bounding box center [588, 138] width 128 height 9
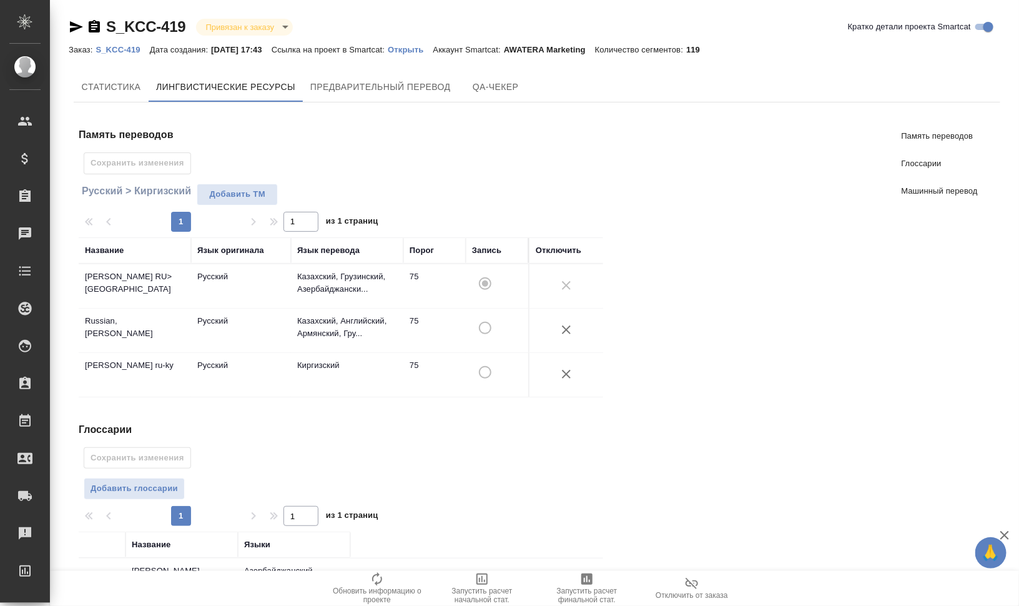
scroll to position [227, 0]
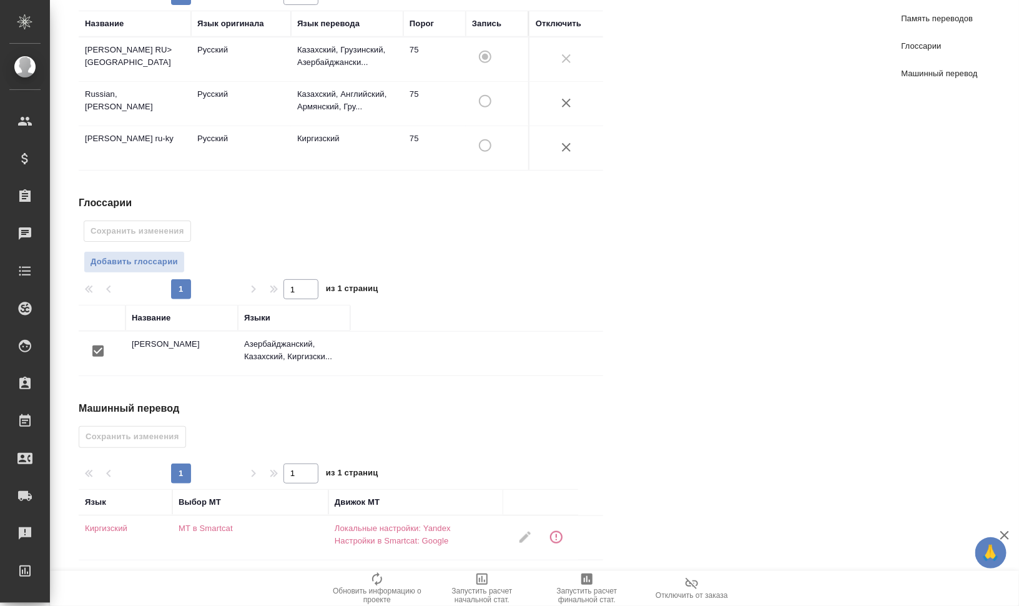
click at [556, 531] on icon "button" at bounding box center [556, 537] width 12 height 12
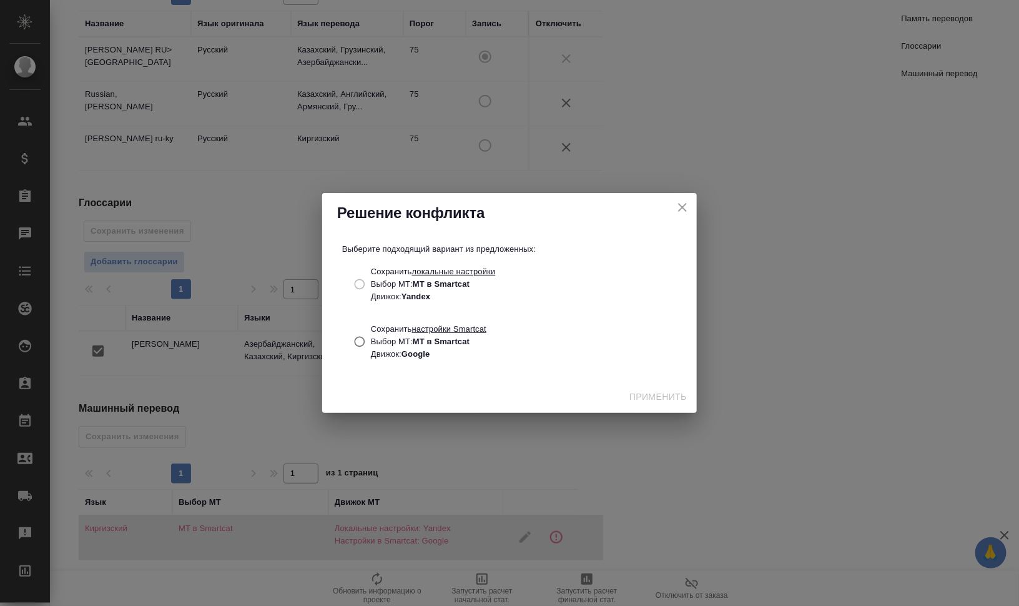
click at [359, 342] on input "Сохранить настройки Smartcat Выбор МТ: МТ в Smartcat Движок: Google" at bounding box center [359, 342] width 23 height 24
radio input "true"
click at [651, 398] on span "Применить" at bounding box center [658, 397] width 57 height 16
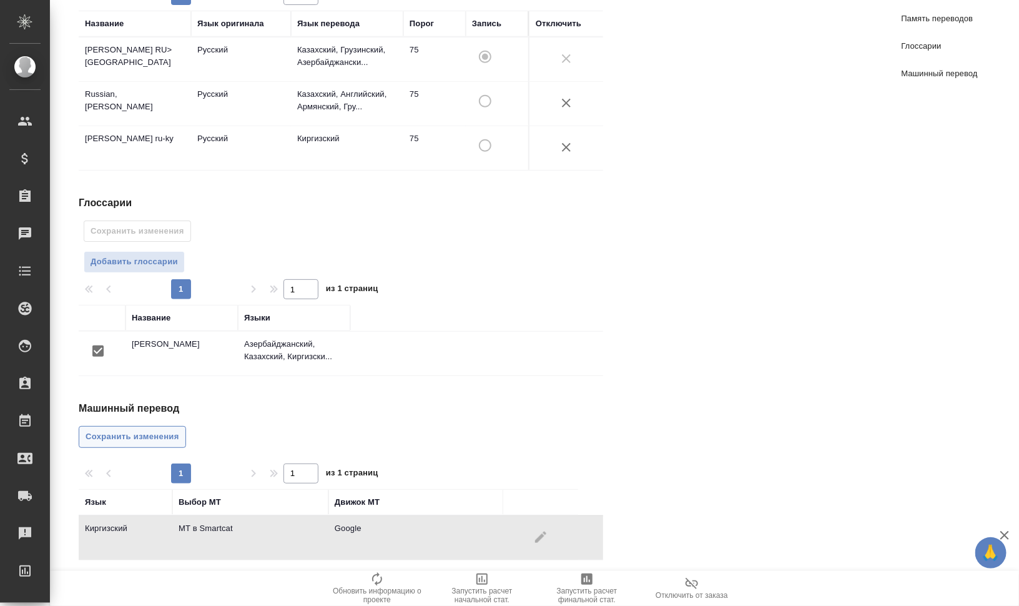
click at [140, 433] on span "Сохранить изменения" at bounding box center [133, 437] width 94 height 14
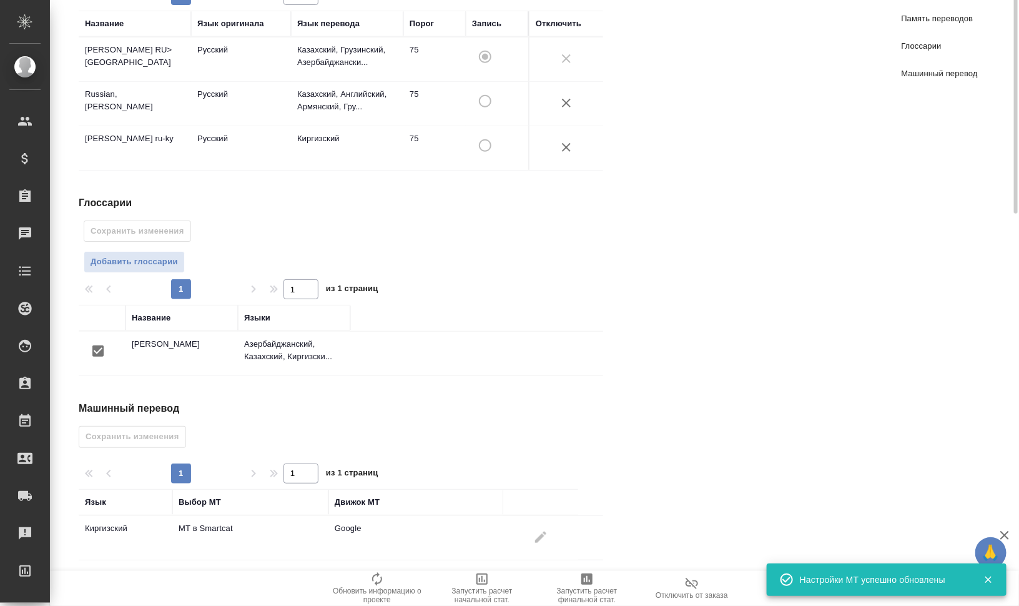
scroll to position [0, 0]
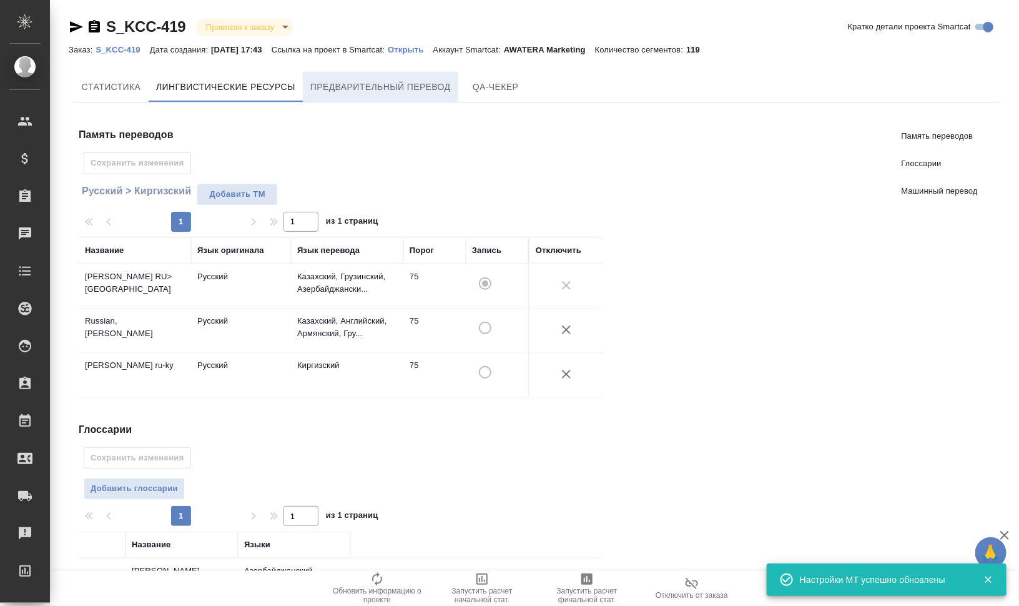
click at [423, 86] on span "Предварительный перевод" at bounding box center [380, 87] width 141 height 16
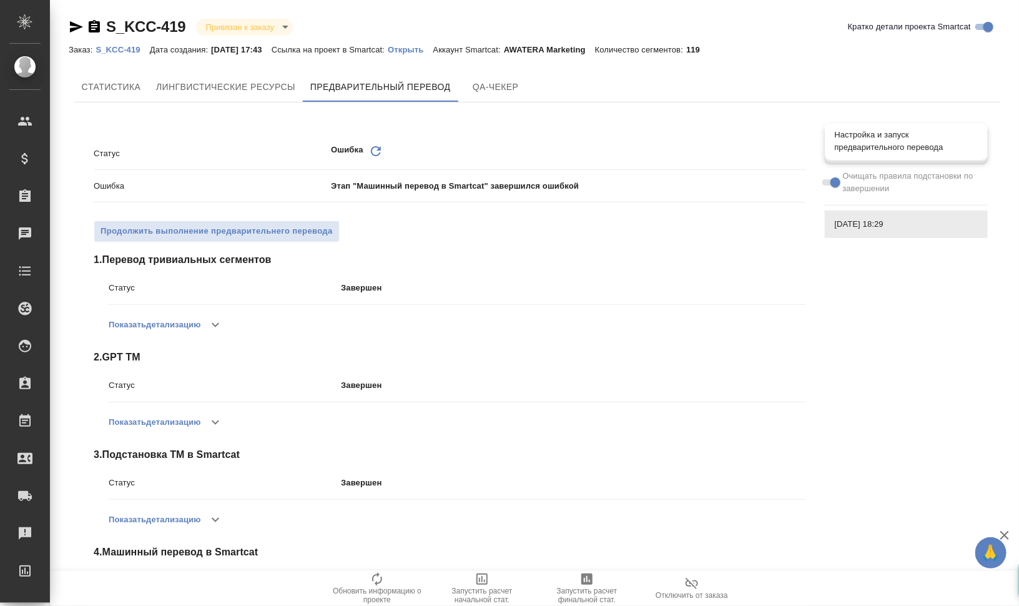
click at [913, 153] on span "Настройка и запуск предварительного перевода" at bounding box center [906, 141] width 143 height 25
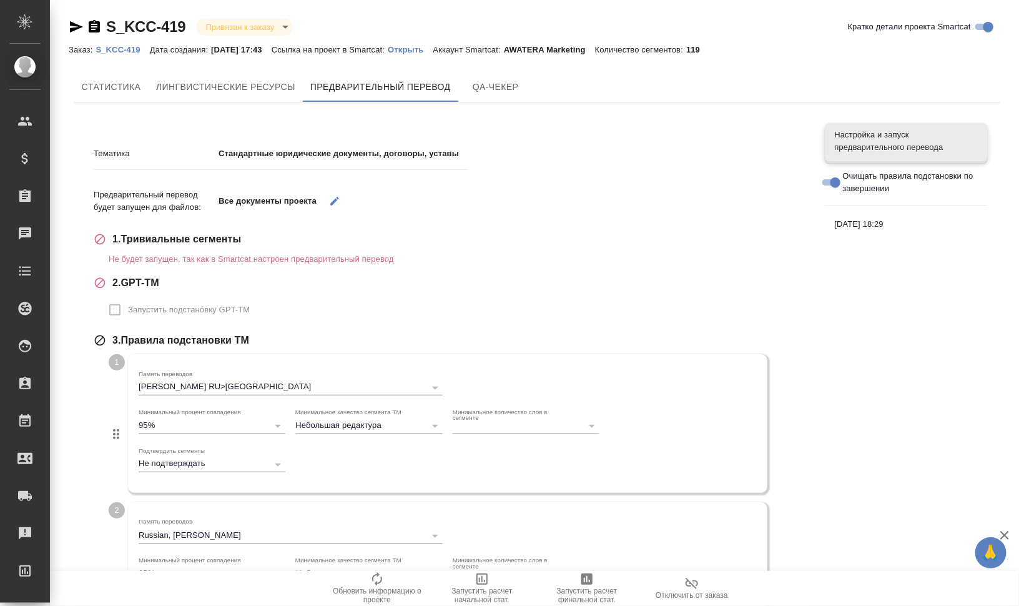
scroll to position [464, 0]
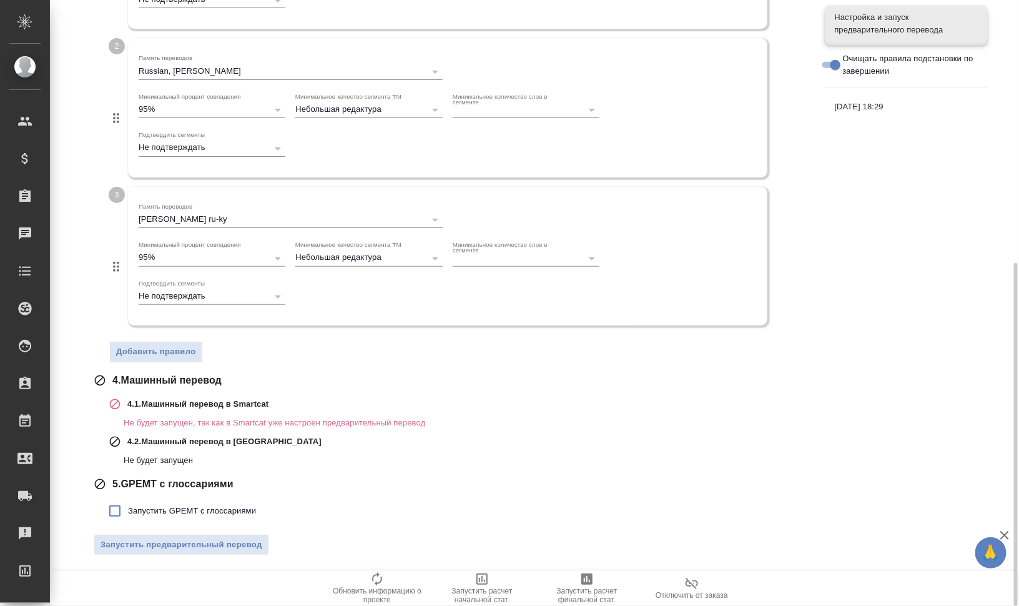
click at [169, 513] on span "Запустить GPEMT с глоссариями" at bounding box center [192, 511] width 128 height 12
click at [128, 513] on input "Запустить GPEMT с глоссариями" at bounding box center [115, 511] width 26 height 26
checkbox input "true"
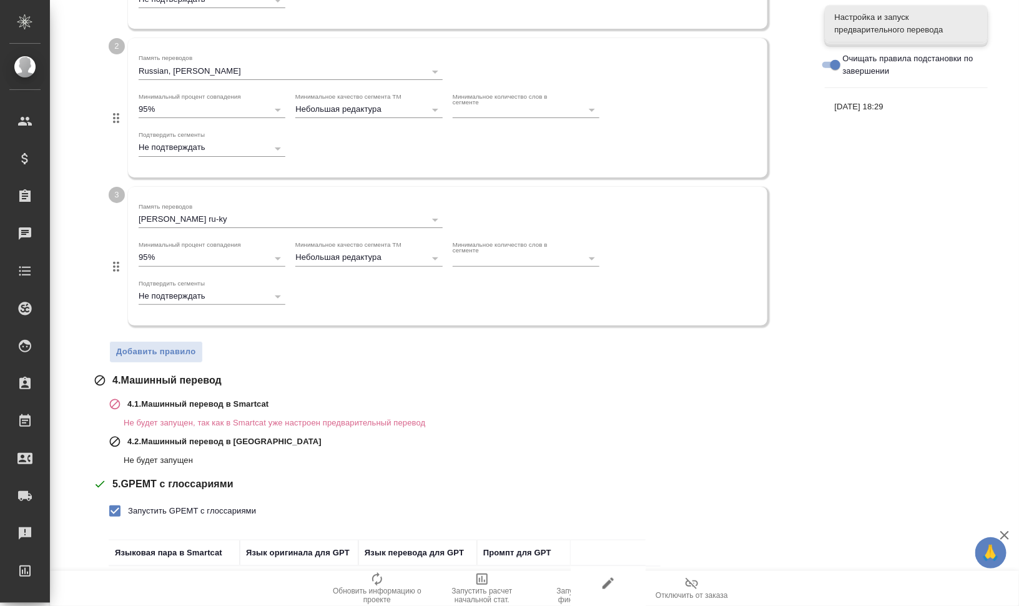
scroll to position [550, 0]
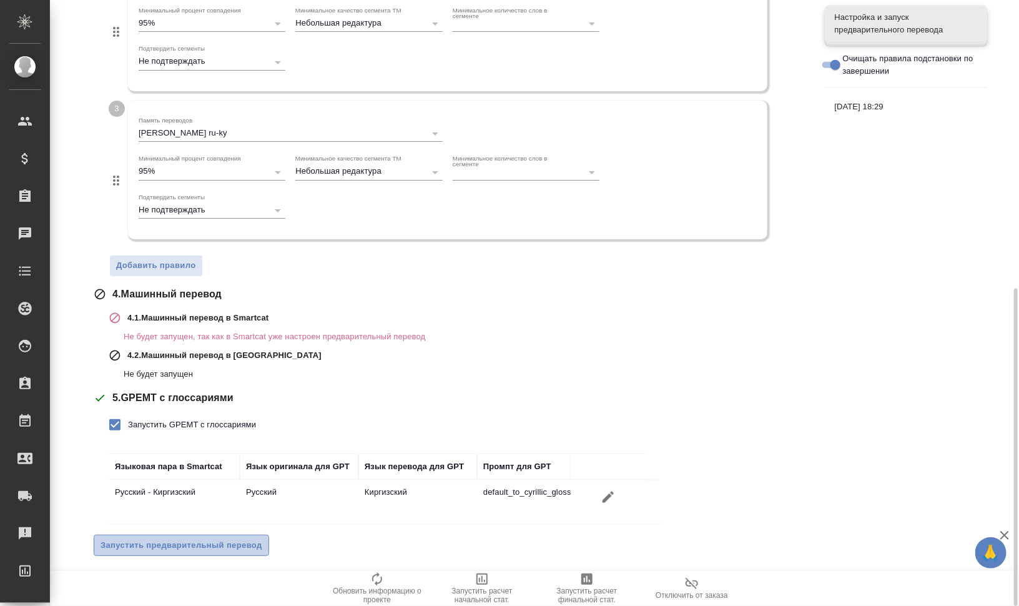
click at [223, 541] on span "Запустить предварительный перевод" at bounding box center [182, 545] width 162 height 14
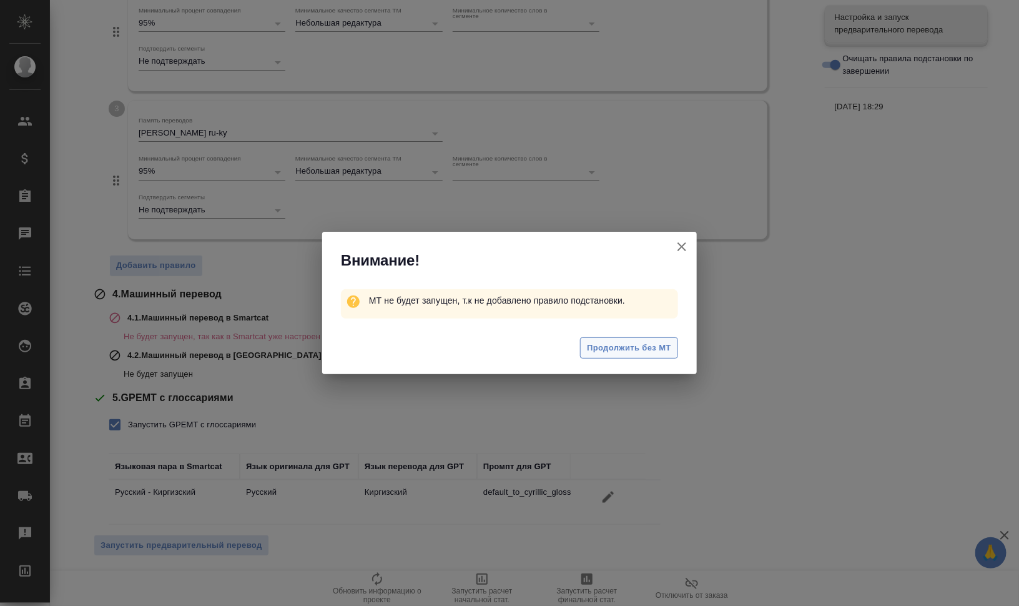
click at [629, 347] on span "Продолжить без МТ" at bounding box center [629, 348] width 84 height 14
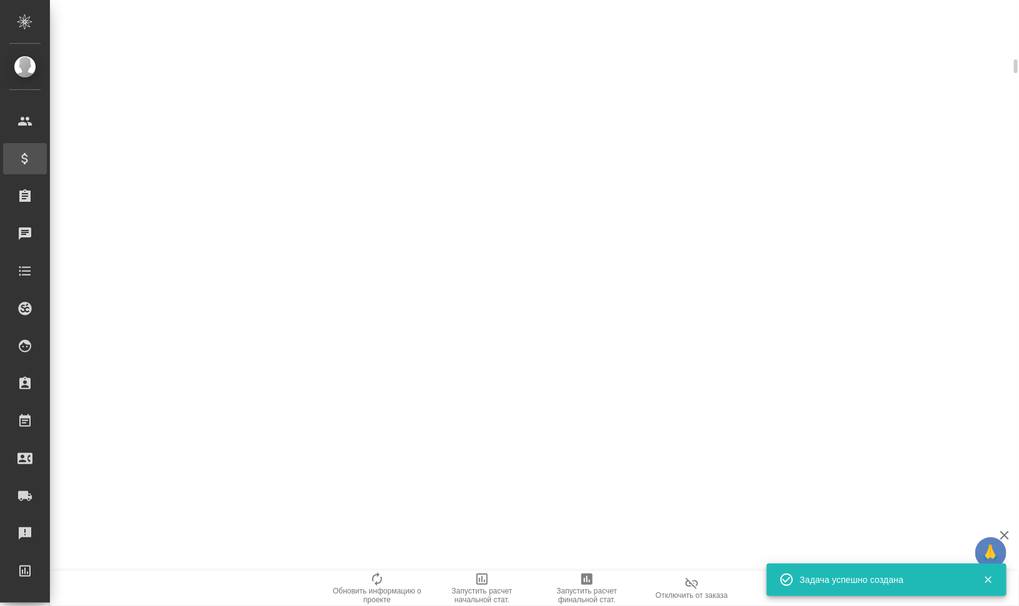
scroll to position [0, 0]
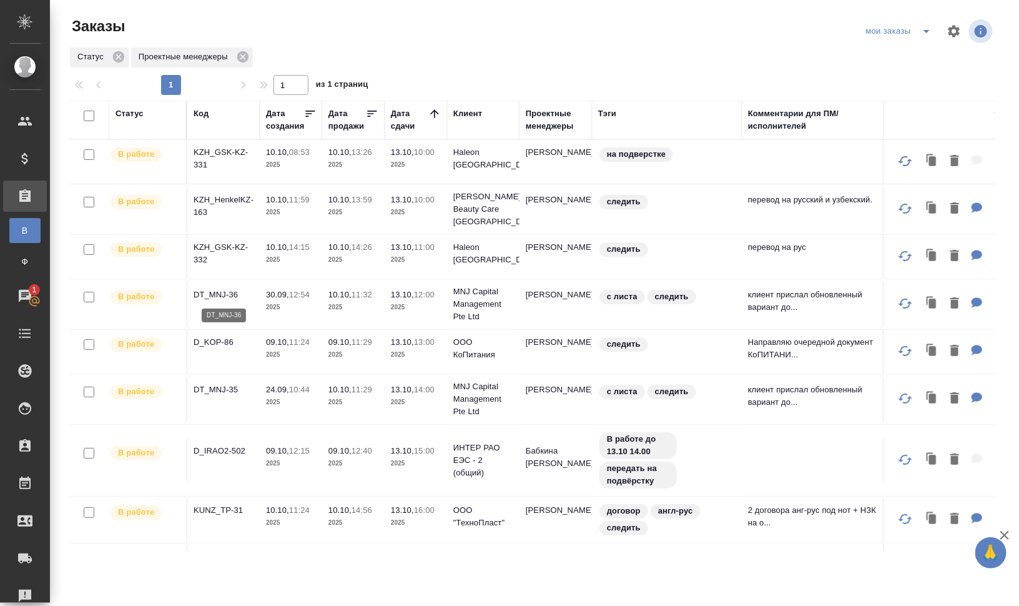
click at [226, 294] on p "DT_MNJ-36" at bounding box center [224, 295] width 60 height 12
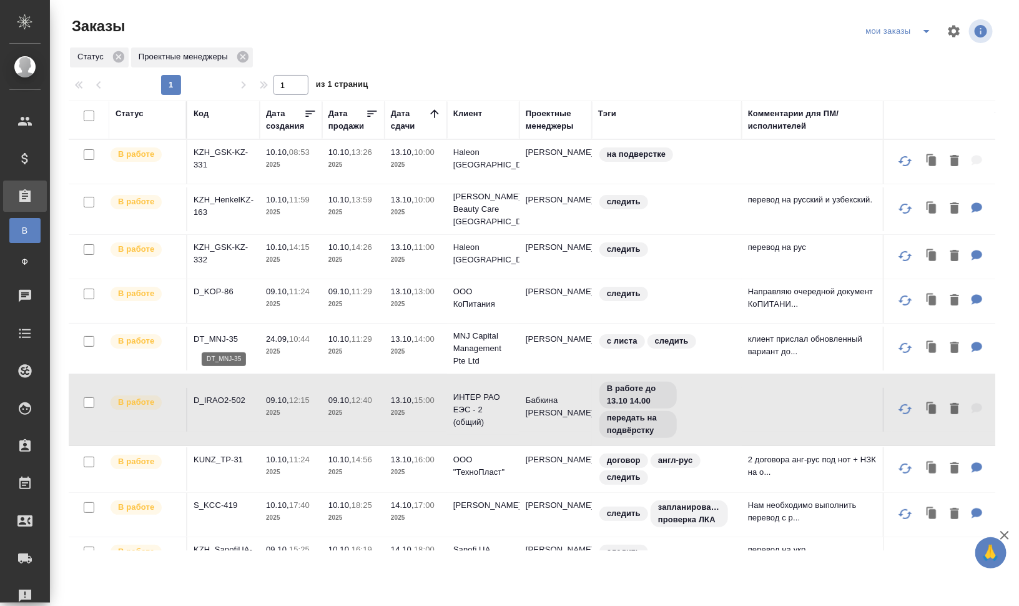
click at [225, 337] on p "DT_MNJ-35" at bounding box center [224, 339] width 60 height 12
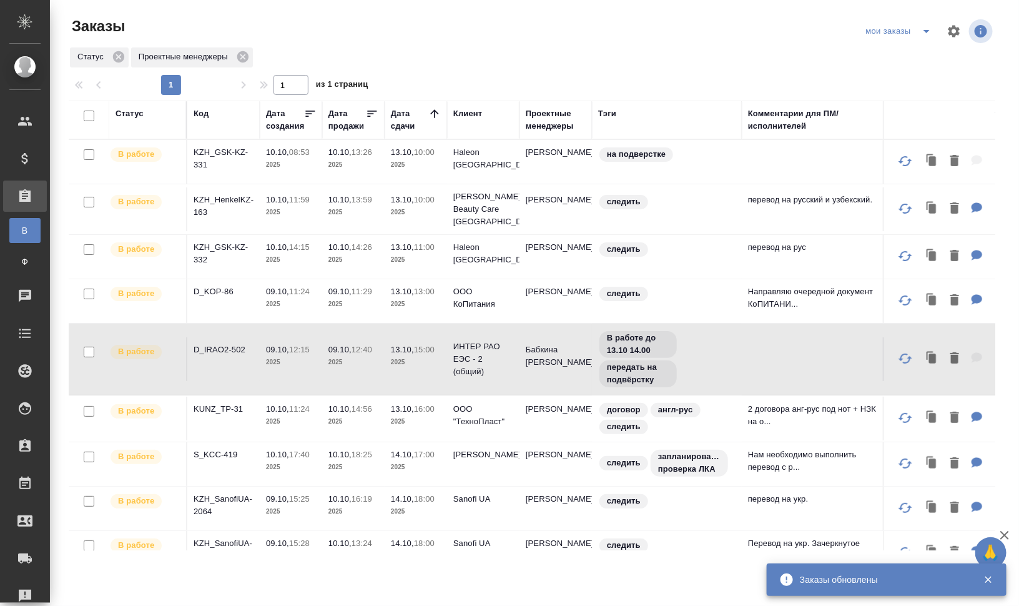
click at [89, 117] on input "checkbox" at bounding box center [89, 116] width 11 height 11
checkbox input "true"
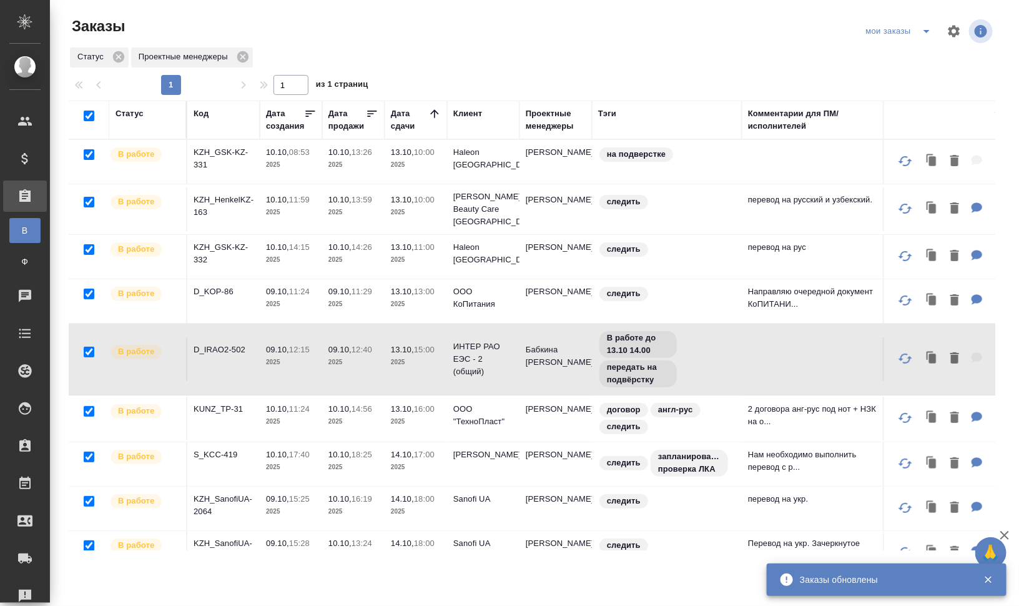
checkbox input "true"
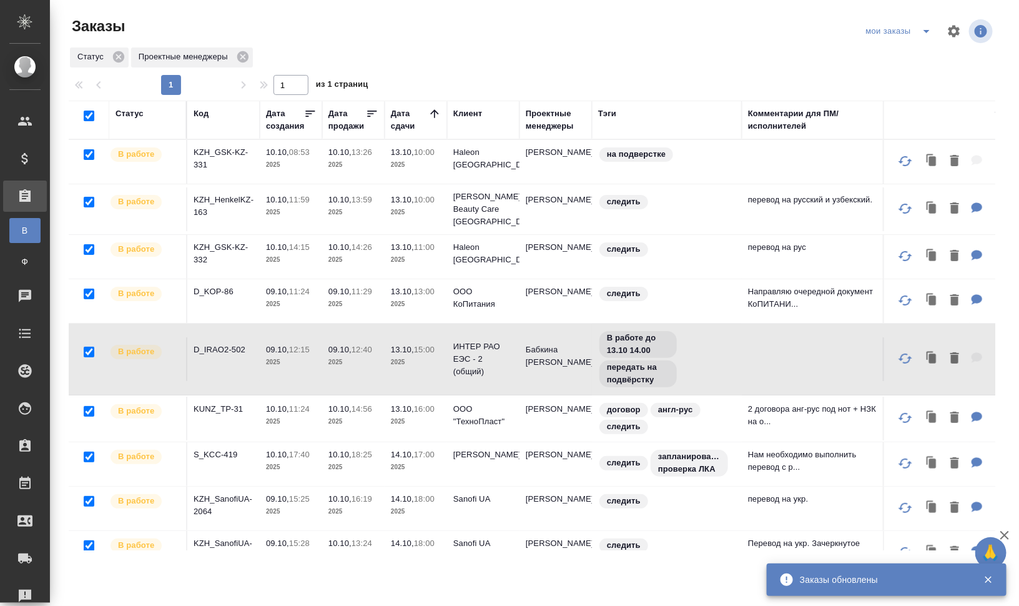
checkbox input "true"
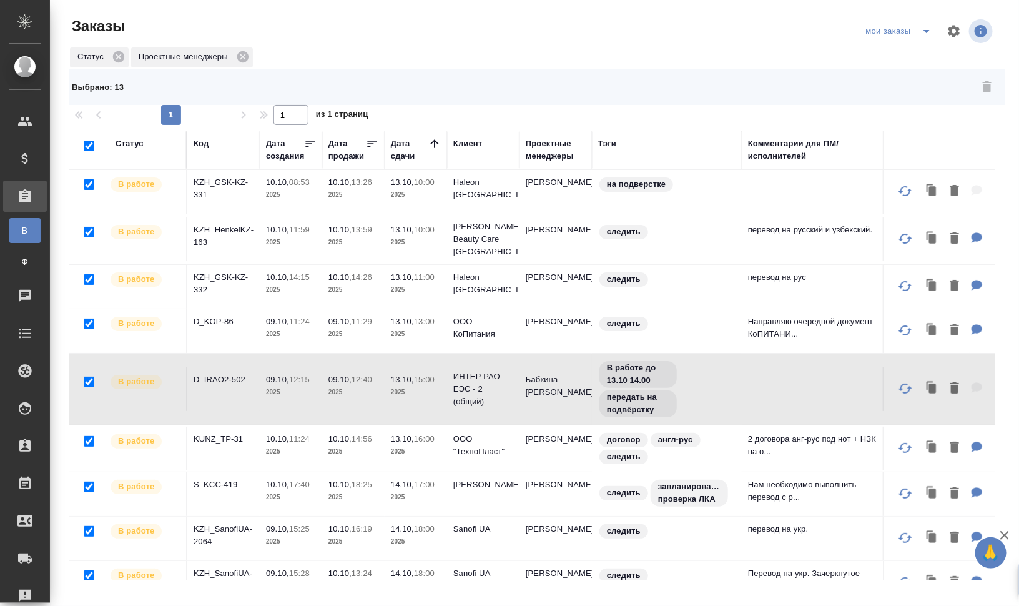
click at [87, 145] on input "checkbox" at bounding box center [89, 146] width 11 height 11
checkbox input "false"
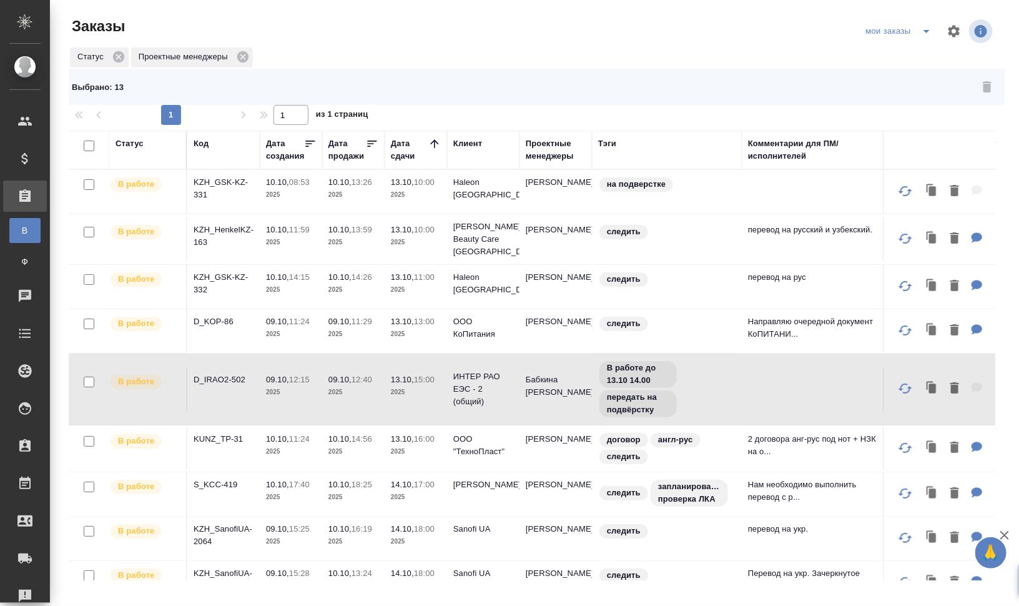
checkbox input "false"
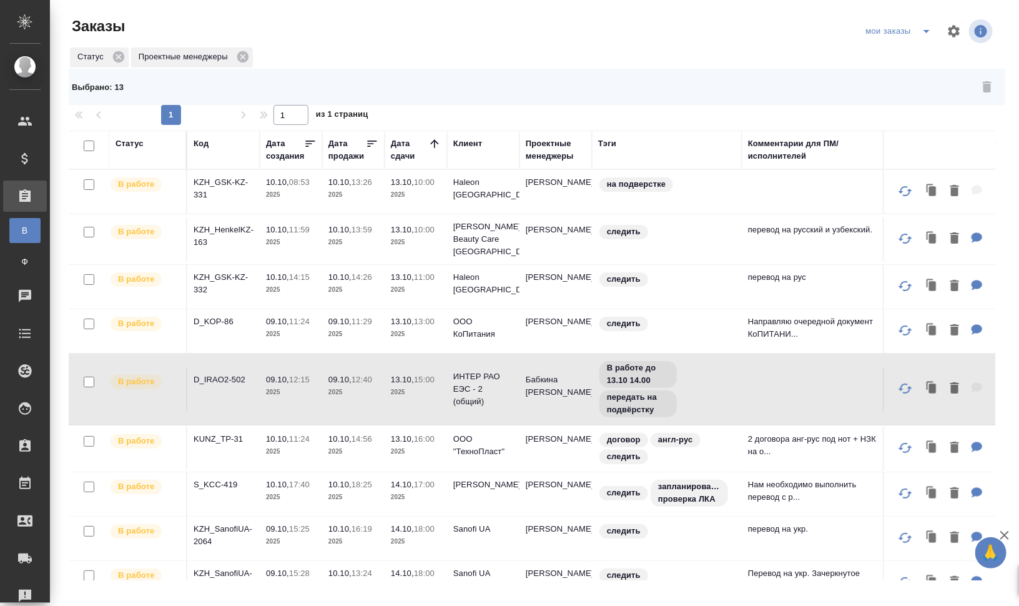
checkbox input "false"
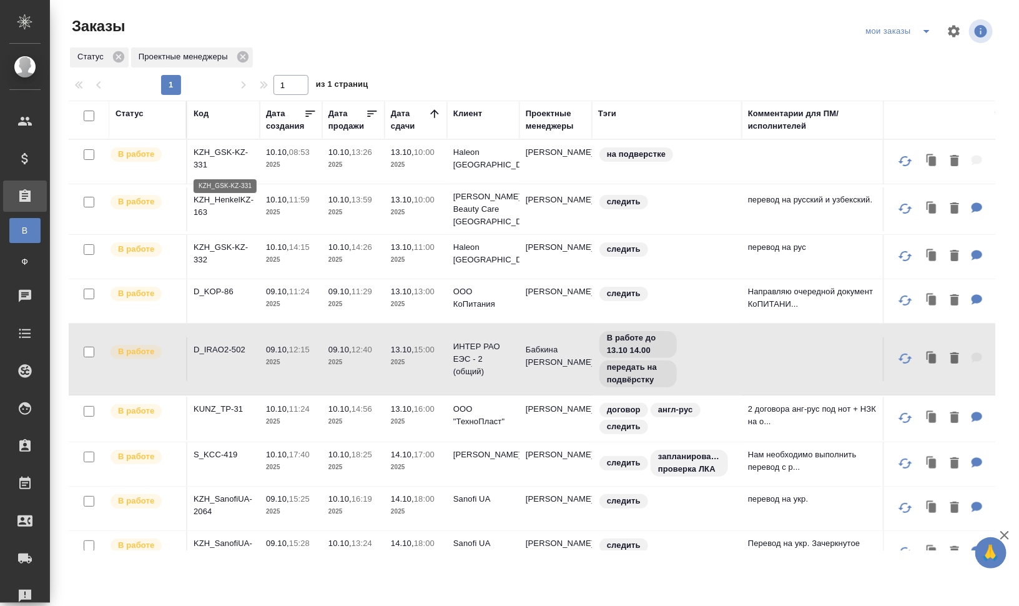
click at [211, 150] on p "KZH_GSK-KZ-331" at bounding box center [224, 158] width 60 height 25
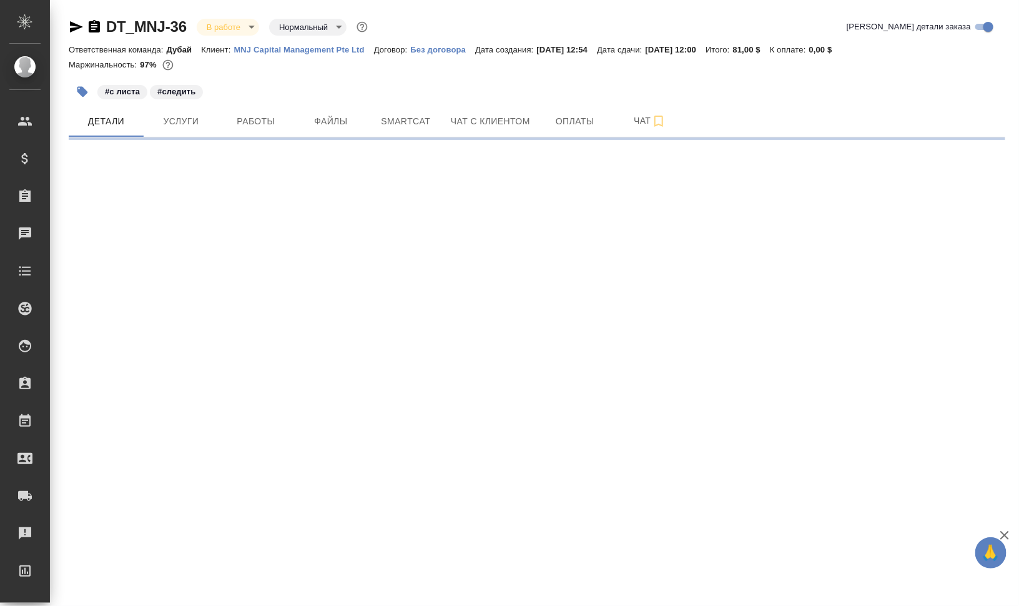
select select "RU"
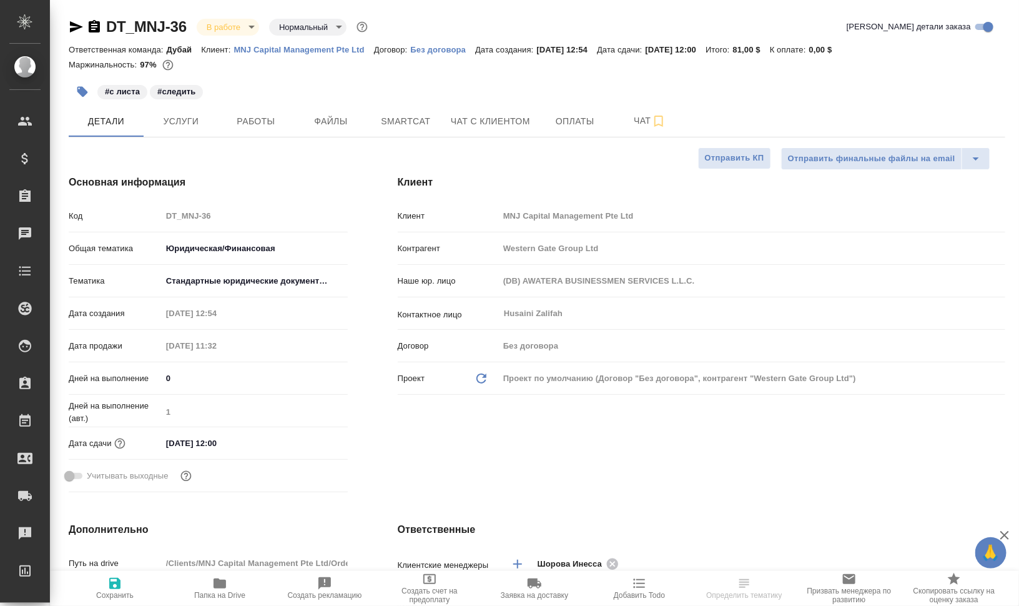
type textarea "x"
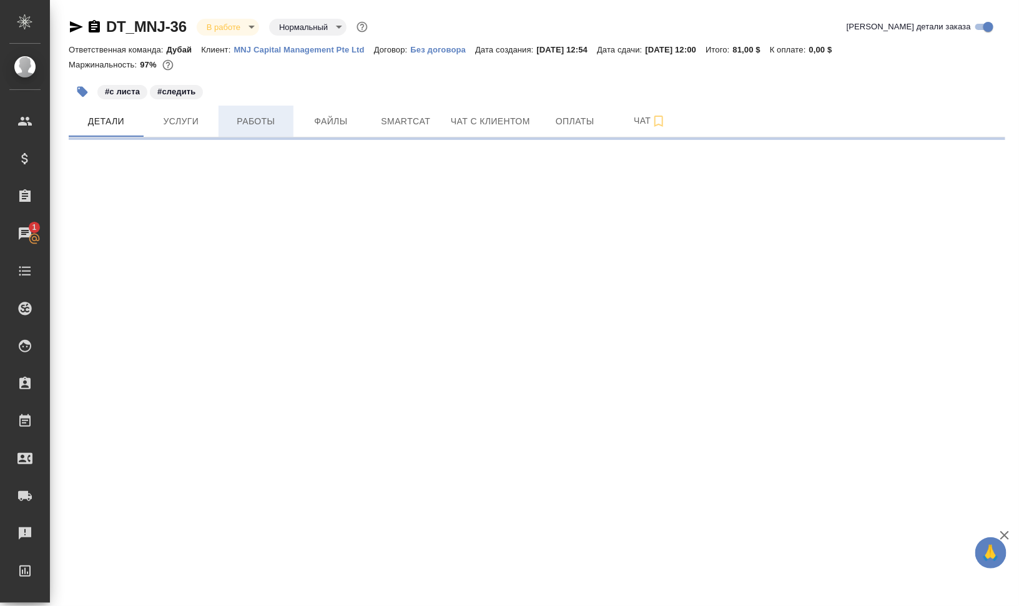
select select "RU"
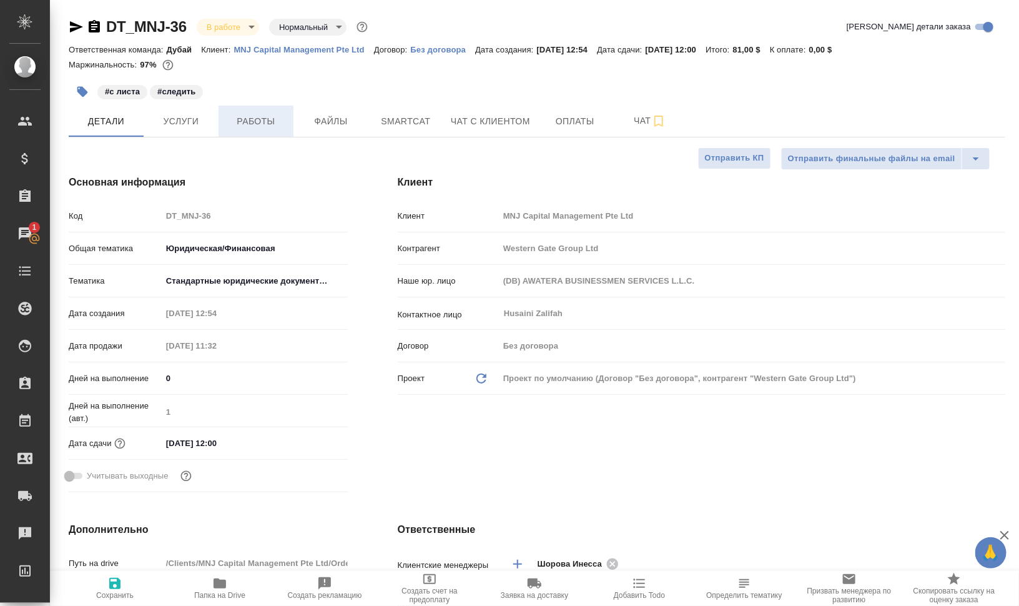
type textarea "x"
click at [90, 91] on button "button" at bounding box center [82, 91] width 27 height 27
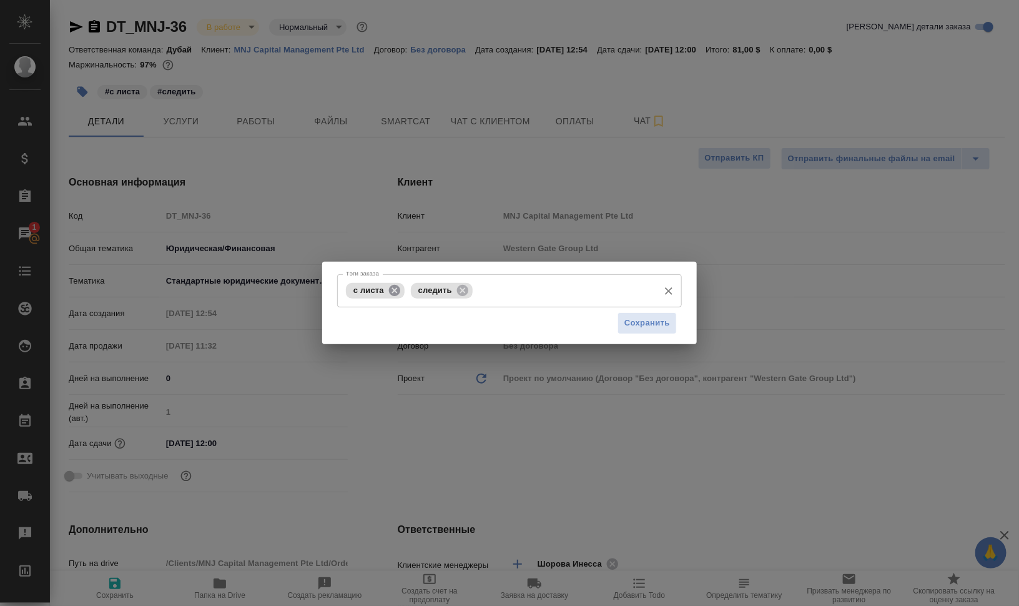
click at [397, 292] on icon at bounding box center [395, 291] width 14 height 14
click at [397, 292] on icon at bounding box center [397, 289] width 11 height 11
click at [655, 335] on div "Сохранить" at bounding box center [509, 323] width 345 height 32
click at [658, 329] on span "Сохранить" at bounding box center [648, 323] width 46 height 14
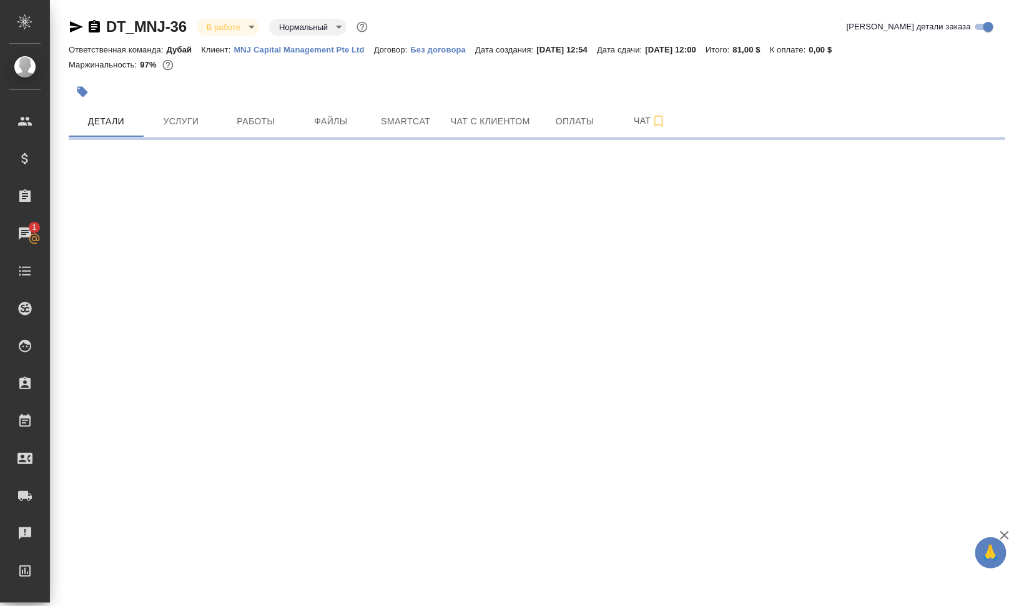
select select "RU"
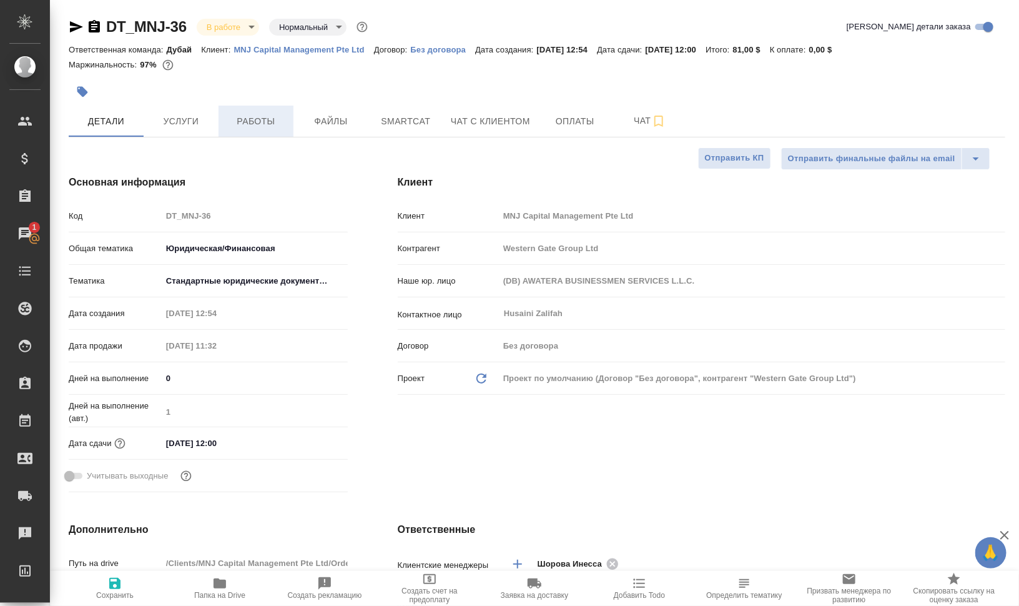
type textarea "x"
click at [263, 127] on span "Работы" at bounding box center [256, 122] width 60 height 16
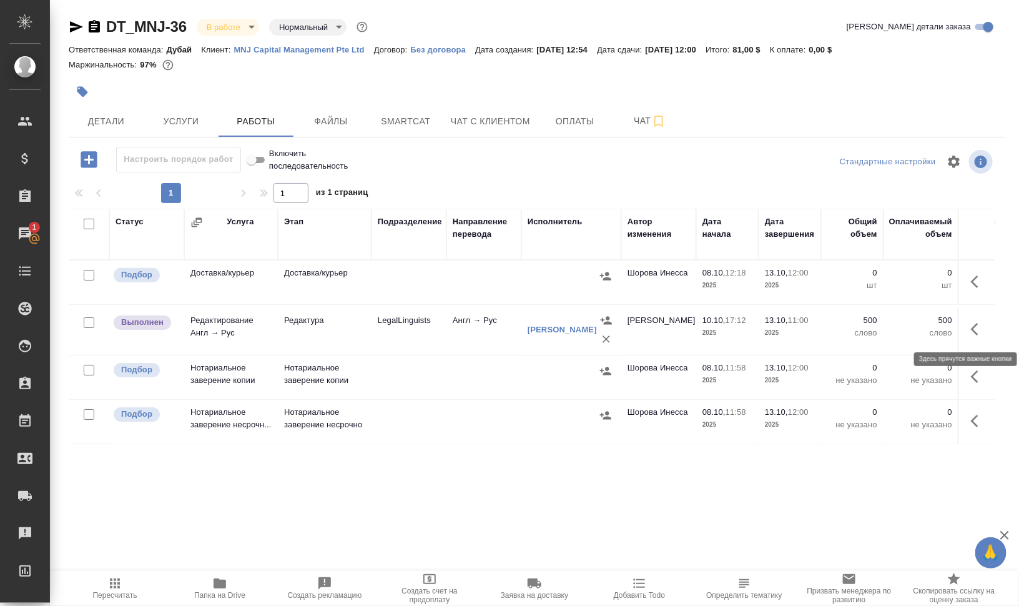
click at [973, 326] on icon "button" at bounding box center [978, 329] width 15 height 15
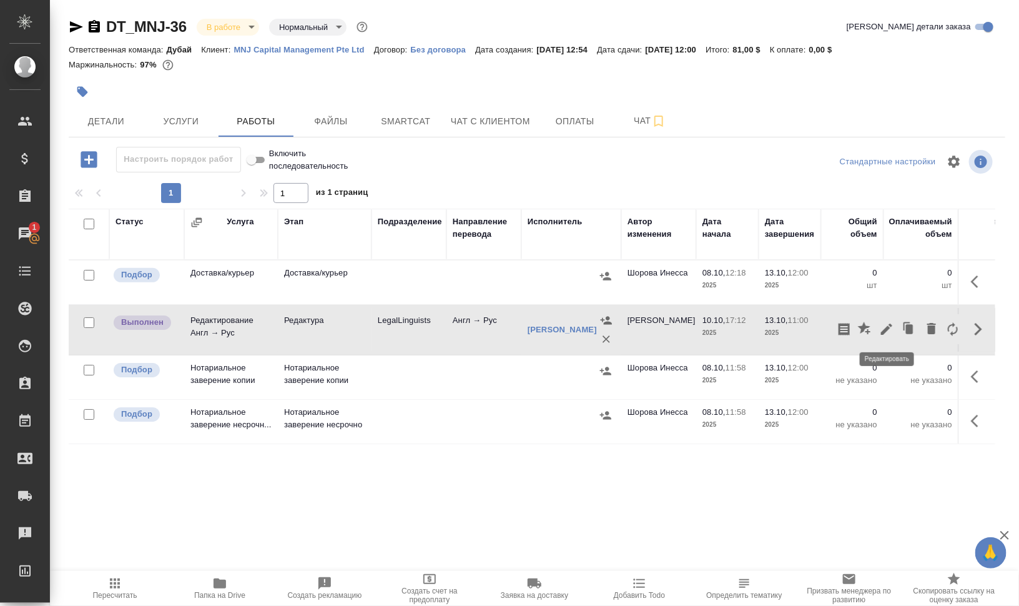
click at [890, 324] on icon "button" at bounding box center [886, 329] width 11 height 11
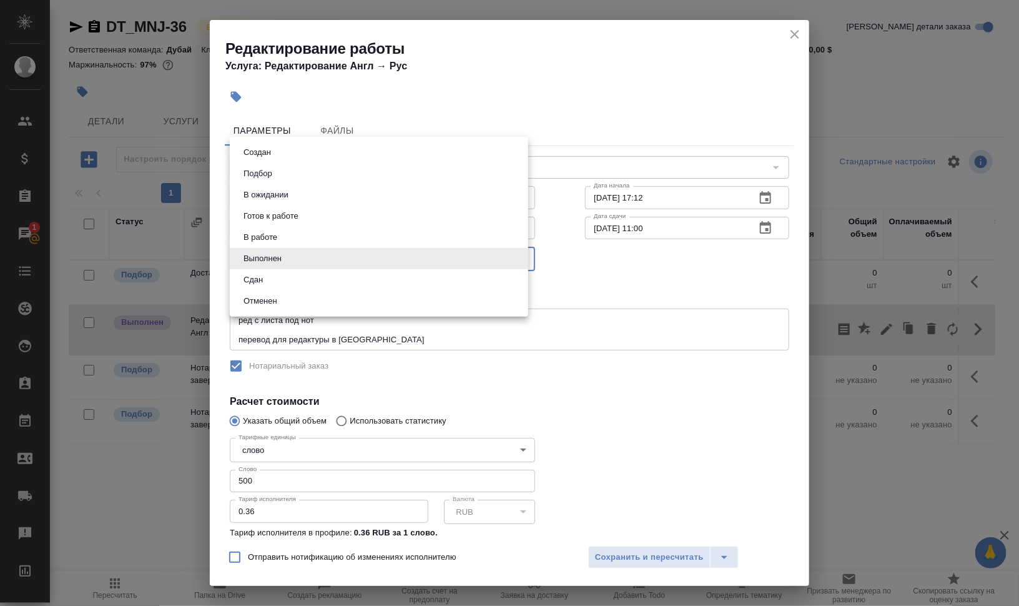
click at [309, 264] on body "🙏 .cls-1 fill:#fff; AWATERA Валеев Динар Клиенты Спецификации Заказы 1 Чаты Tod…" at bounding box center [509, 303] width 1019 height 606
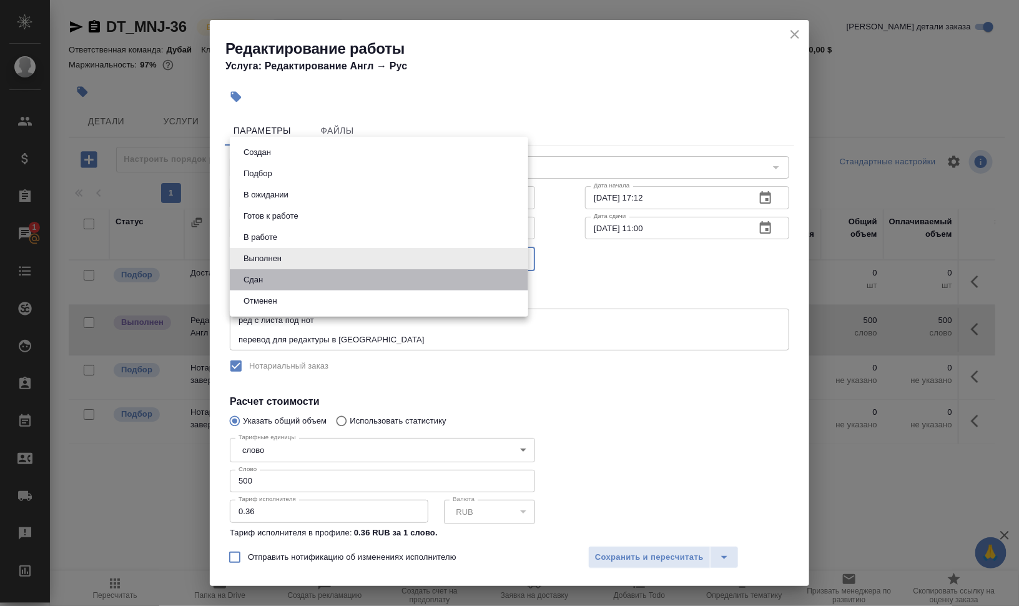
click at [288, 282] on li "Сдан" at bounding box center [379, 279] width 299 height 21
type input "closed"
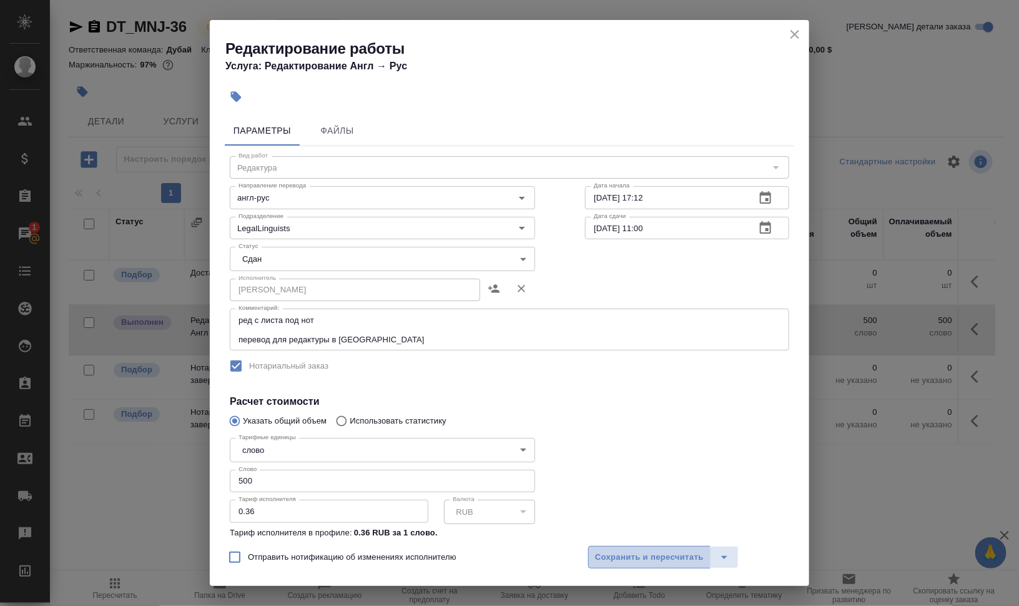
click at [681, 557] on span "Сохранить и пересчитать" at bounding box center [649, 557] width 109 height 14
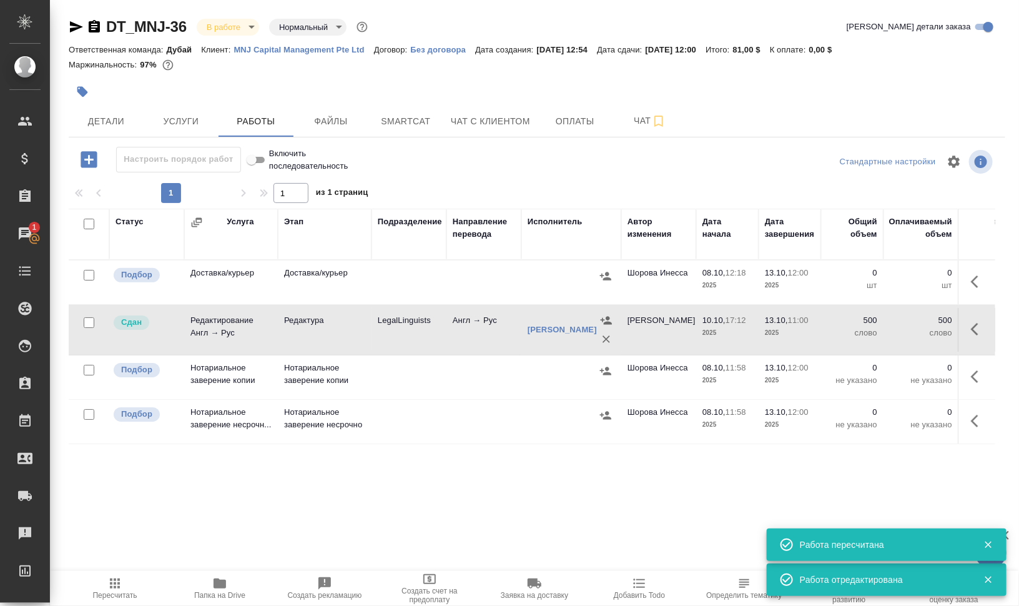
click at [213, 589] on icon "button" at bounding box center [219, 583] width 15 height 15
click at [227, 27] on body "🙏 .cls-1 fill:#fff; AWATERA Валеев Динар Клиенты Спецификации Заказы 1 Чаты Tod…" at bounding box center [509, 303] width 1019 height 606
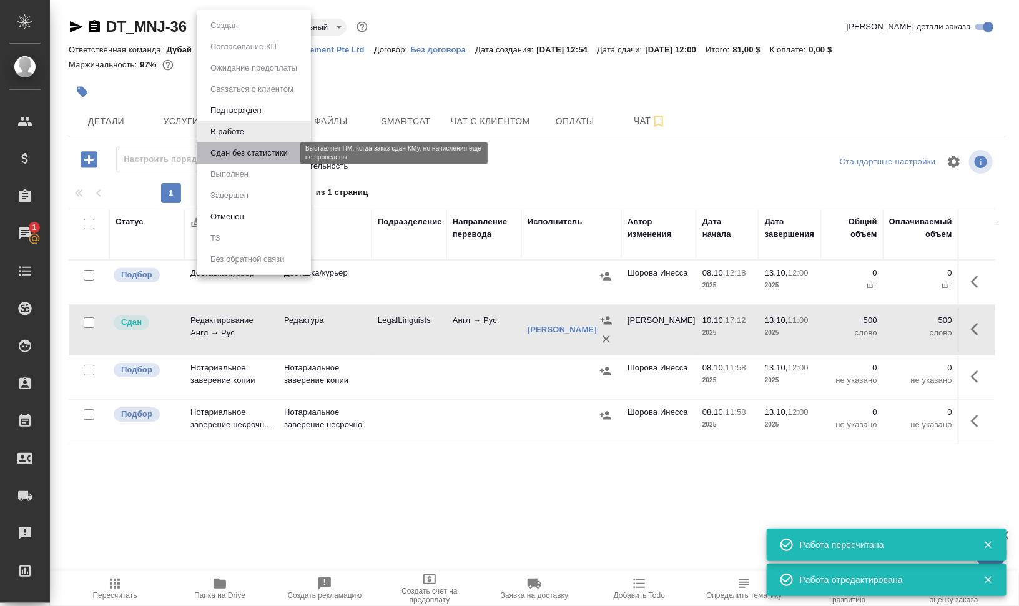
click at [234, 150] on button "Сдан без статистики" at bounding box center [249, 153] width 85 height 14
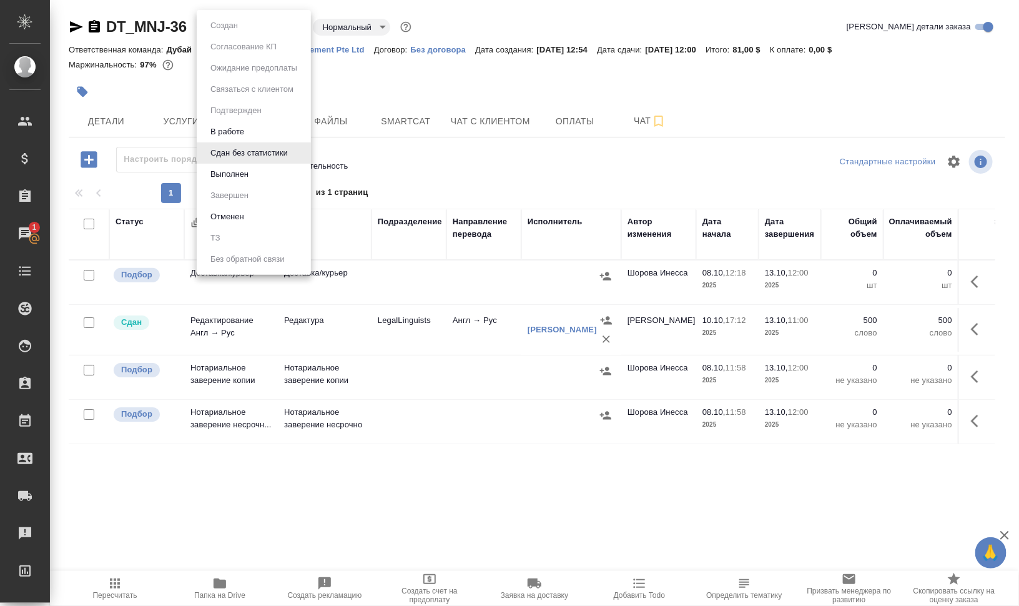
click at [253, 24] on body "🙏 .cls-1 fill:#fff; AWATERA Валеев Динар Клиенты Спецификации Заказы 1 Чаты Tod…" at bounding box center [509, 303] width 1019 height 606
click at [247, 169] on button "Выполнен" at bounding box center [230, 174] width 46 height 14
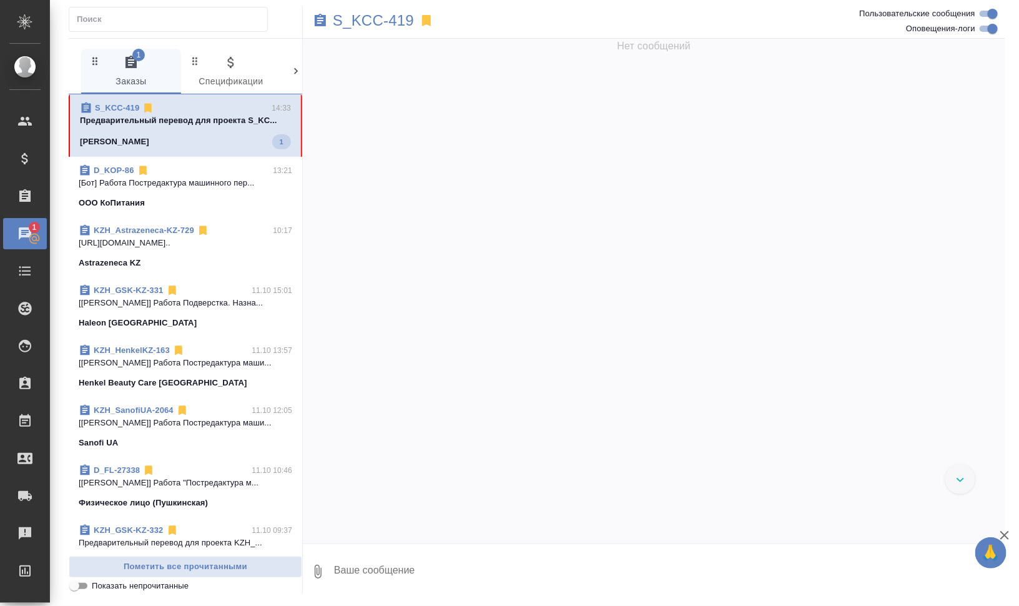
scroll to position [3230, 0]
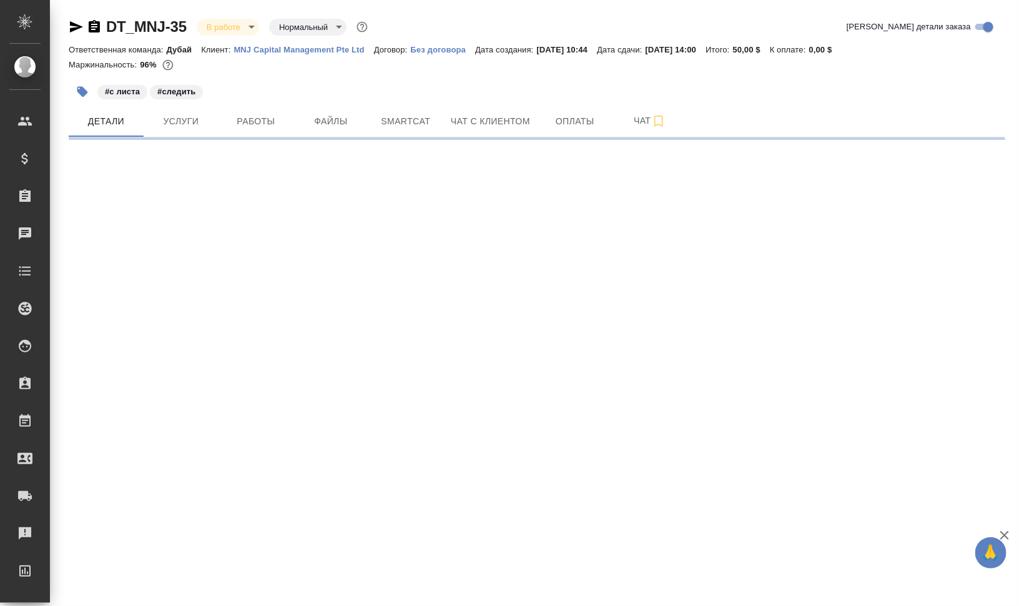
select select "RU"
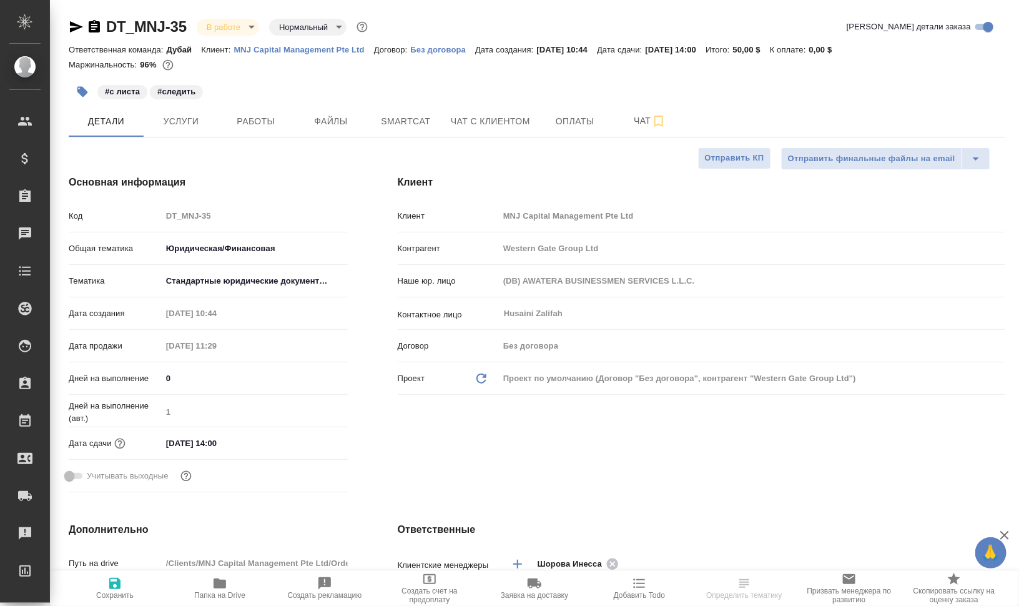
type textarea "x"
click at [240, 584] on span "Папка на Drive" at bounding box center [220, 588] width 90 height 24
type textarea "x"
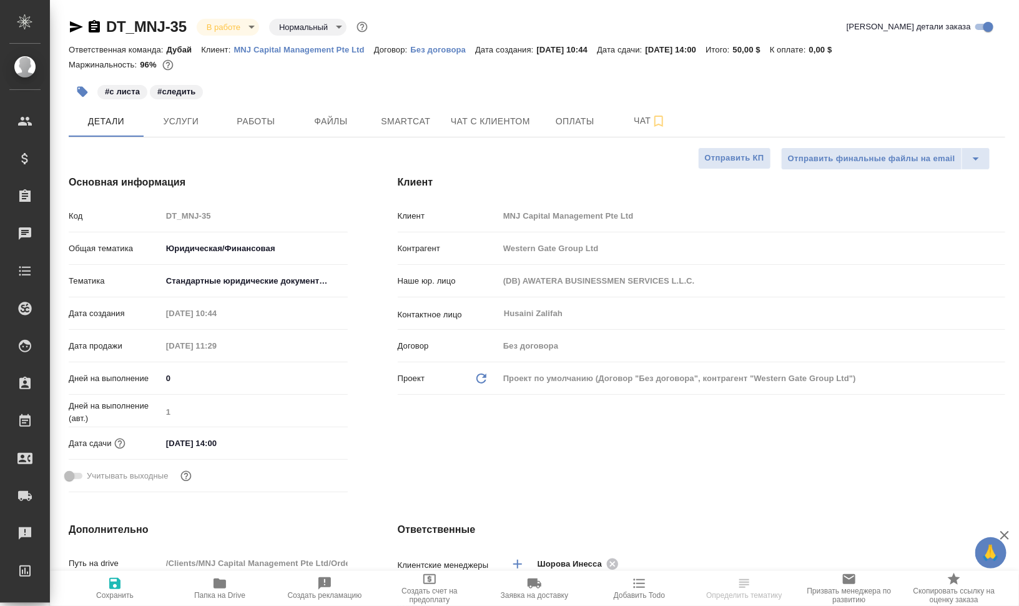
type textarea "x"
click at [264, 115] on span "Работы" at bounding box center [256, 122] width 60 height 16
type textarea "x"
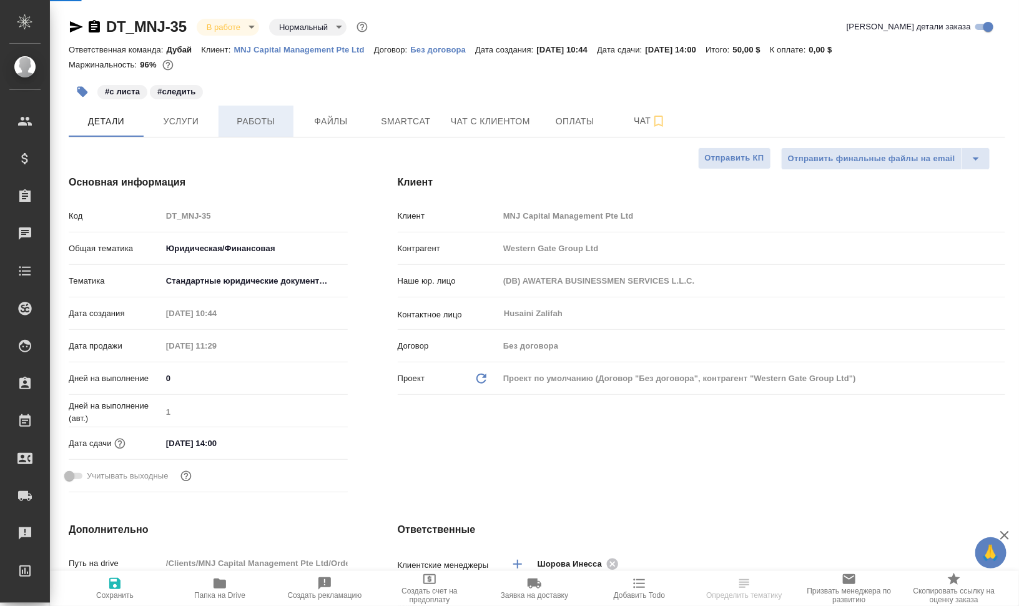
type textarea "x"
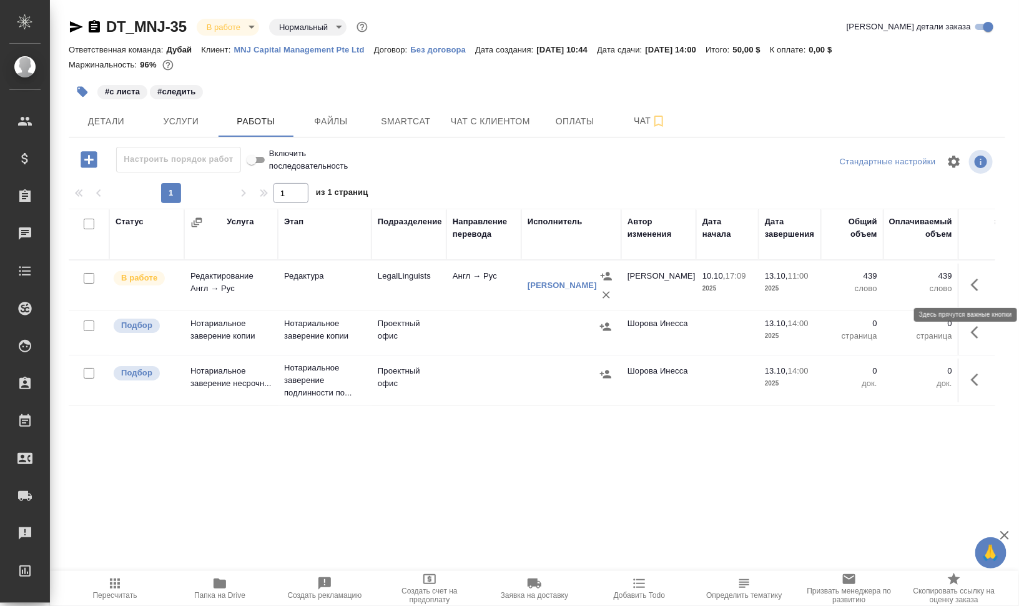
click at [980, 287] on icon "button" at bounding box center [978, 284] width 15 height 15
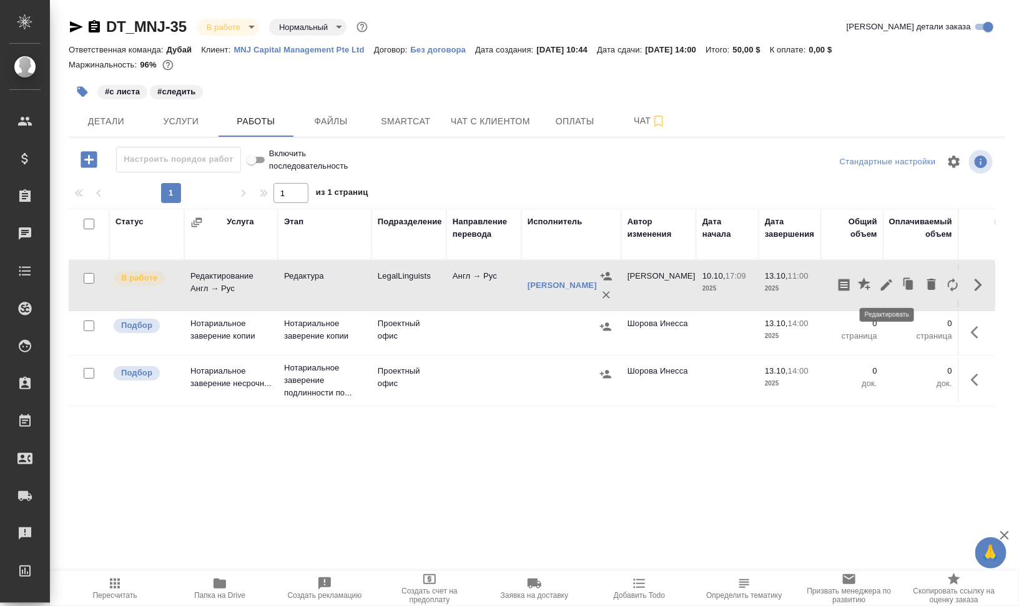
click at [887, 283] on icon "button" at bounding box center [886, 284] width 11 height 11
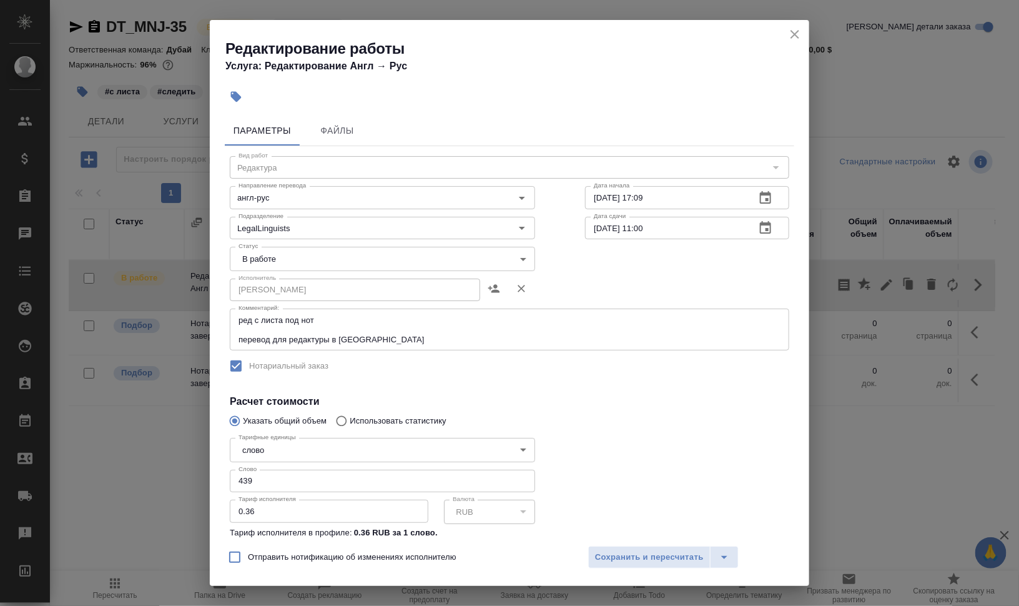
click at [350, 266] on body "🙏 .cls-1 fill:#fff; AWATERA [PERSON_NAME] Спецификации Заказы 0 Чаты Todo Проек…" at bounding box center [509, 303] width 1019 height 606
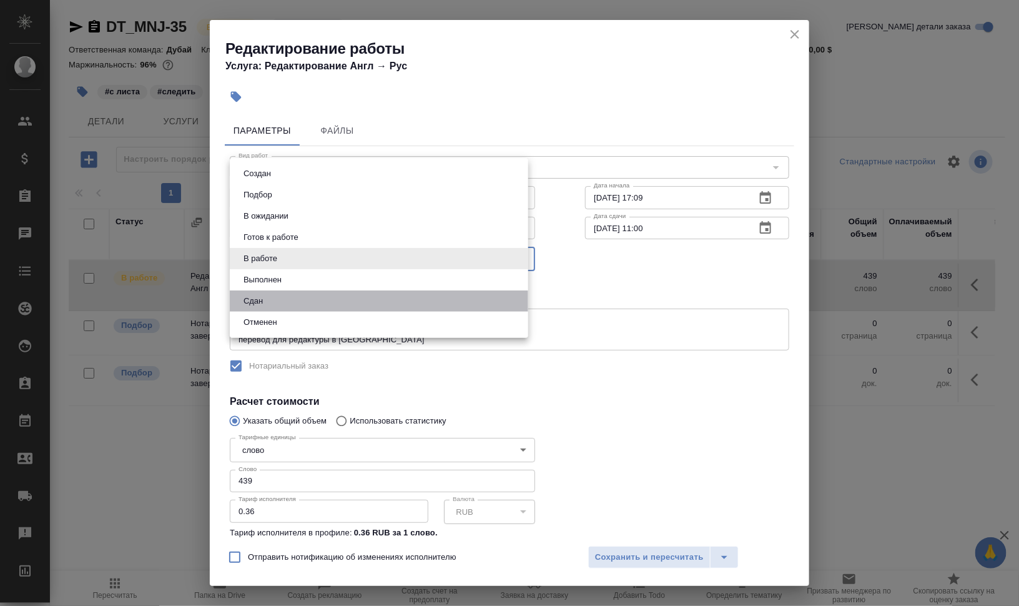
click at [335, 300] on li "Сдан" at bounding box center [379, 300] width 299 height 21
type input "closed"
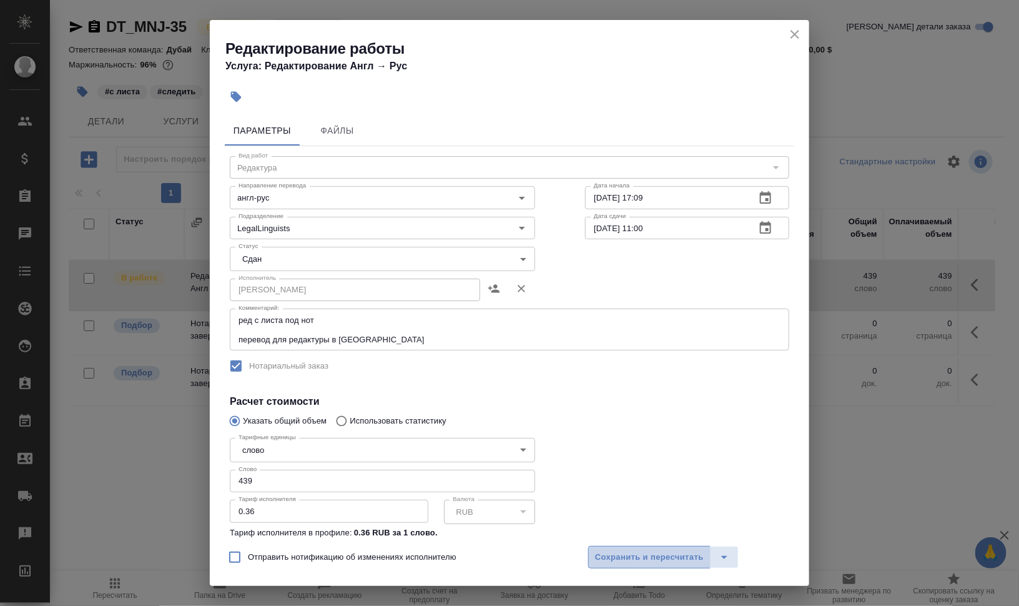
click at [650, 555] on span "Сохранить и пересчитать" at bounding box center [649, 557] width 109 height 14
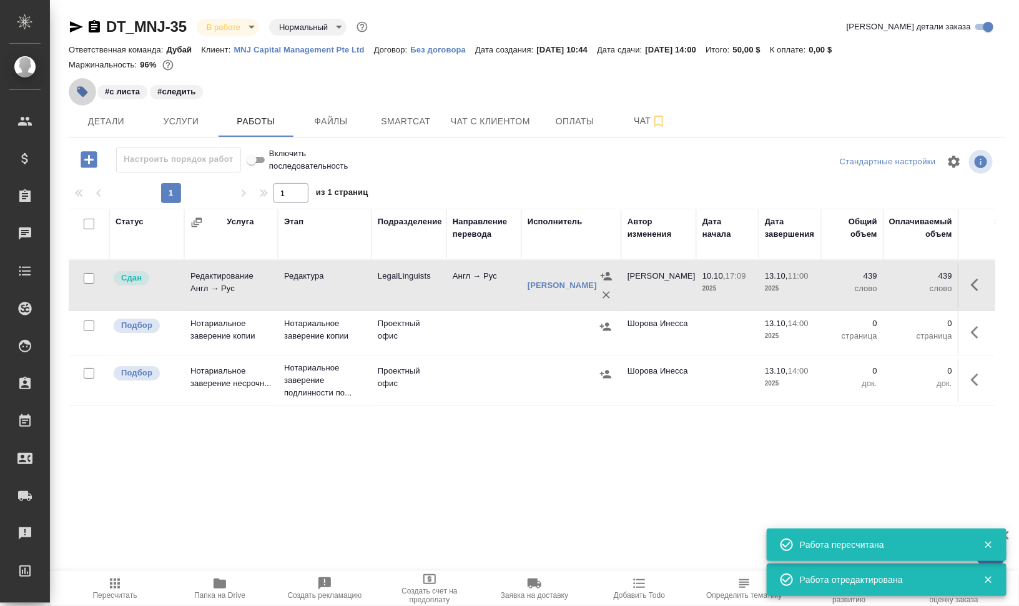
click at [86, 92] on icon "button" at bounding box center [82, 92] width 11 height 11
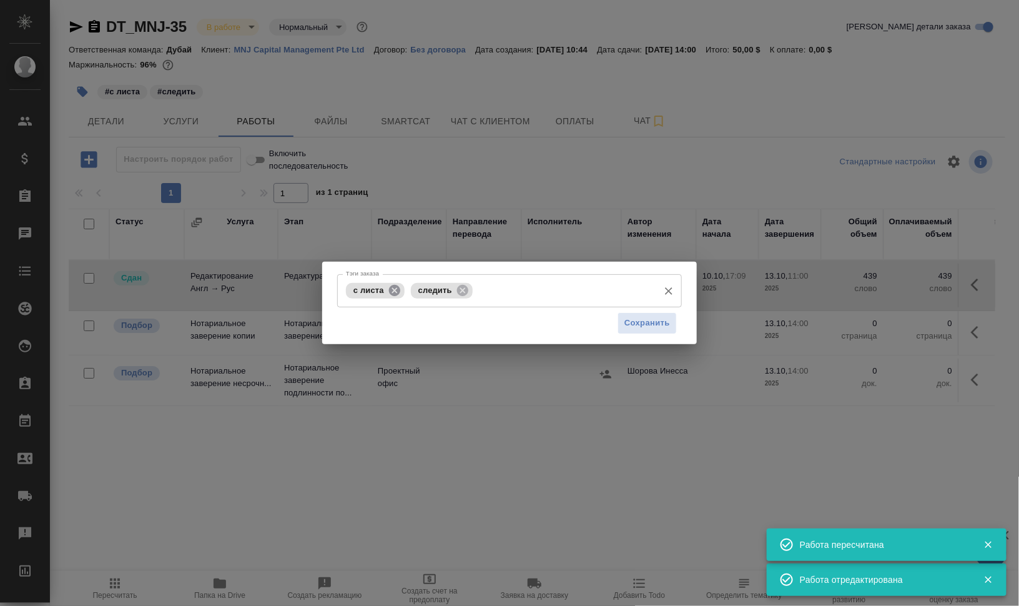
click at [394, 290] on icon at bounding box center [395, 291] width 14 height 14
click at [395, 284] on icon at bounding box center [398, 291] width 14 height 14
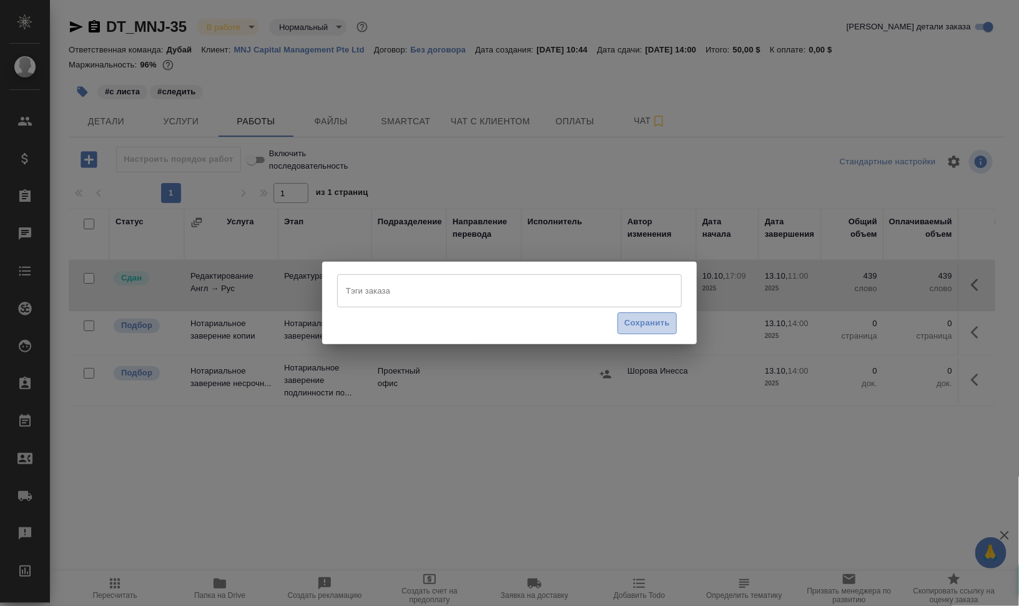
click at [643, 322] on span "Сохранить" at bounding box center [648, 323] width 46 height 14
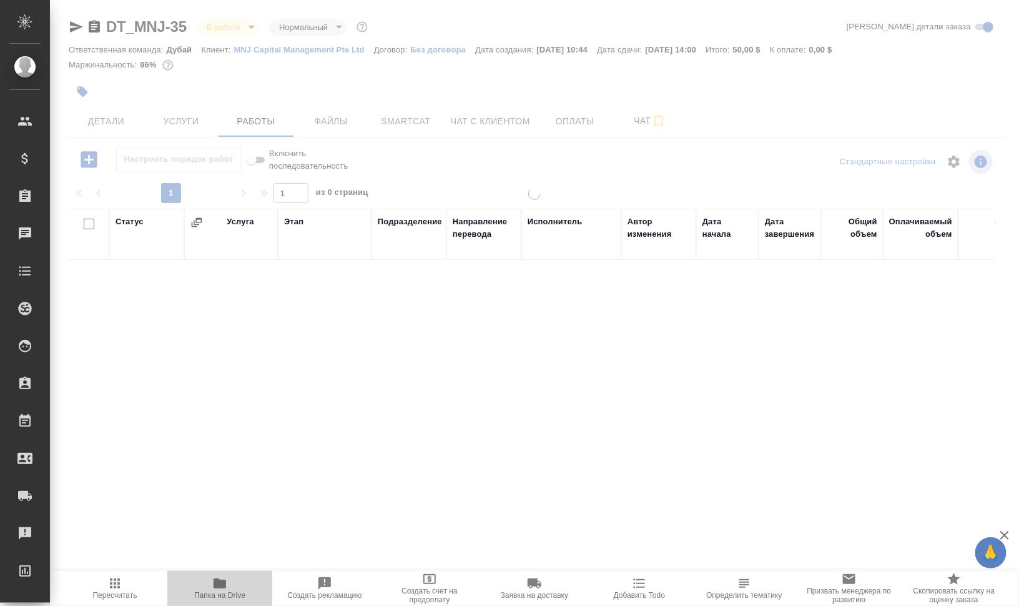
click at [205, 592] on span "Папка на Drive" at bounding box center [219, 595] width 51 height 9
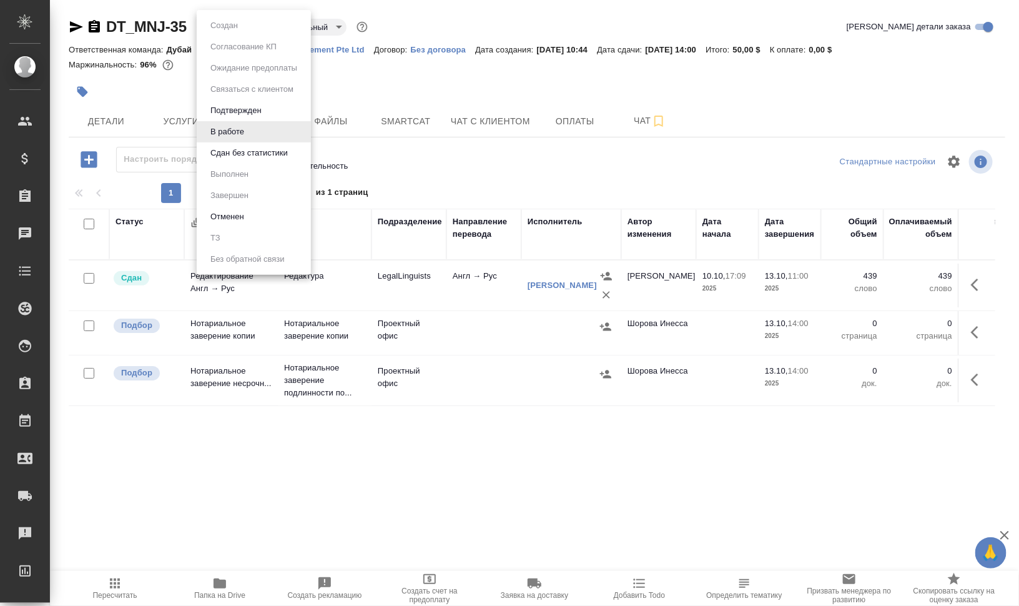
click at [231, 27] on body "🙏 .cls-1 fill:#fff; AWATERA [PERSON_NAME] Спецификации Заказы 0 Чаты Todo Проек…" at bounding box center [509, 303] width 1019 height 606
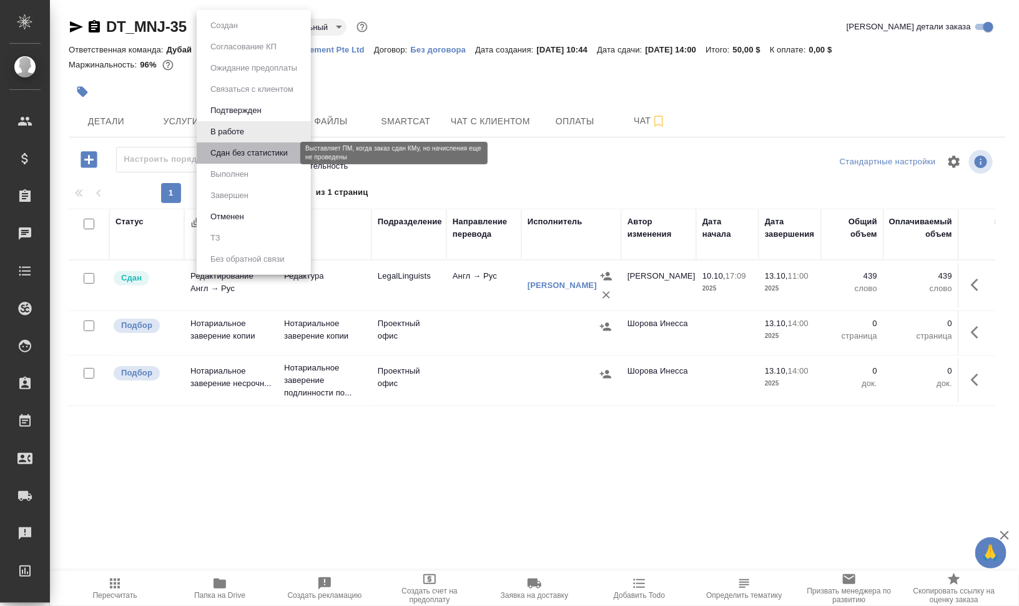
click at [243, 150] on button "Сдан без статистики" at bounding box center [249, 153] width 85 height 14
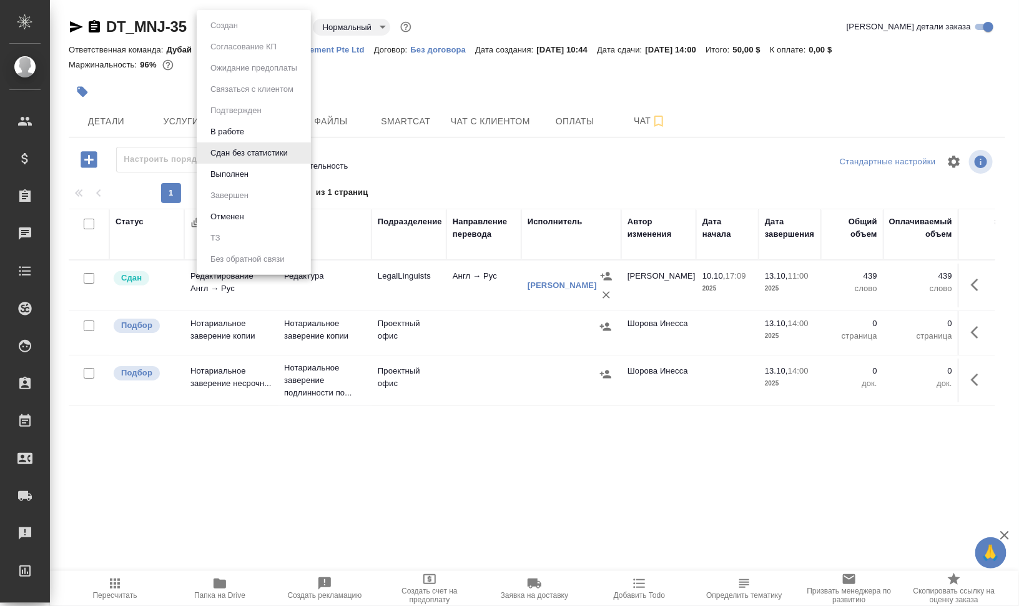
click at [234, 24] on body "🙏 .cls-1 fill:#fff; AWATERA [PERSON_NAME] Динар Клиенты Спецификации Заказы 0 Ч…" at bounding box center [509, 303] width 1019 height 606
click at [249, 172] on button "Выполнен" at bounding box center [230, 174] width 46 height 14
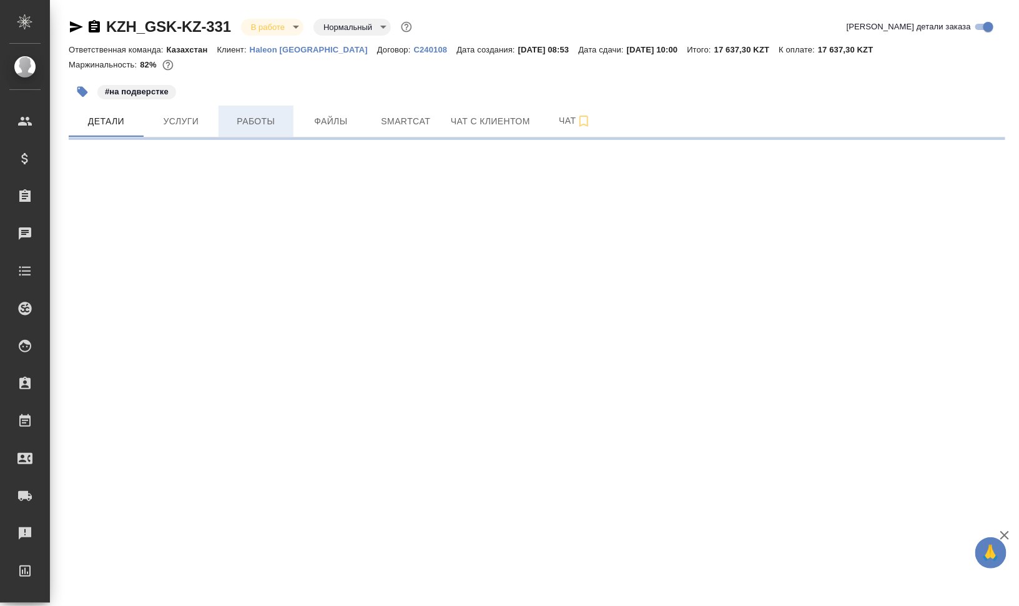
click at [254, 109] on button "Работы" at bounding box center [256, 121] width 75 height 31
select select "RU"
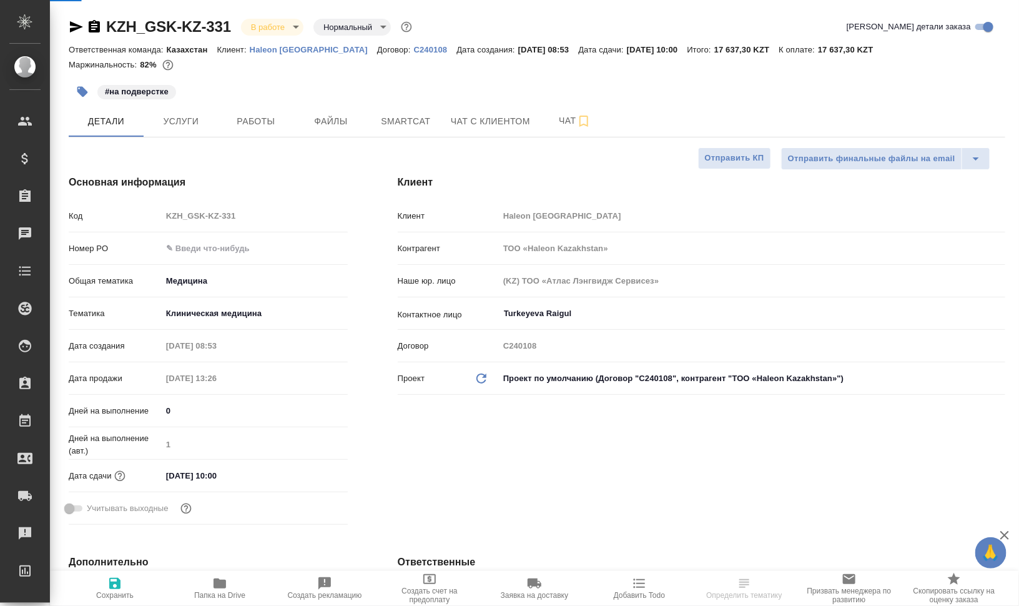
type textarea "x"
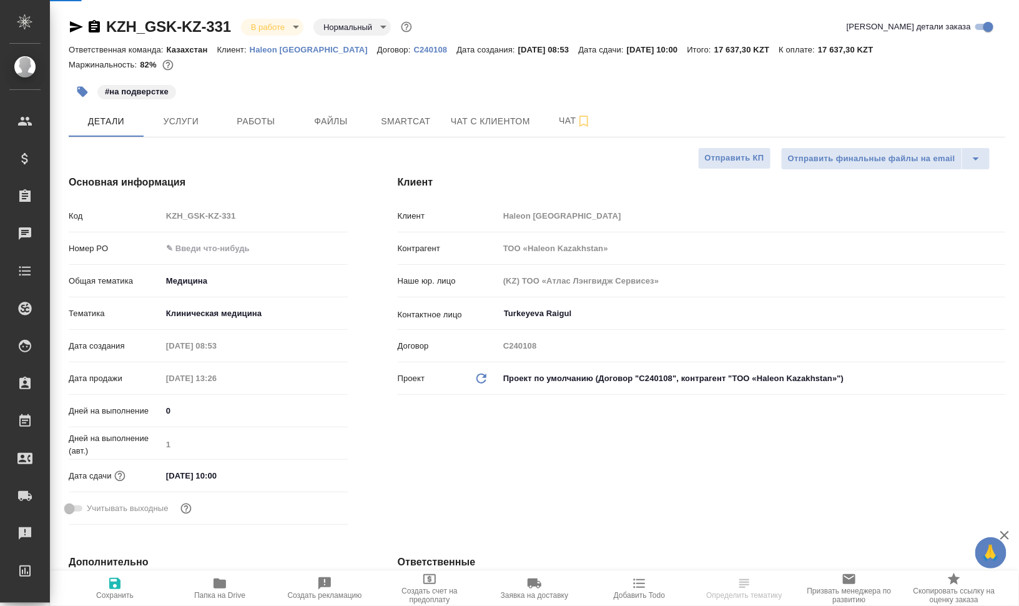
type textarea "x"
